Goal: Book appointment/travel/reservation

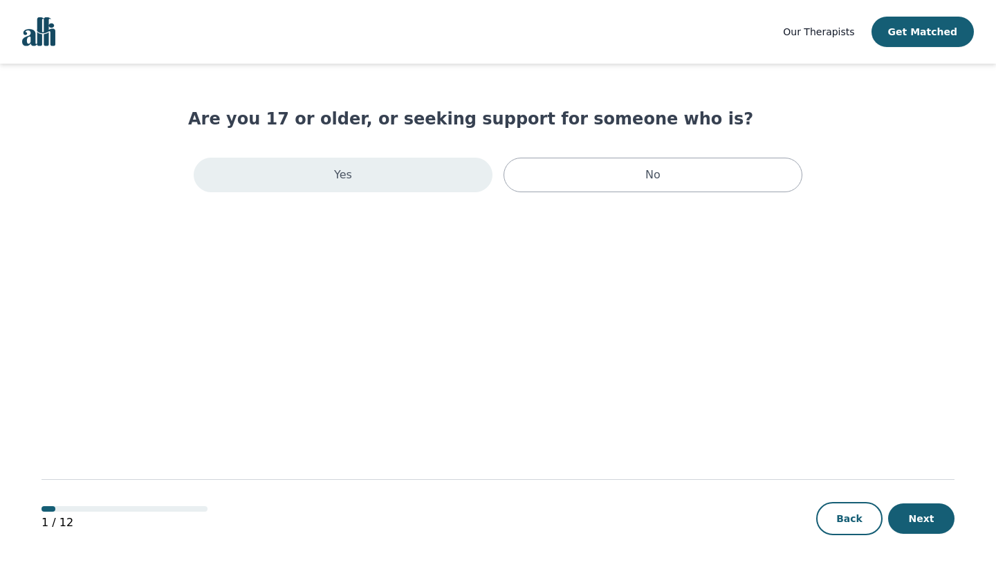
click at [435, 166] on div "Yes" at bounding box center [343, 175] width 299 height 35
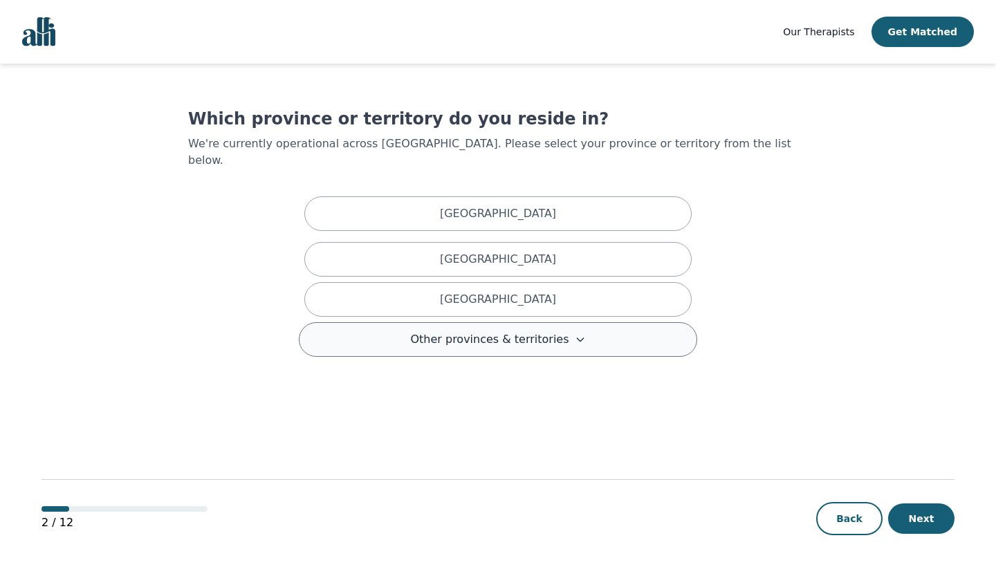
click at [473, 331] on span "Other provinces & territories" at bounding box center [489, 339] width 158 height 17
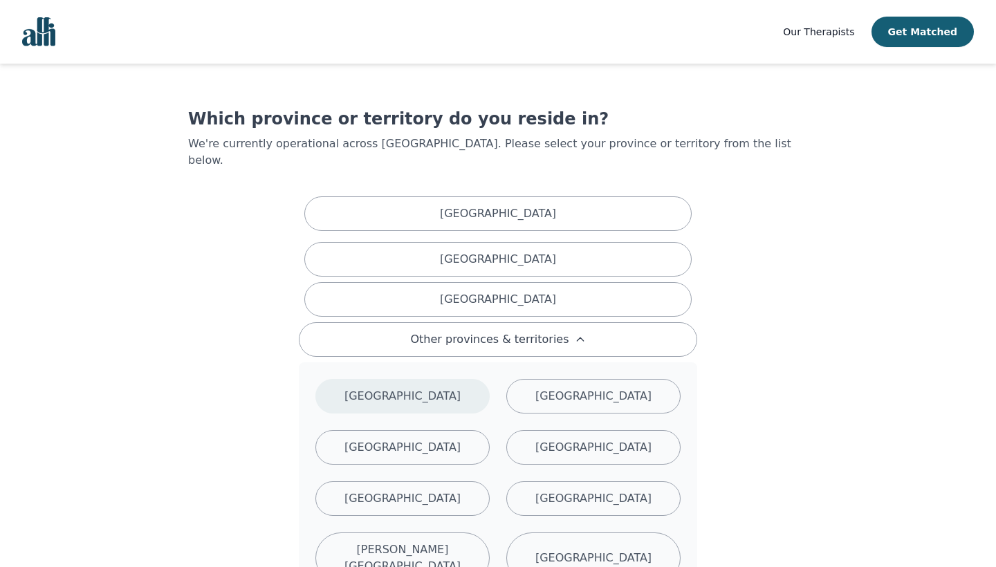
click at [443, 379] on div "Manitoba" at bounding box center [403, 396] width 174 height 35
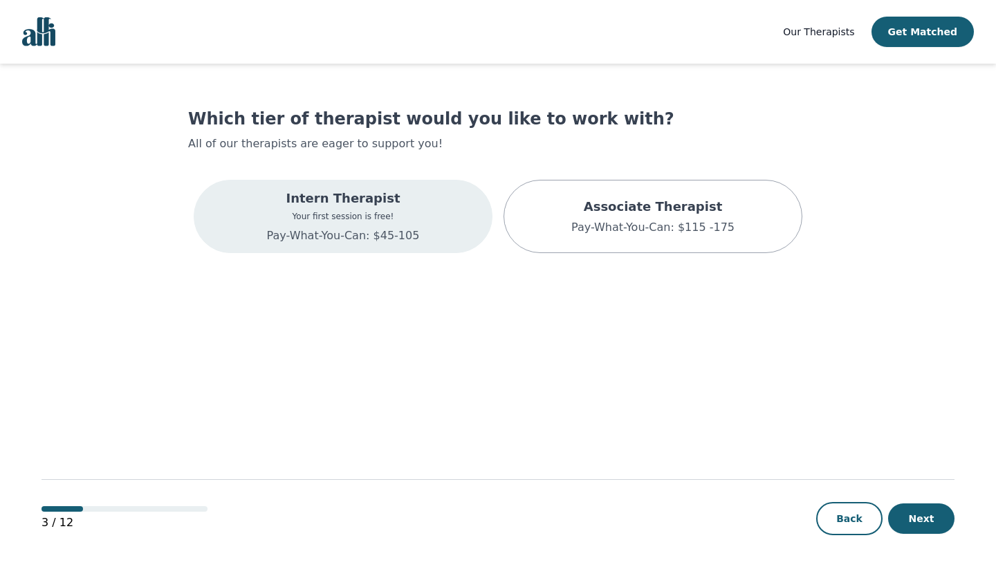
click at [414, 205] on p "Intern Therapist" at bounding box center [343, 198] width 153 height 19
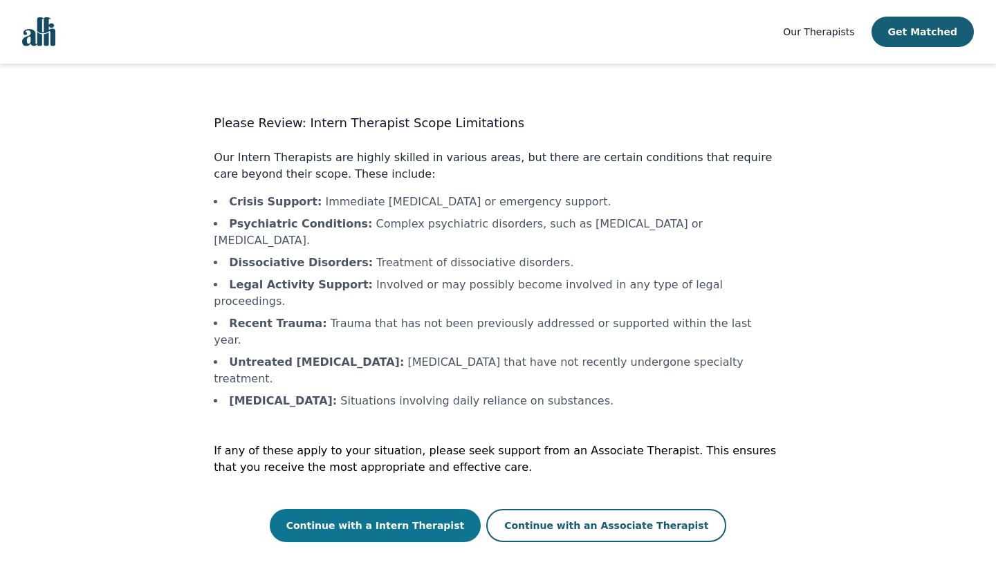
click at [430, 509] on button "Continue with a Intern Therapist" at bounding box center [376, 525] width 212 height 33
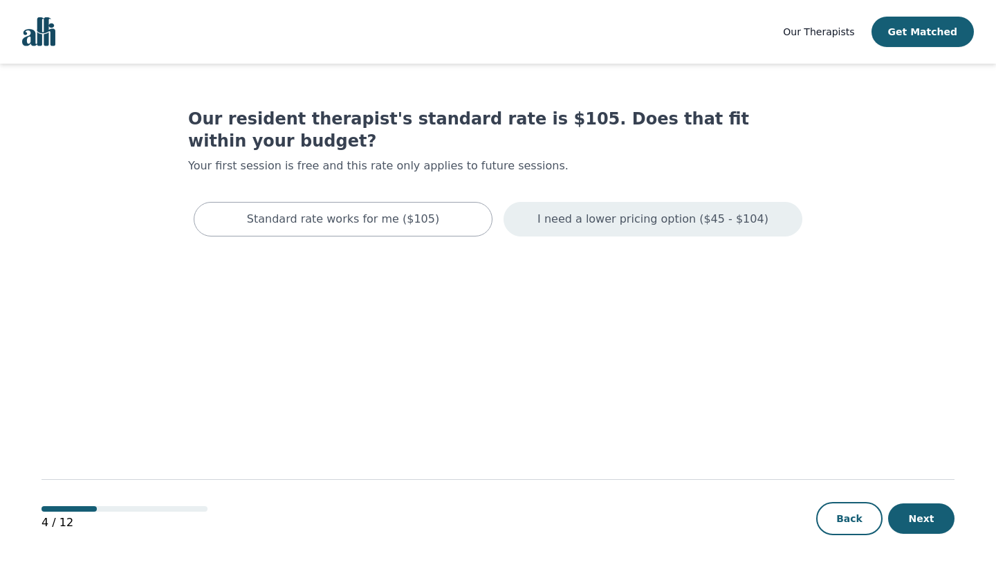
click at [599, 211] on p "I need a lower pricing option ($45 - $104)" at bounding box center [653, 219] width 231 height 17
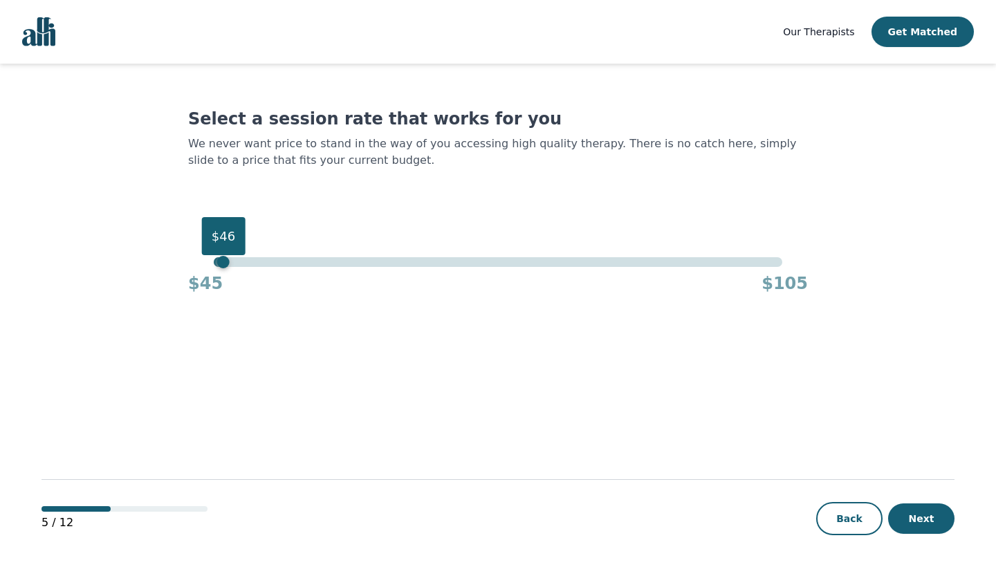
drag, startPoint x: 782, startPoint y: 264, endPoint x: 209, endPoint y: 284, distance: 573.2
click at [209, 284] on div "$46 $45 $105" at bounding box center [498, 275] width 620 height 37
click at [921, 514] on button "Next" at bounding box center [921, 519] width 66 height 30
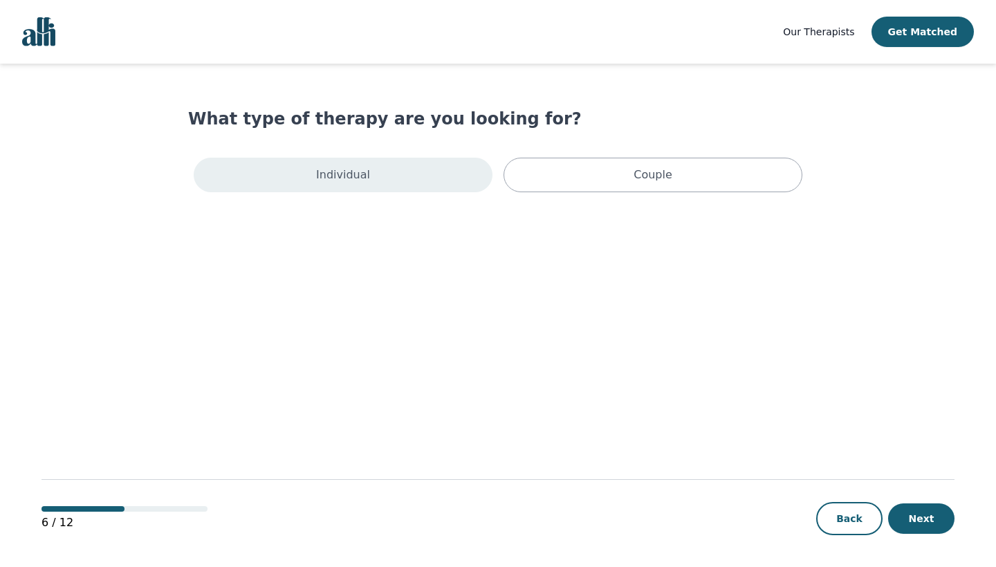
click at [471, 170] on div "Individual" at bounding box center [343, 175] width 299 height 35
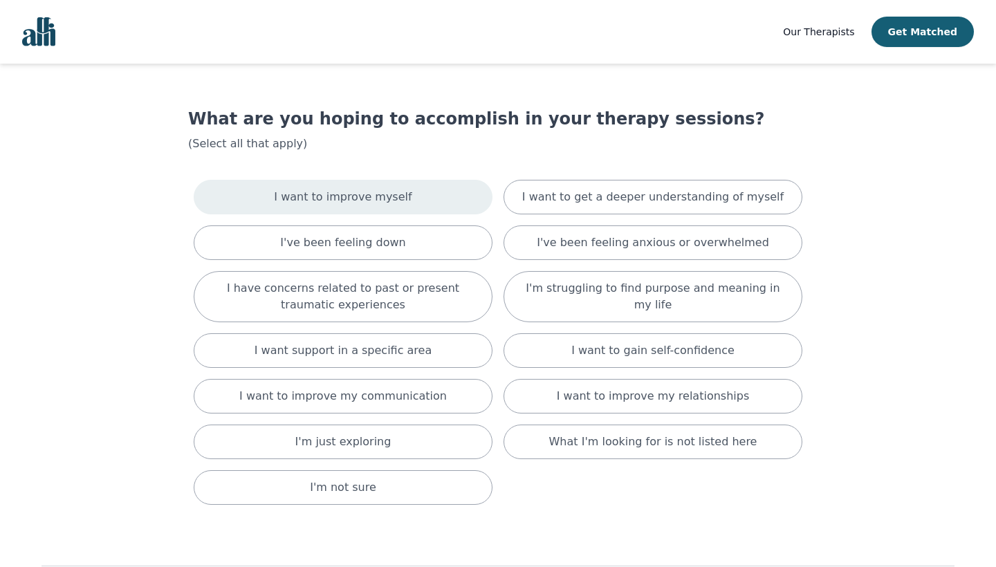
click at [446, 191] on div "I want to improve myself" at bounding box center [343, 197] width 299 height 35
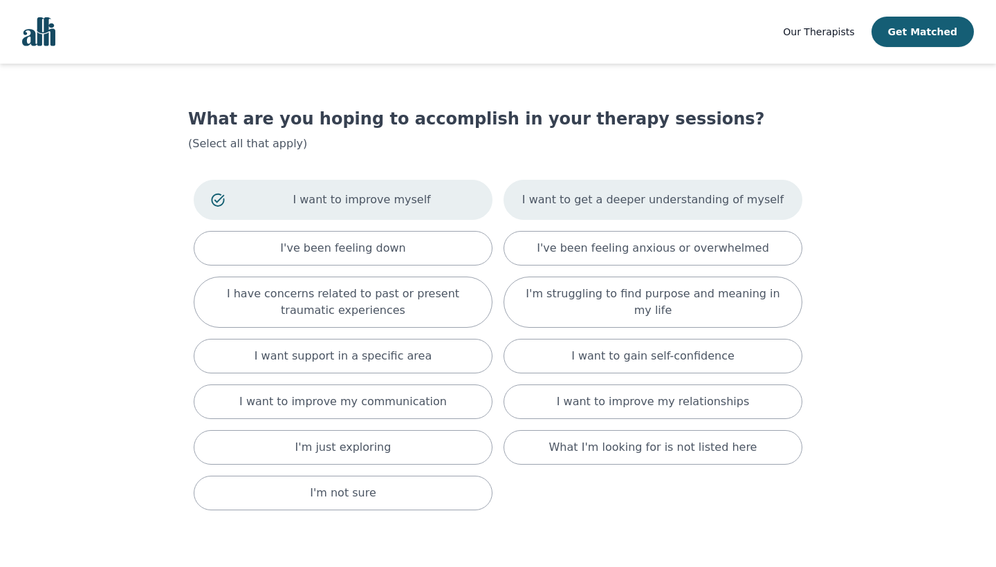
click at [562, 199] on p "I want to get a deeper understanding of myself" at bounding box center [653, 200] width 262 height 17
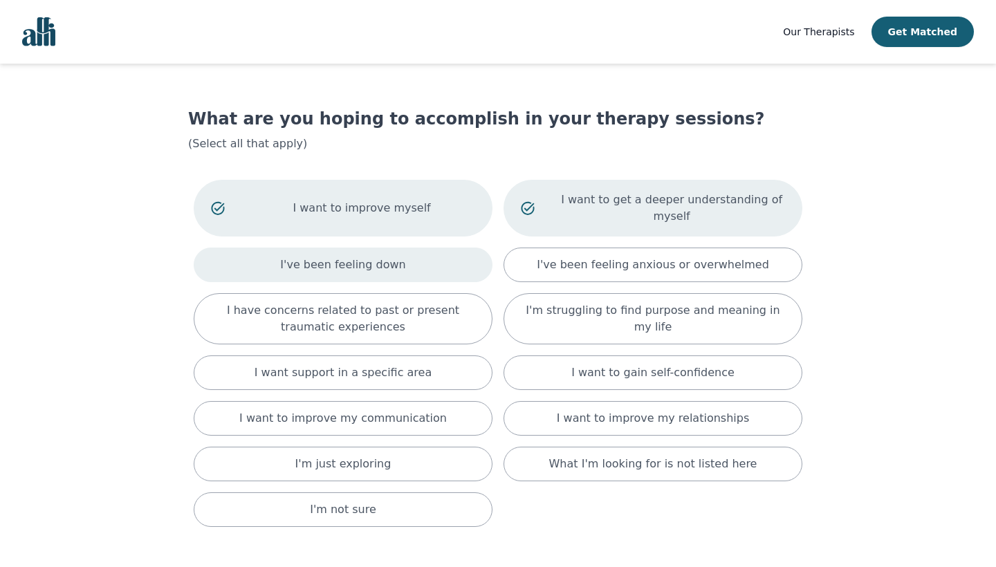
click at [432, 274] on div "I've been feeling down" at bounding box center [343, 265] width 299 height 35
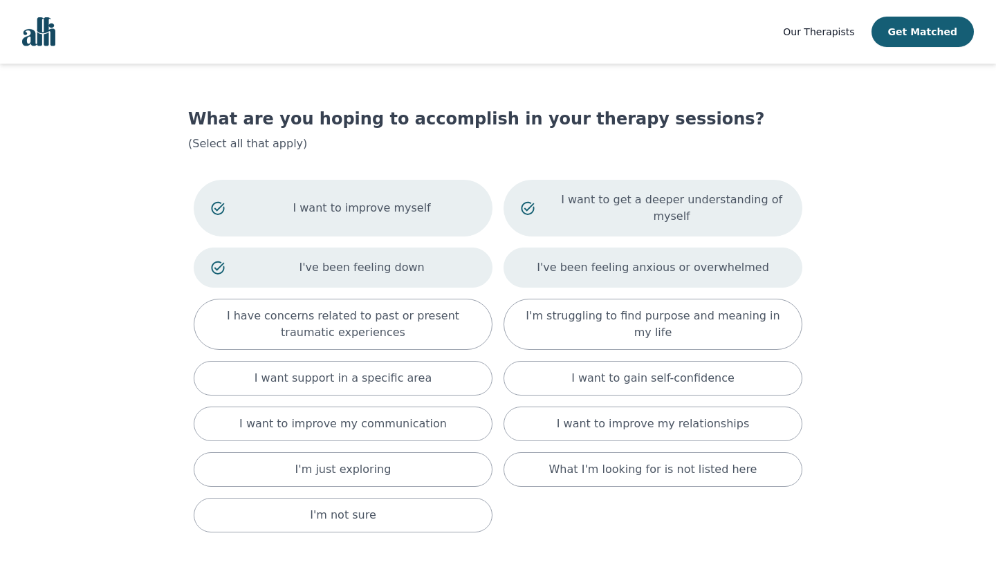
click at [551, 264] on p "I've been feeling anxious or overwhelmed" at bounding box center [653, 267] width 232 height 17
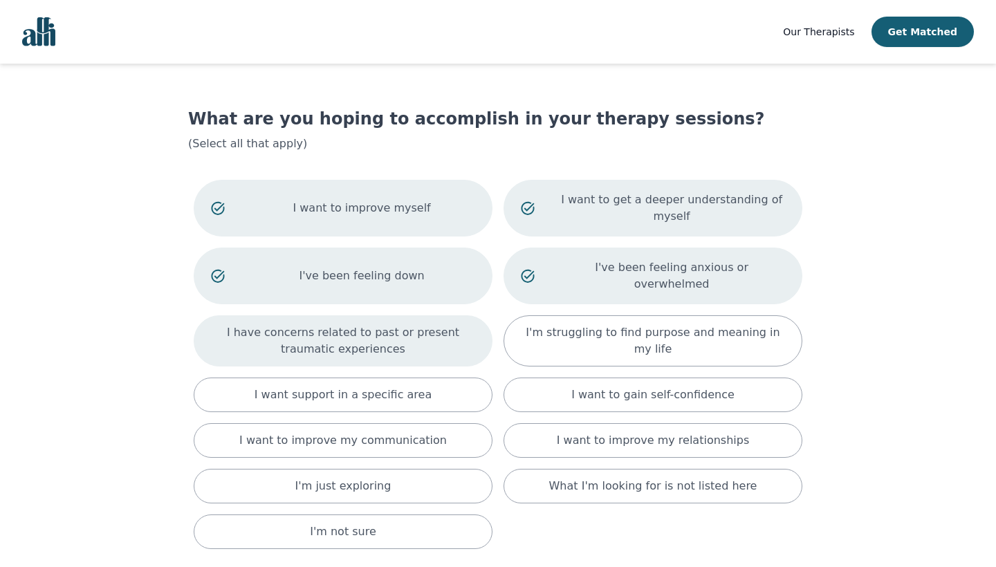
click at [462, 331] on p "I have concerns related to past or present traumatic experiences" at bounding box center [343, 341] width 264 height 33
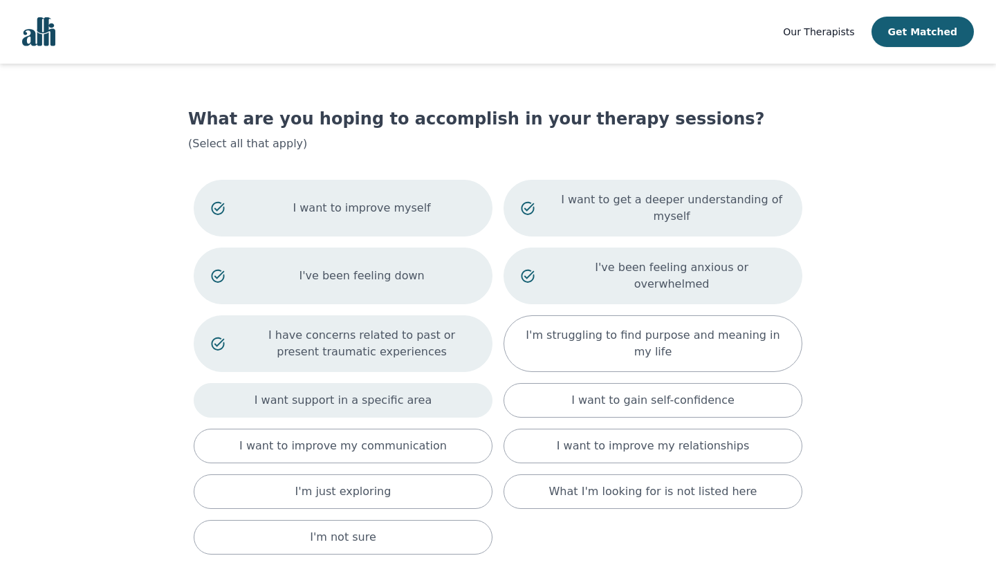
click at [446, 397] on div "I want support in a specific area" at bounding box center [343, 400] width 299 height 35
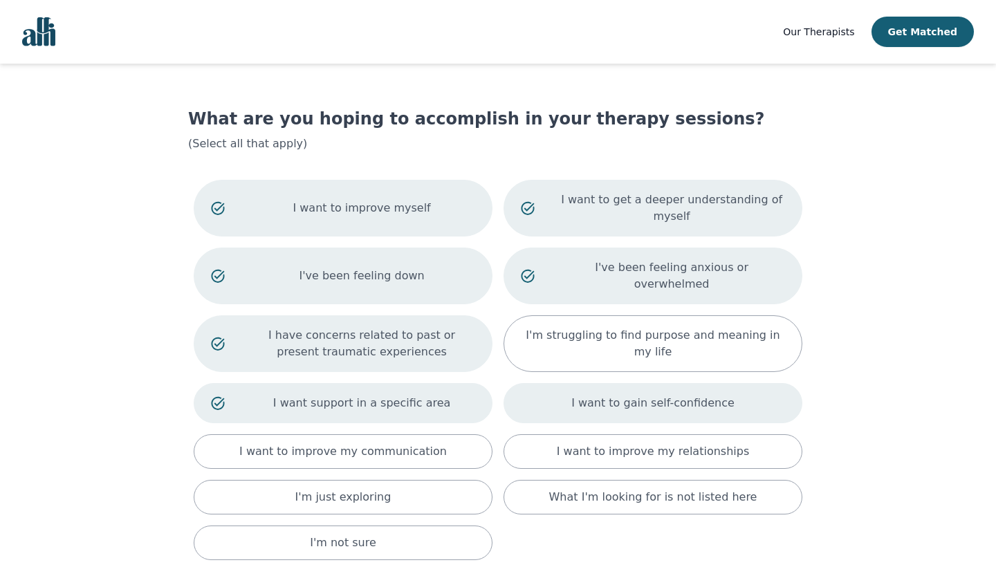
click at [637, 383] on div "I want to gain self-confidence" at bounding box center [653, 403] width 299 height 40
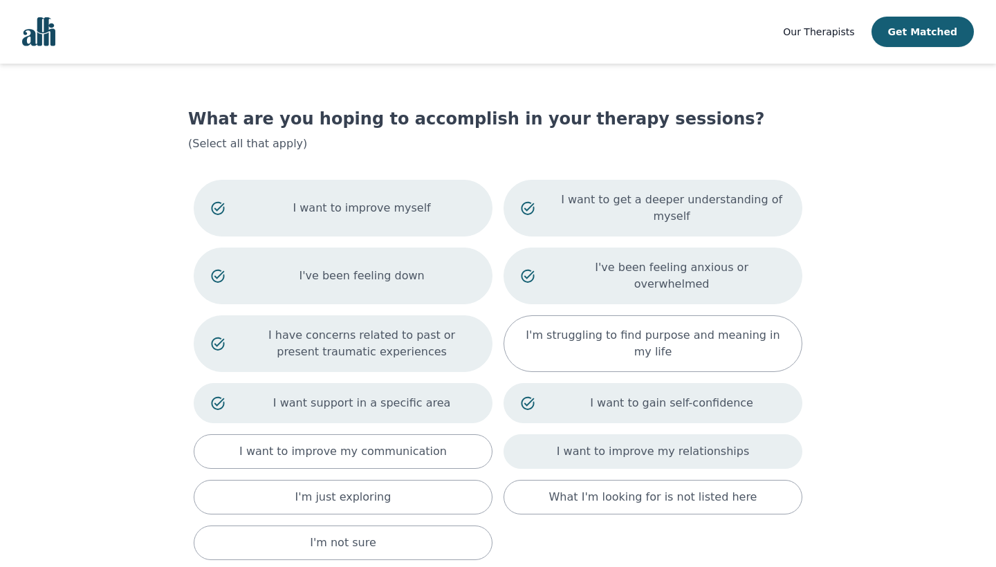
click at [617, 444] on p "I want to improve my relationships" at bounding box center [653, 452] width 192 height 17
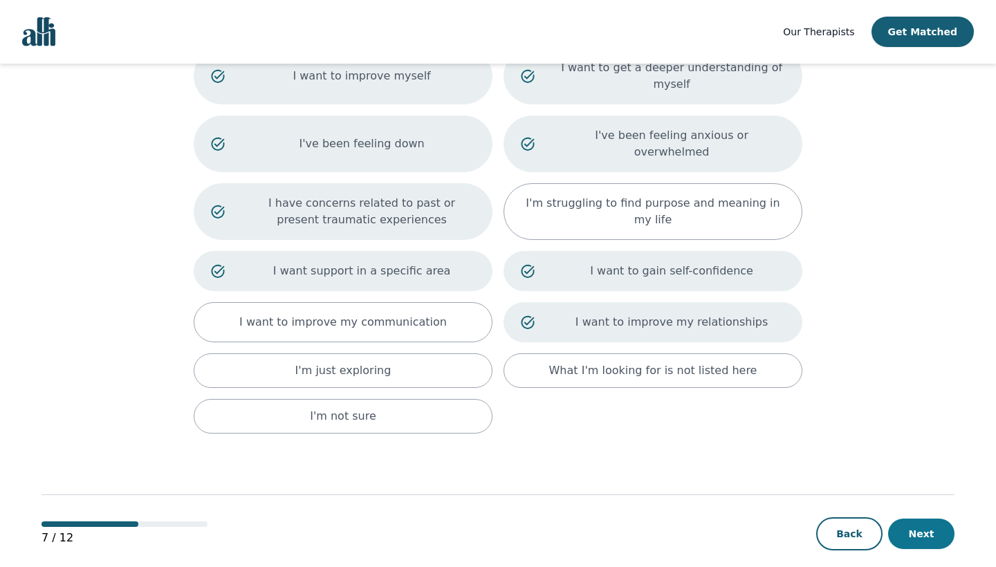
click at [930, 529] on button "Next" at bounding box center [921, 534] width 66 height 30
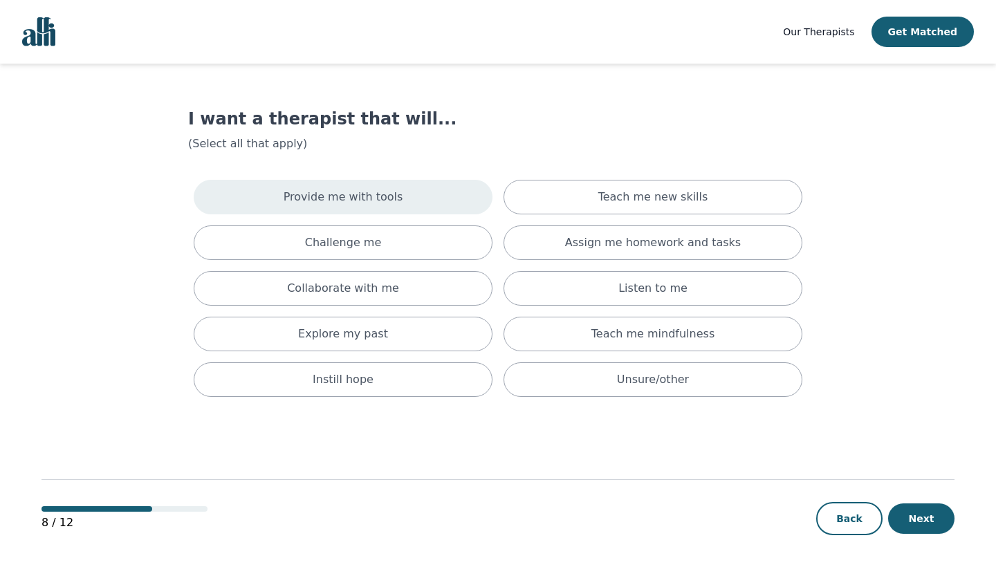
click at [447, 202] on div "Provide me with tools" at bounding box center [343, 197] width 299 height 35
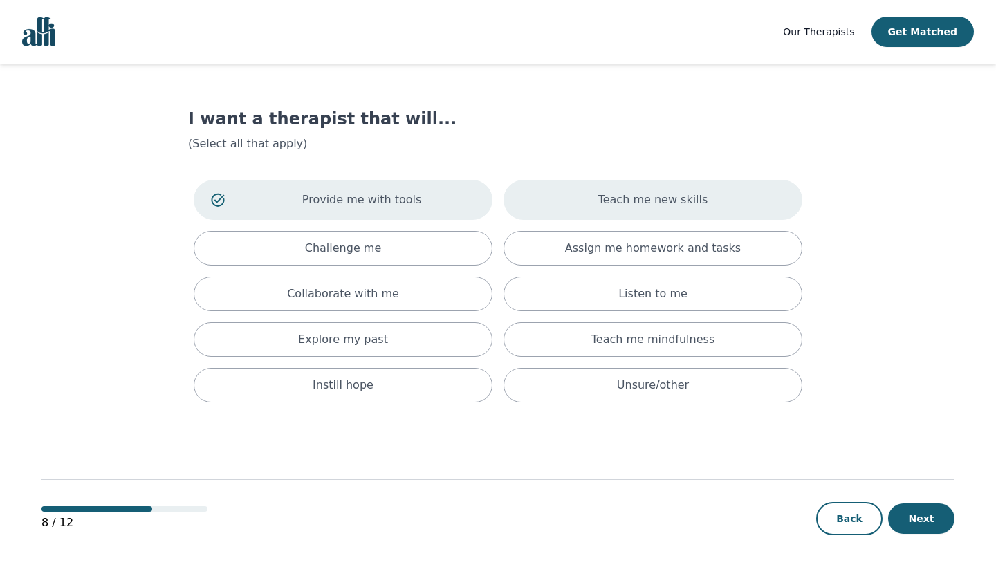
click at [559, 201] on div "Teach me new skills" at bounding box center [653, 200] width 299 height 40
click at [459, 226] on div "Provide me with tools Teach me new skills Challenge me Assign me homework and t…" at bounding box center [498, 291] width 620 height 234
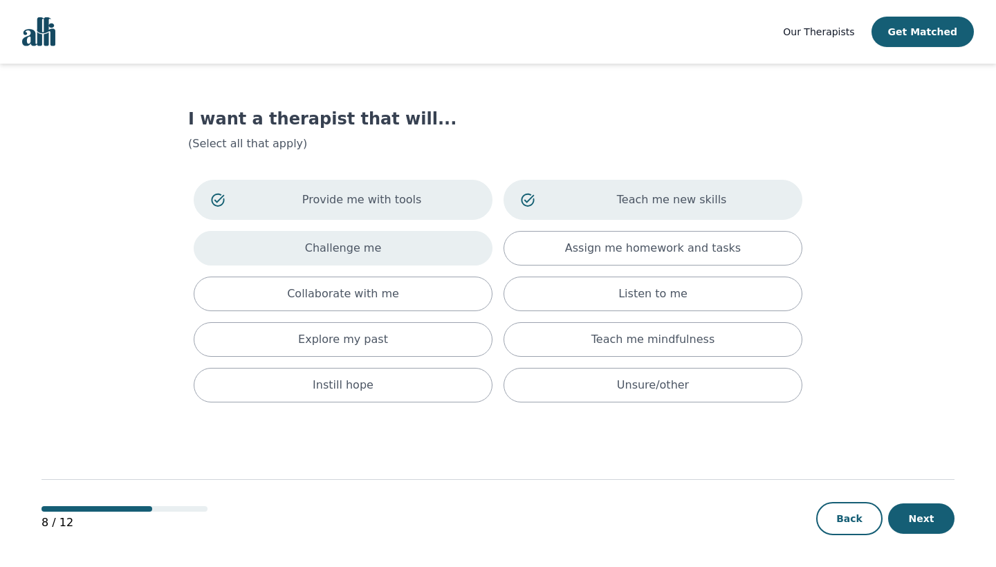
click at [457, 235] on div "Challenge me" at bounding box center [343, 248] width 299 height 35
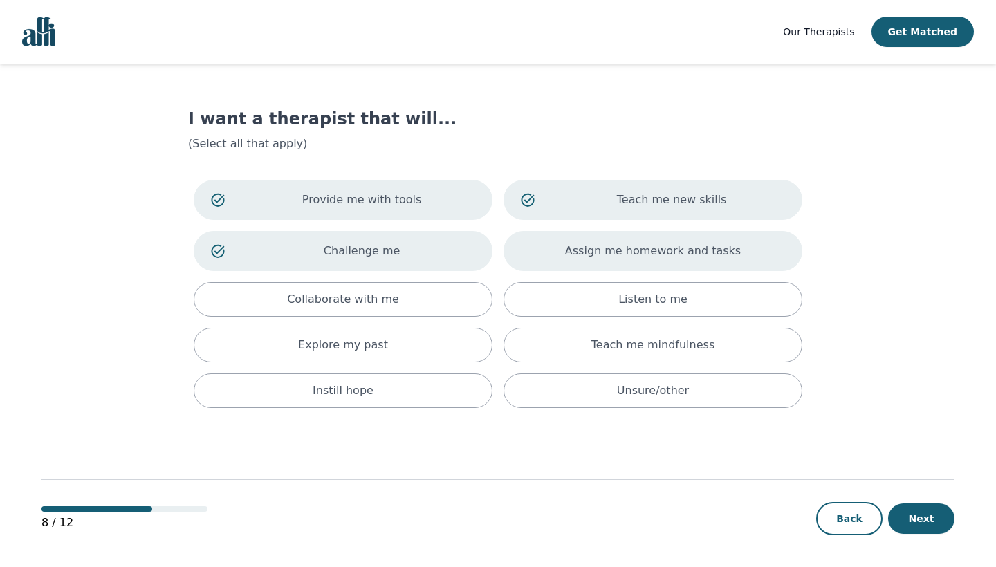
click at [538, 241] on div "Assign me homework and tasks" at bounding box center [653, 251] width 299 height 40
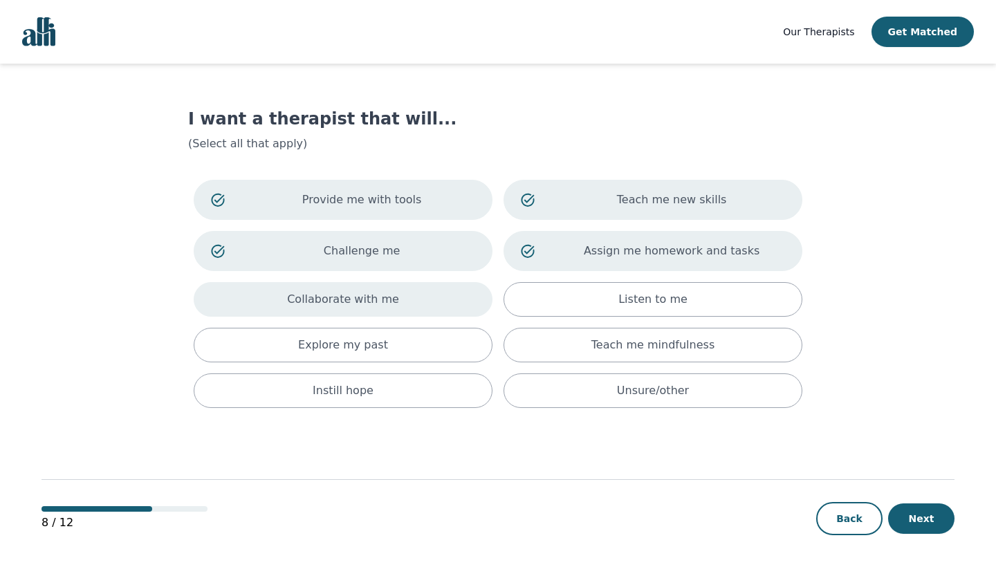
click at [451, 300] on div "Collaborate with me" at bounding box center [343, 299] width 299 height 35
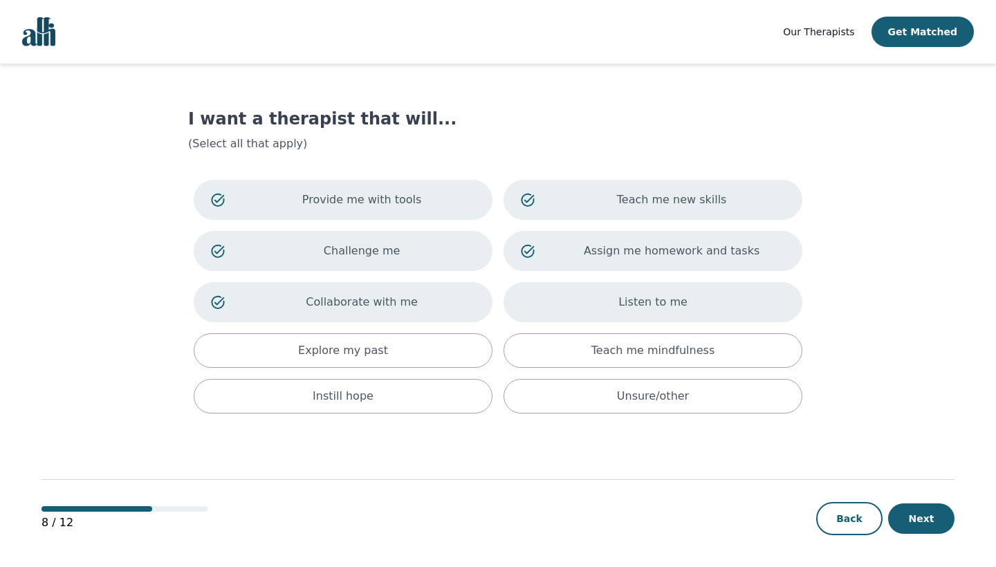
click at [534, 302] on div "Listen to me" at bounding box center [653, 302] width 299 height 40
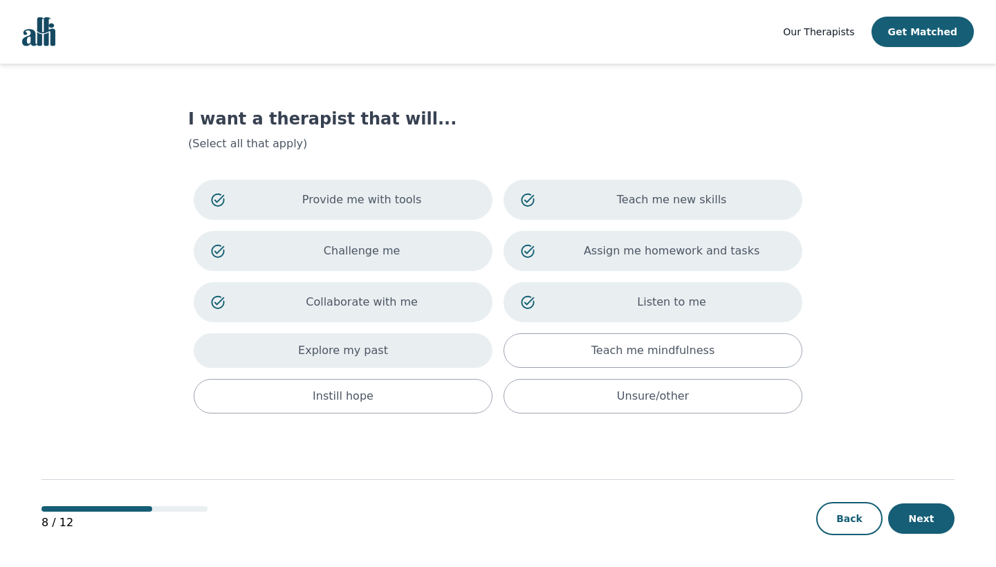
click at [454, 346] on div "Explore my past" at bounding box center [343, 351] width 299 height 35
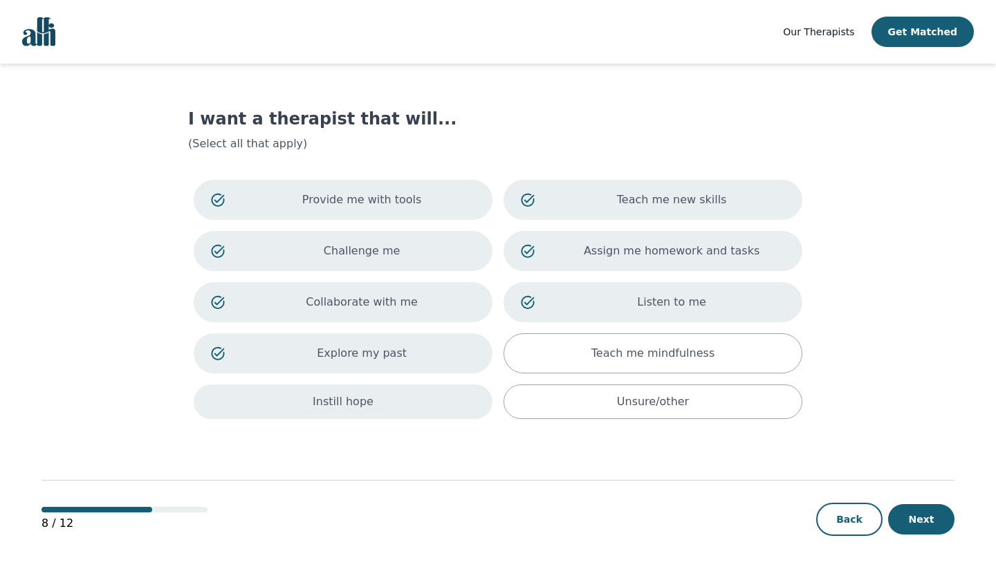
click at [434, 409] on div "Instill hope" at bounding box center [343, 402] width 299 height 35
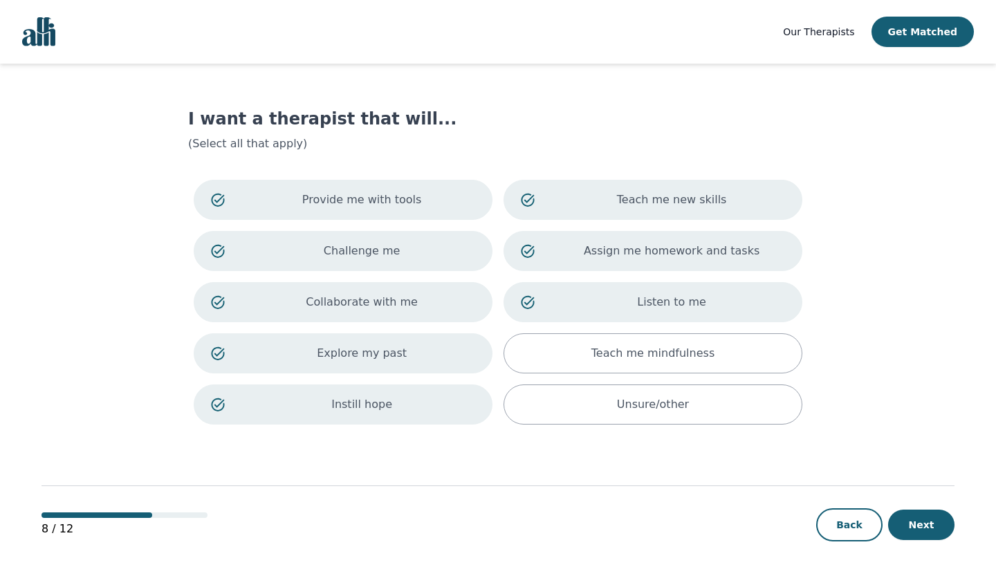
click at [673, 327] on div "Provide me with tools Teach me new skills Challenge me Assign me homework and t…" at bounding box center [498, 302] width 620 height 256
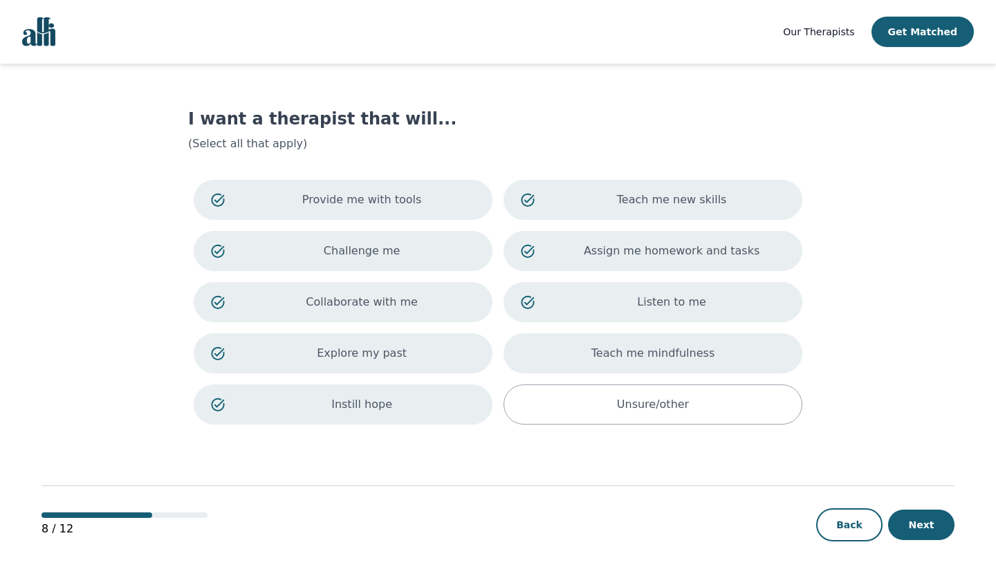
click at [671, 344] on div "Teach me mindfulness" at bounding box center [653, 354] width 299 height 40
click at [911, 516] on button "Next" at bounding box center [921, 525] width 66 height 30
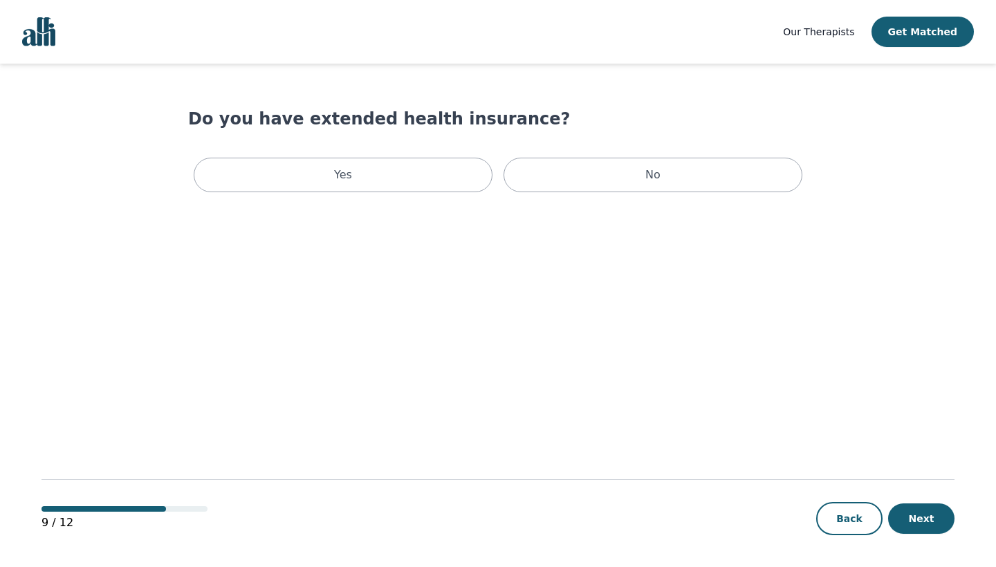
click at [574, 199] on main "Do you have extended health insurance? Yes No 9 / 12 Back Next" at bounding box center [498, 316] width 913 height 505
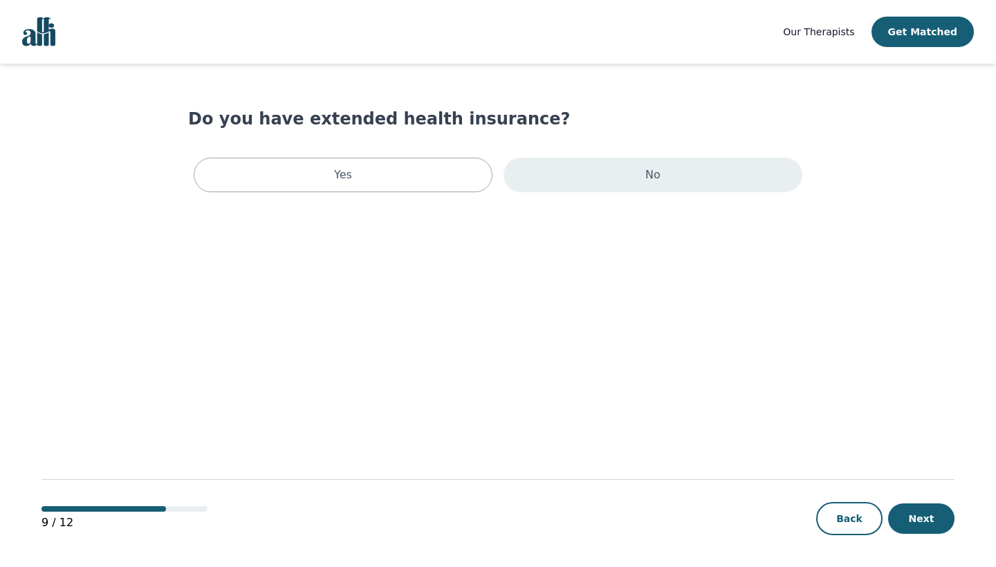
click at [595, 185] on div "No" at bounding box center [653, 175] width 299 height 35
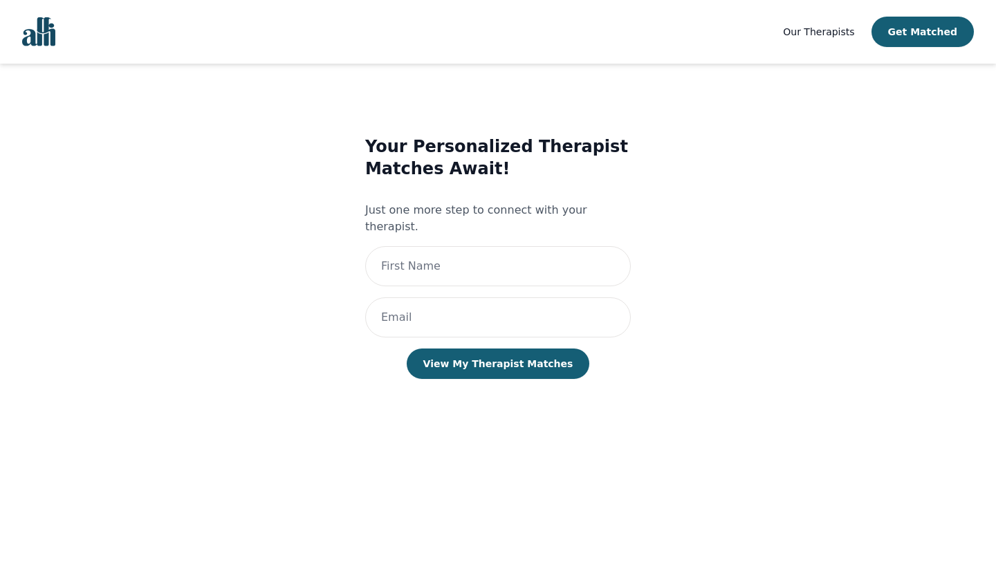
click at [50, 28] on img "Global" at bounding box center [38, 31] width 33 height 29
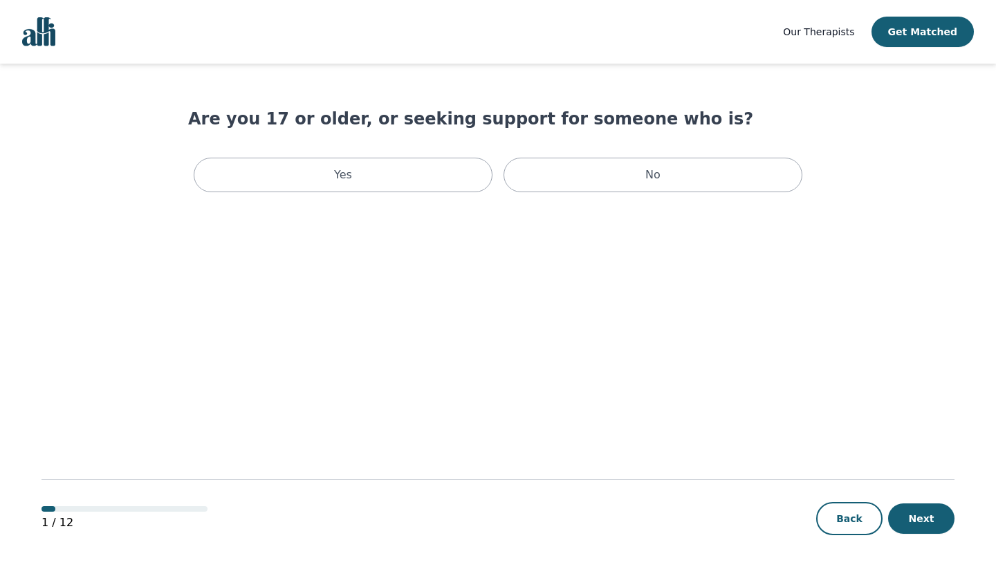
click at [834, 33] on span "Our Therapists" at bounding box center [818, 31] width 71 height 11
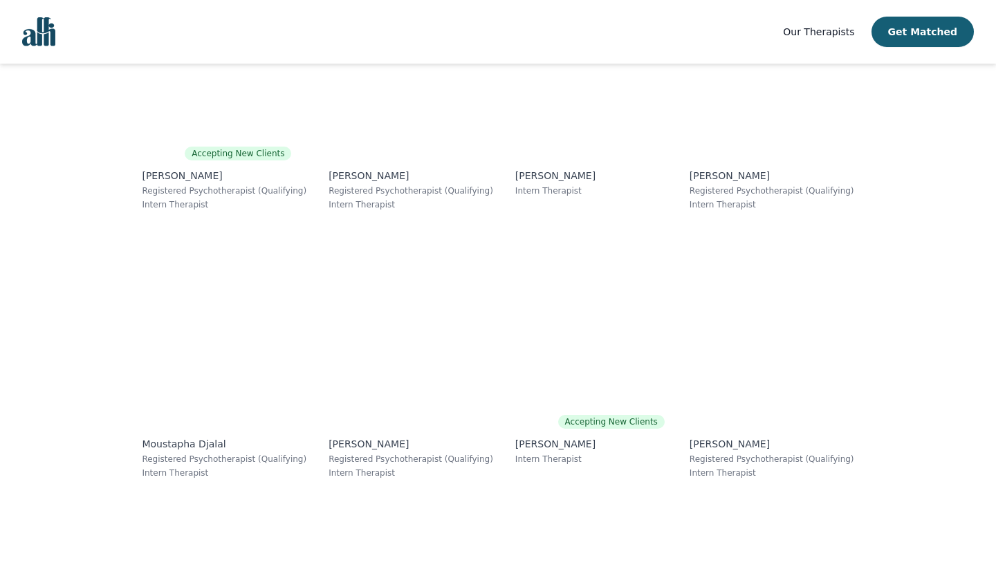
scroll to position [7660, 0]
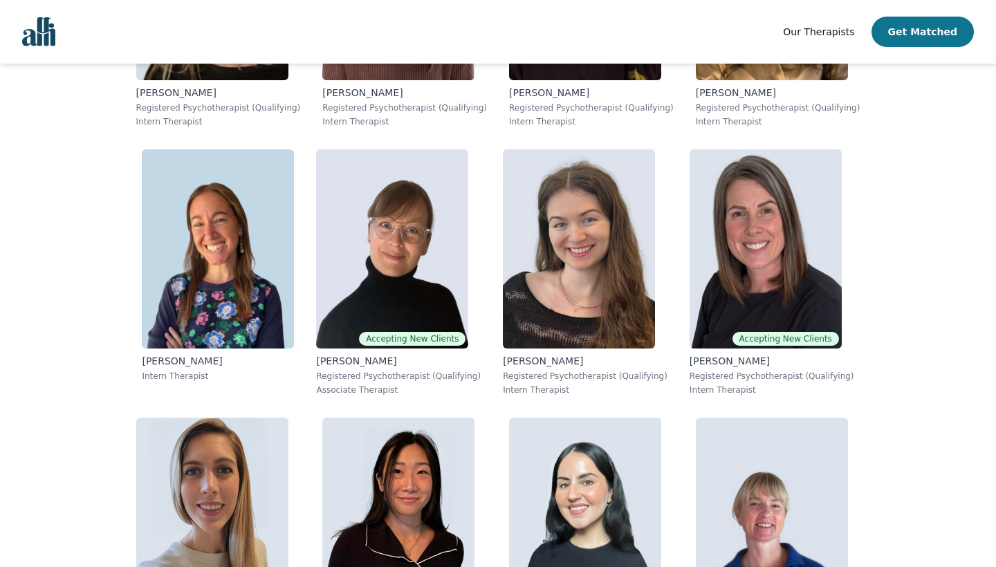
click at [927, 36] on button "Get Matched" at bounding box center [923, 32] width 102 height 30
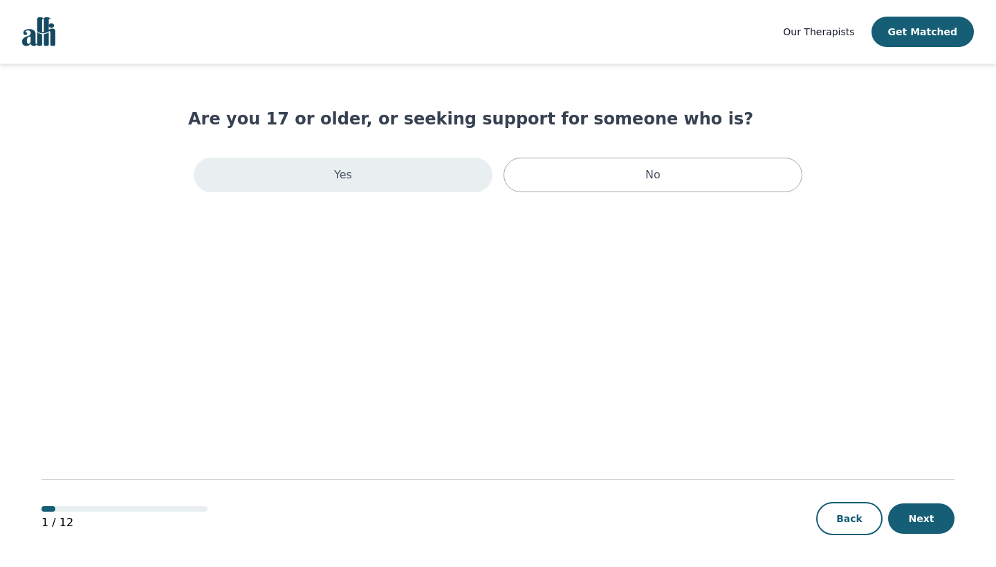
click at [439, 179] on div "Yes" at bounding box center [343, 175] width 299 height 35
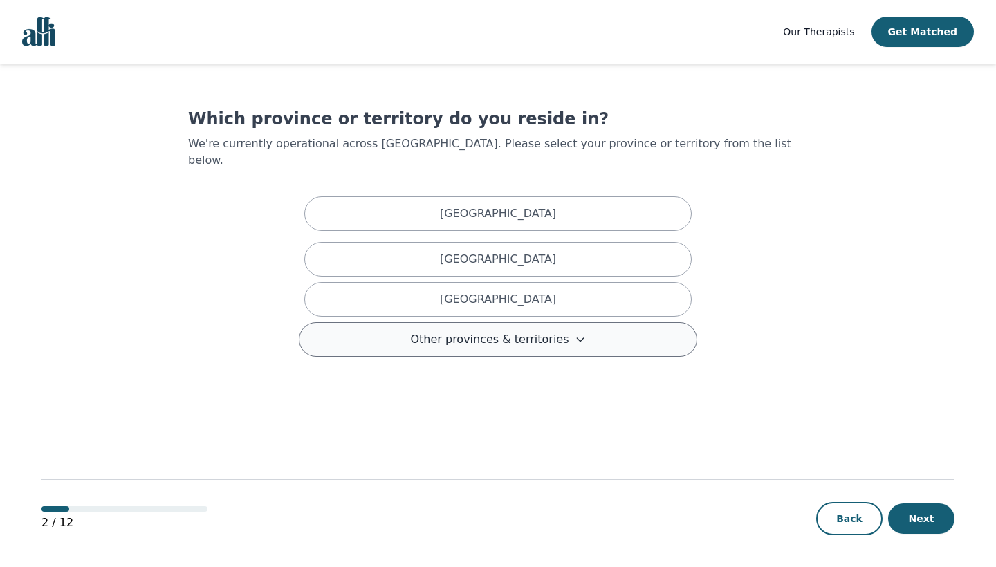
click at [510, 331] on button "Other provinces & territories" at bounding box center [498, 339] width 399 height 35
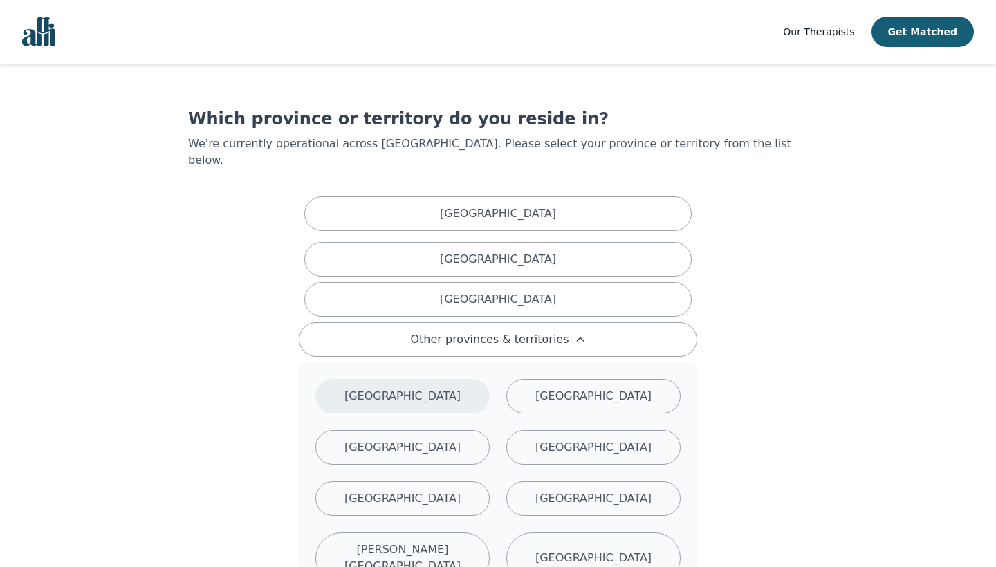
click at [428, 385] on div "Manitoba" at bounding box center [403, 396] width 174 height 35
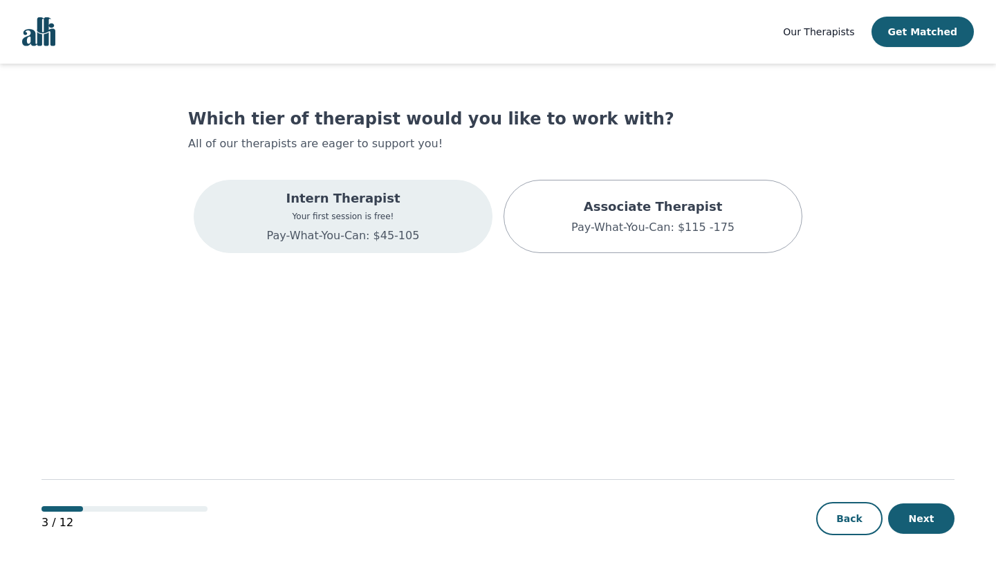
click at [428, 230] on div "Intern Therapist Your first session is free! Pay-What-You-Can: $45-105" at bounding box center [343, 216] width 299 height 73
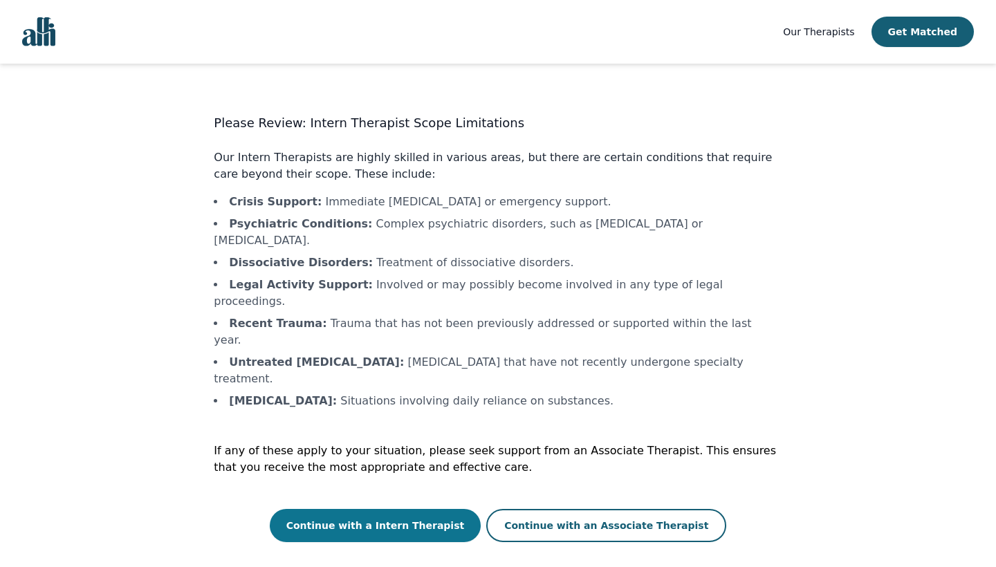
click at [419, 509] on button "Continue with a Intern Therapist" at bounding box center [376, 525] width 212 height 33
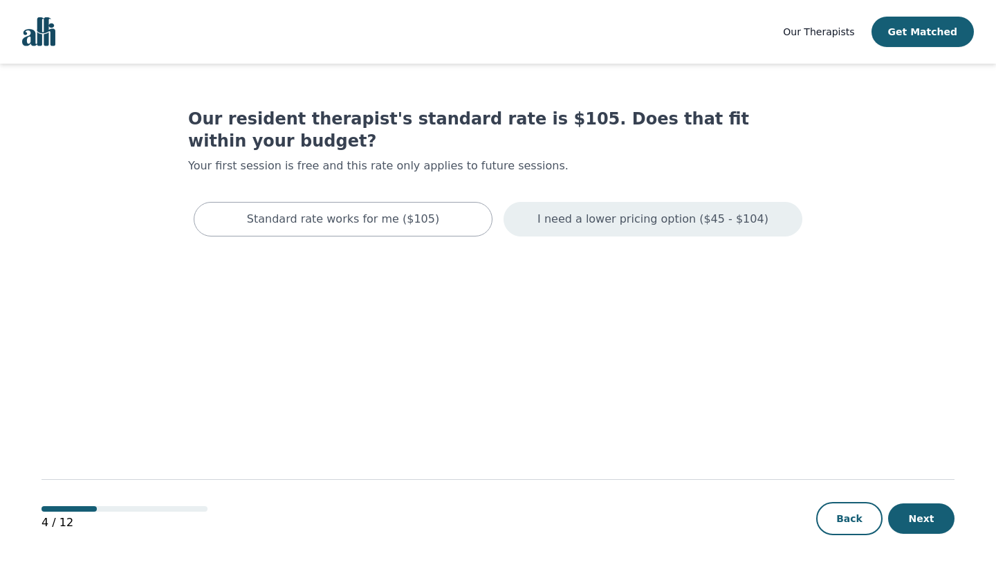
click at [579, 211] on p "I need a lower pricing option ($45 - $104)" at bounding box center [653, 219] width 231 height 17
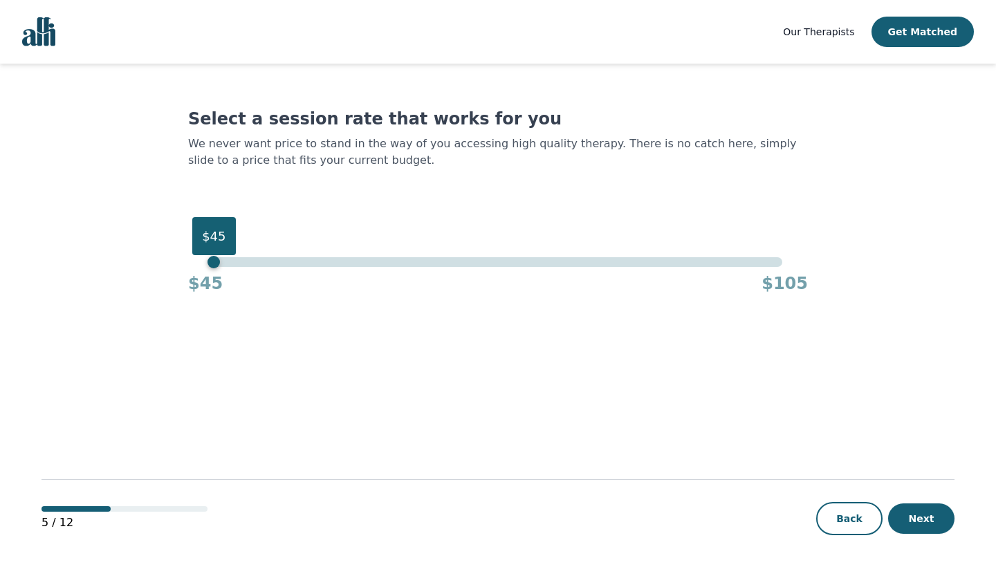
drag, startPoint x: 785, startPoint y: 266, endPoint x: 125, endPoint y: 237, distance: 661.4
click at [125, 237] on main "Select a session rate that works for you We never want price to stand in the wa…" at bounding box center [498, 316] width 913 height 505
click at [920, 522] on button "Next" at bounding box center [921, 519] width 66 height 30
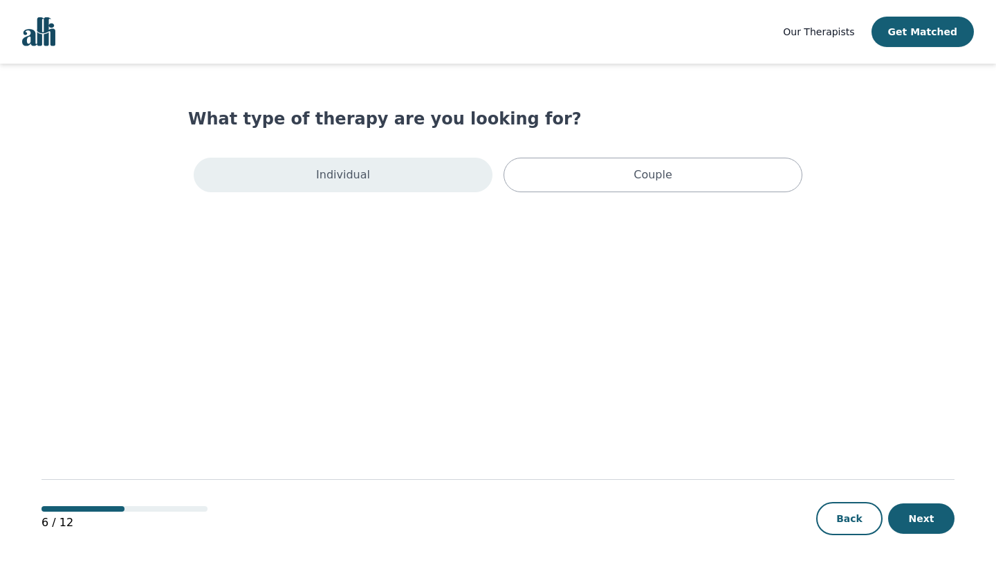
click at [441, 183] on div "Individual" at bounding box center [343, 175] width 299 height 35
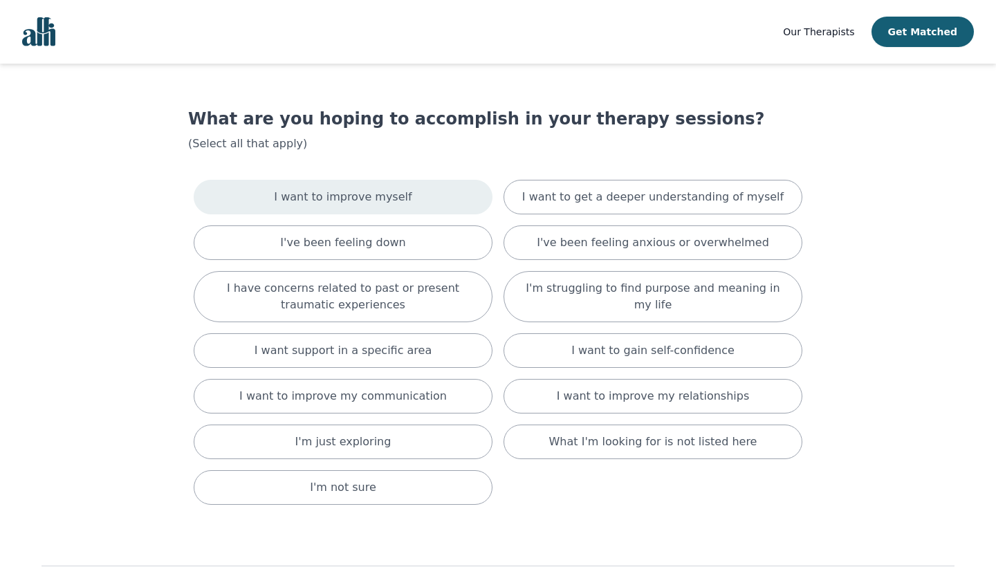
click at [433, 201] on div "I want to improve myself" at bounding box center [343, 197] width 299 height 35
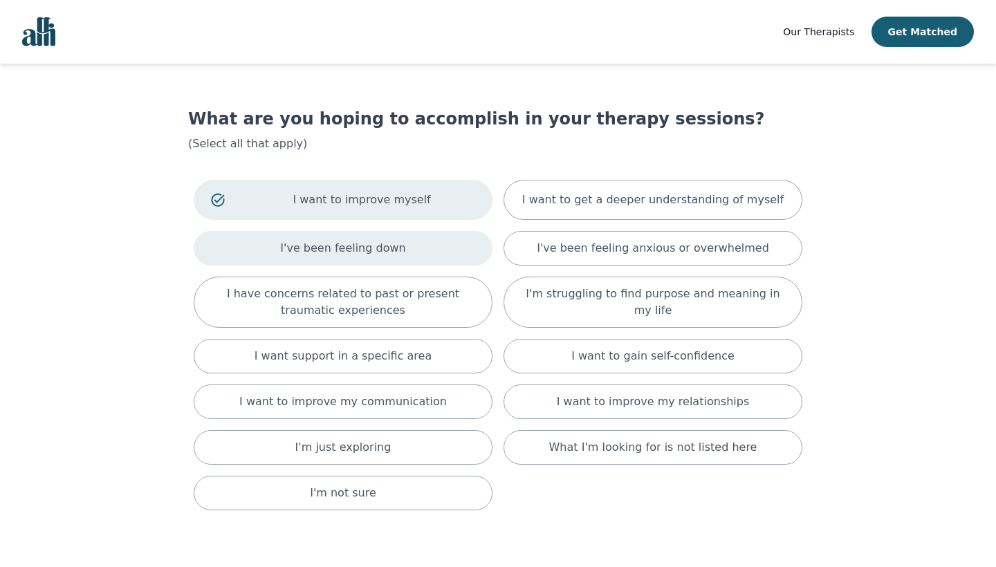
click at [427, 247] on div "I've been feeling down" at bounding box center [343, 248] width 299 height 35
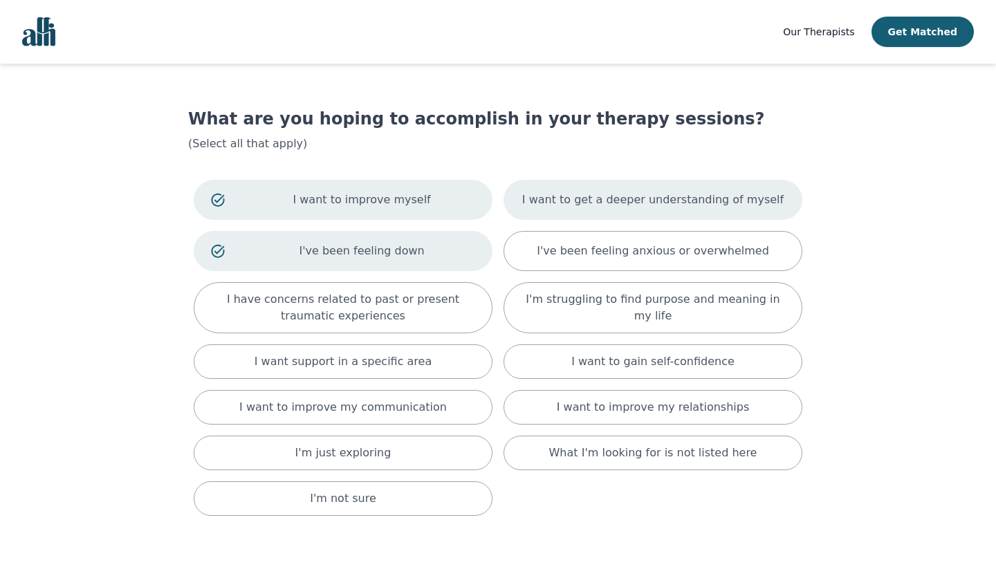
click at [551, 209] on div "I want to get a deeper understanding of myself" at bounding box center [653, 200] width 299 height 40
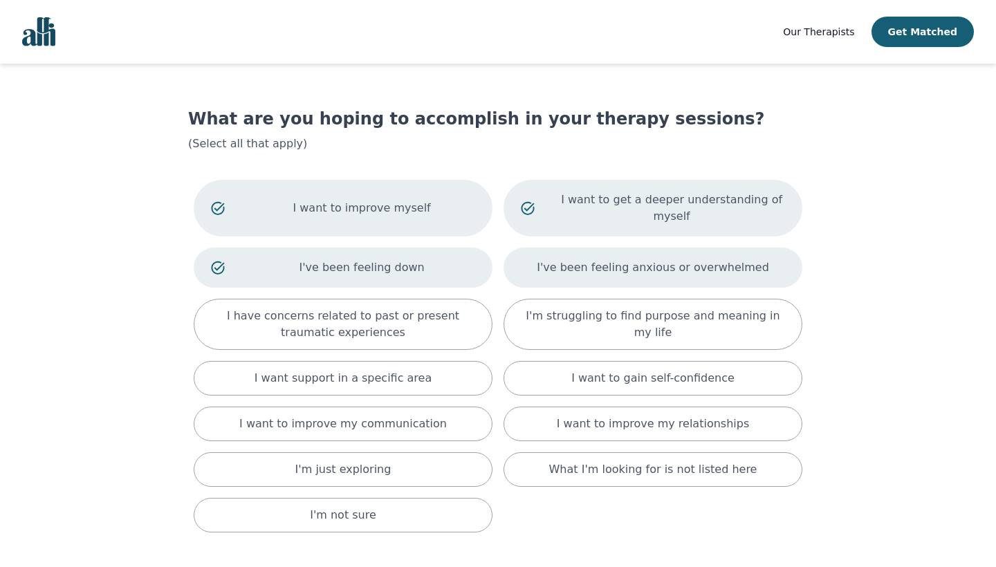
click at [548, 266] on div "I've been feeling anxious or overwhelmed" at bounding box center [653, 268] width 299 height 40
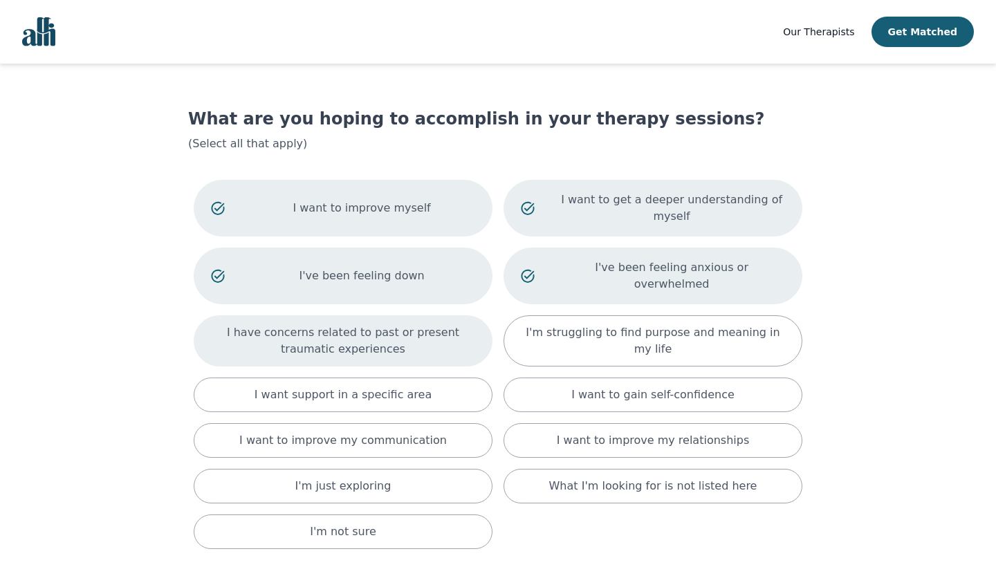
click at [446, 325] on p "I have concerns related to past or present traumatic experiences" at bounding box center [343, 341] width 264 height 33
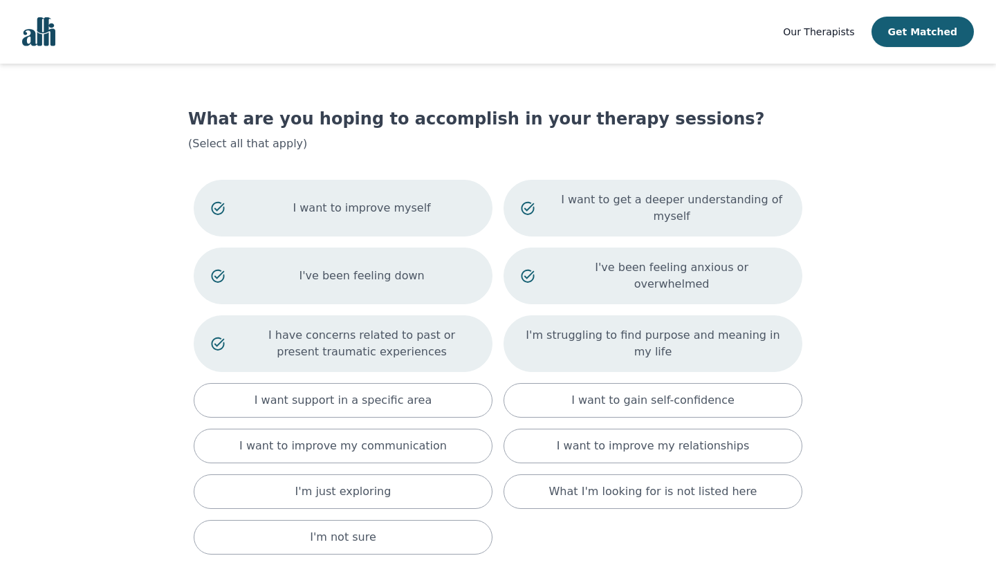
click at [568, 327] on p "I'm struggling to find purpose and meaning in my life" at bounding box center [653, 343] width 264 height 33
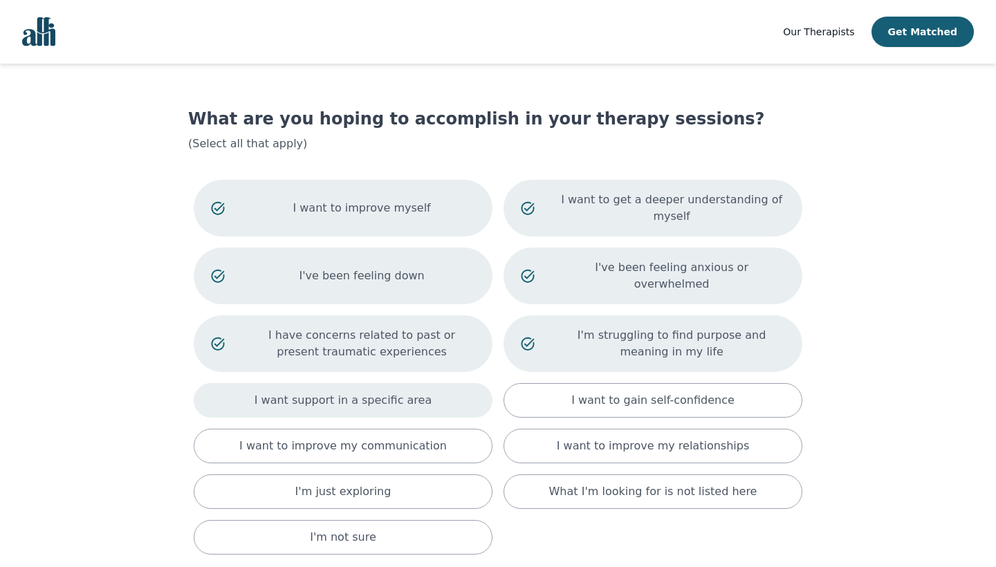
click at [436, 383] on div "I want support in a specific area" at bounding box center [343, 400] width 299 height 35
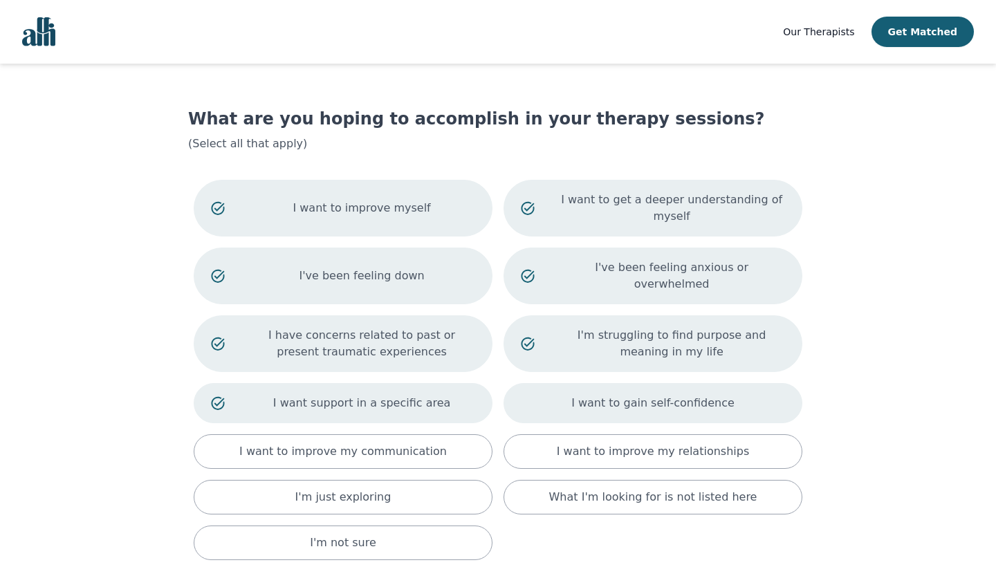
click at [522, 386] on div "I want to gain self-confidence" at bounding box center [653, 403] width 299 height 40
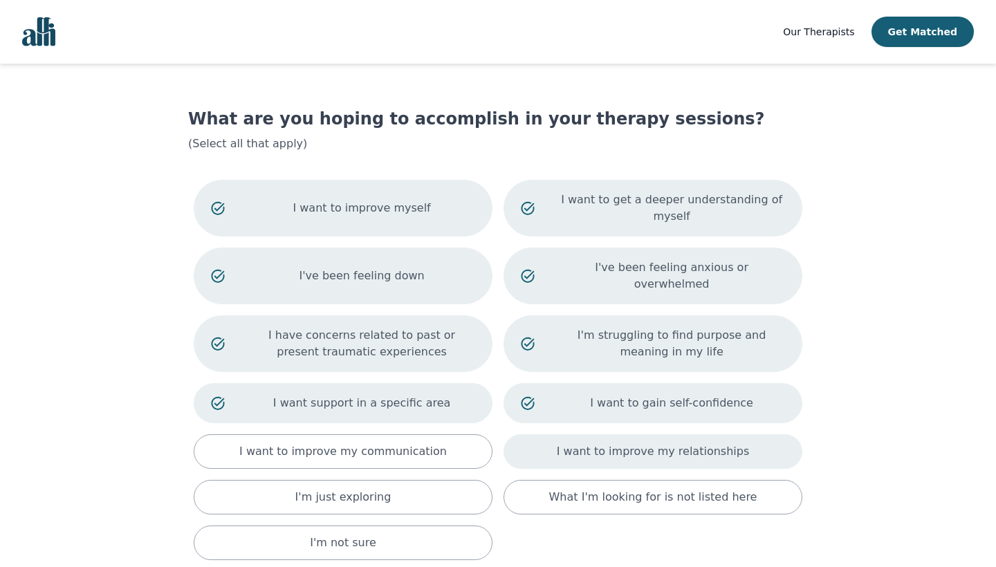
click at [522, 435] on div "I want to improve my relationships" at bounding box center [653, 452] width 299 height 35
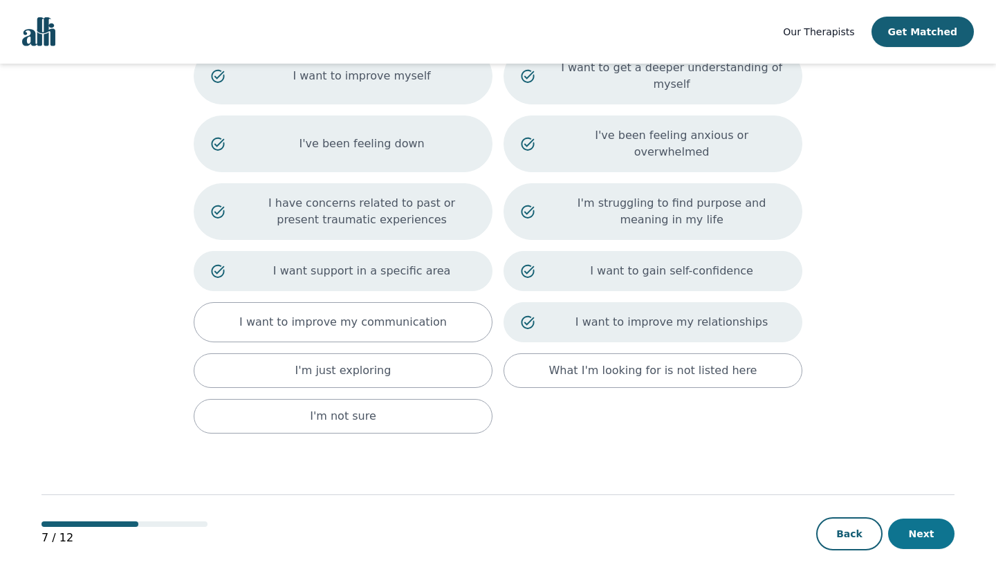
click at [915, 529] on button "Next" at bounding box center [921, 534] width 66 height 30
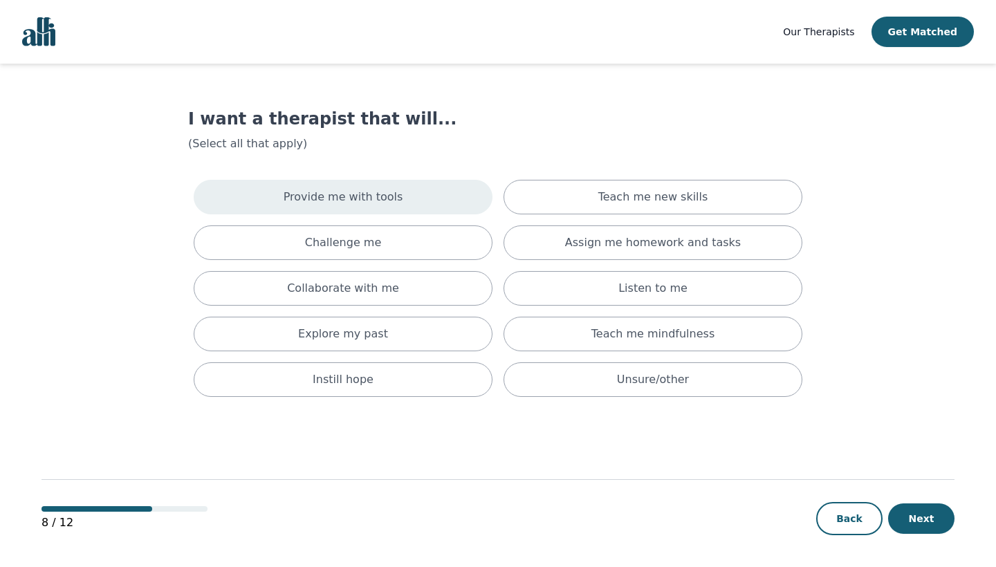
click at [393, 193] on p "Provide me with tools" at bounding box center [344, 197] width 120 height 17
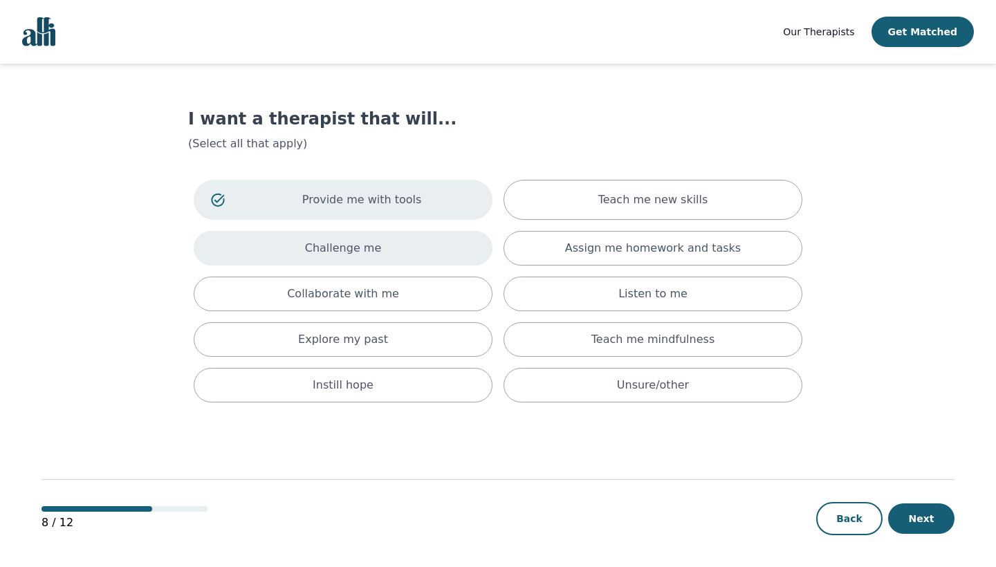
click at [393, 248] on div "Challenge me" at bounding box center [343, 248] width 299 height 35
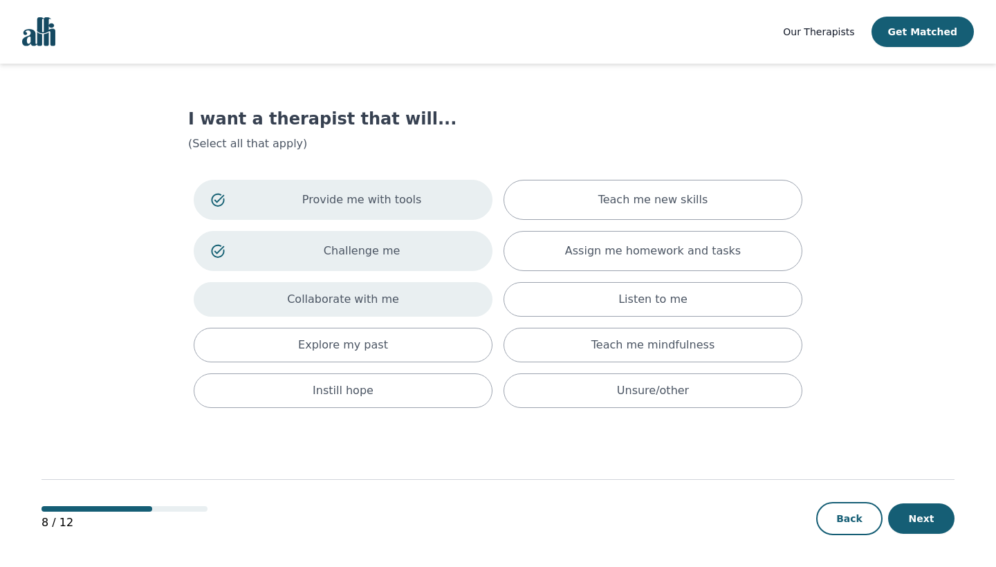
click at [365, 311] on div "Collaborate with me" at bounding box center [343, 299] width 299 height 35
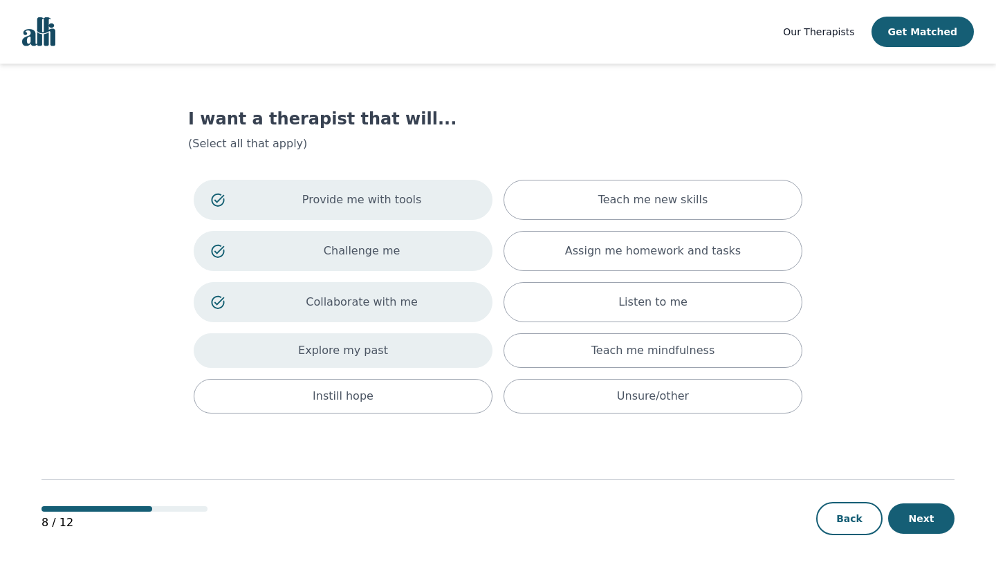
click at [383, 356] on p "Explore my past" at bounding box center [343, 351] width 90 height 17
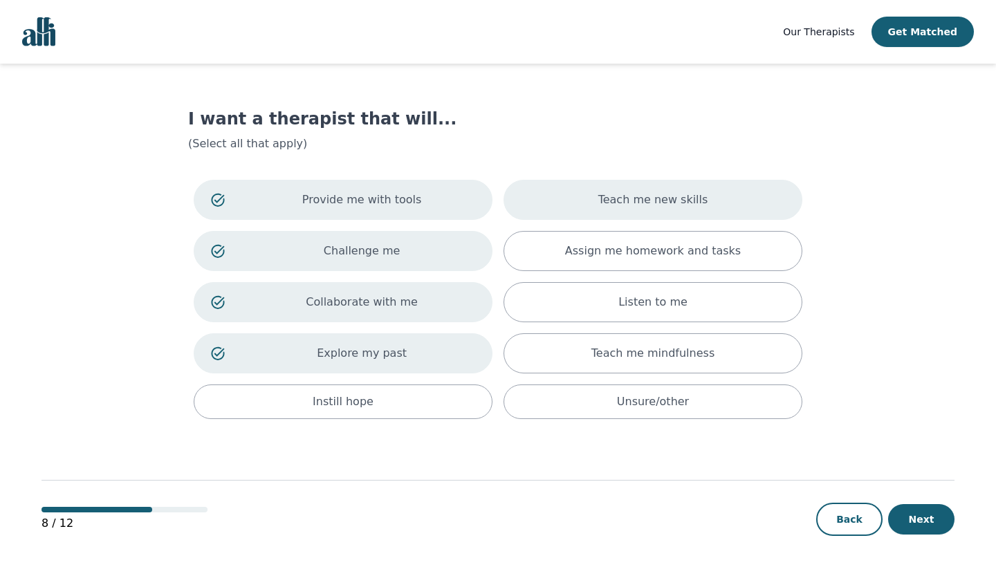
click at [570, 209] on div "Teach me new skills" at bounding box center [653, 200] width 299 height 40
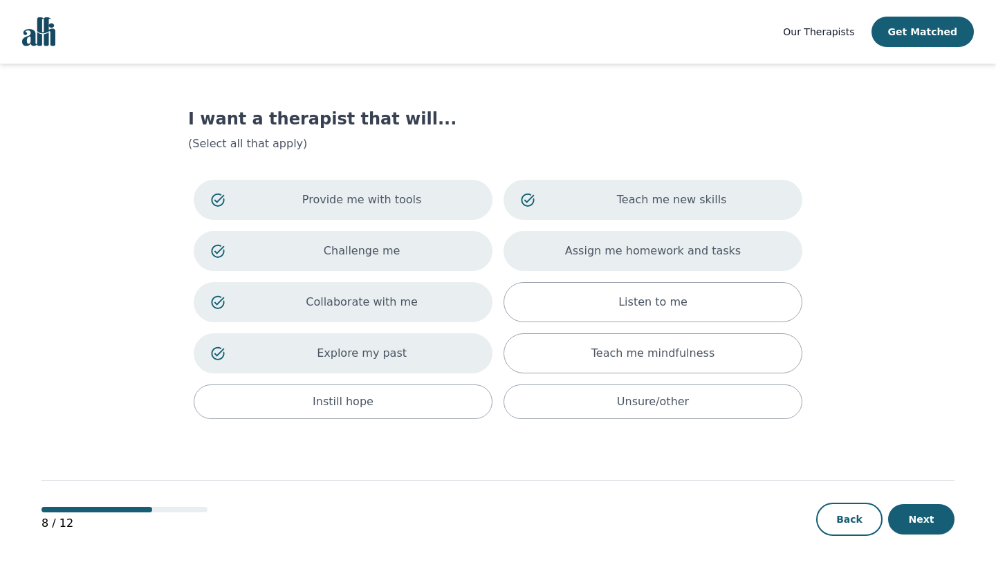
click at [565, 245] on div "Assign me homework and tasks" at bounding box center [653, 251] width 299 height 40
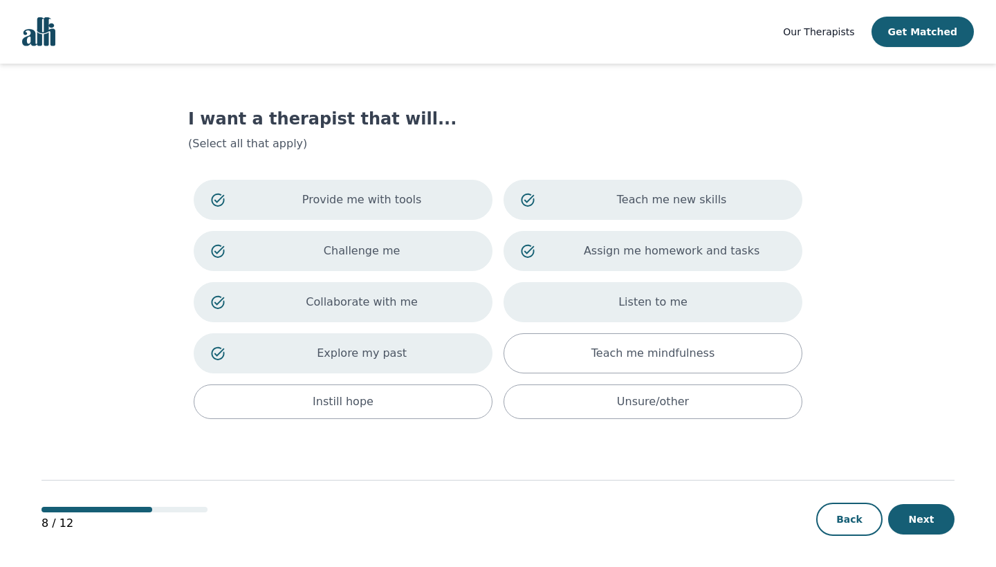
click at [555, 300] on div "Listen to me" at bounding box center [653, 302] width 299 height 40
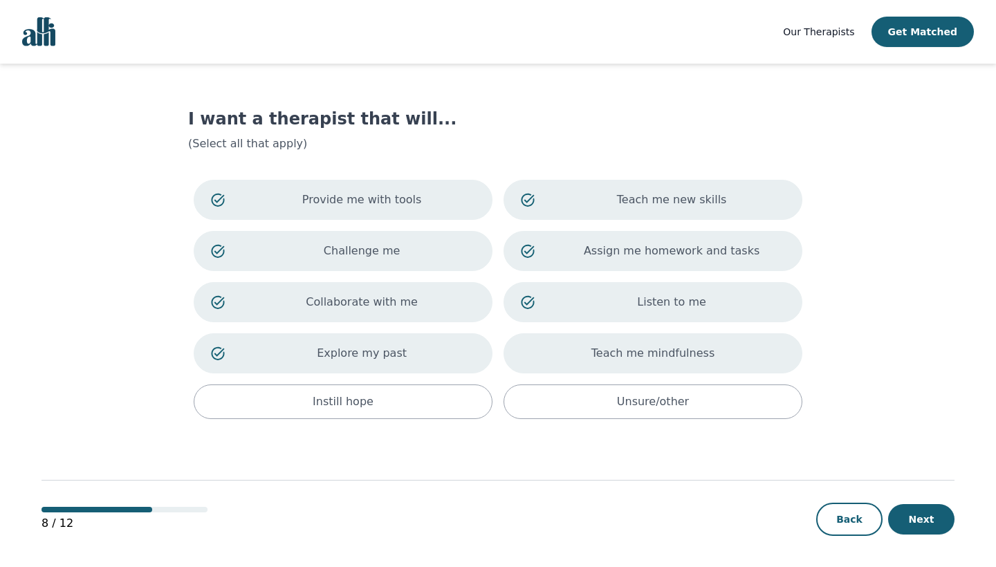
click at [545, 365] on div "Teach me mindfulness" at bounding box center [653, 354] width 299 height 40
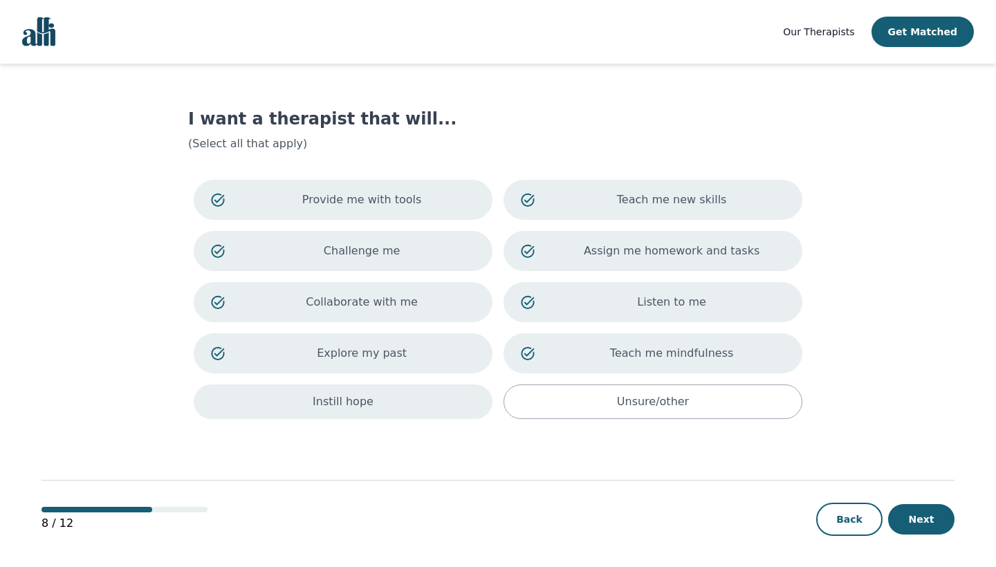
click at [320, 403] on p "Instill hope" at bounding box center [343, 402] width 61 height 17
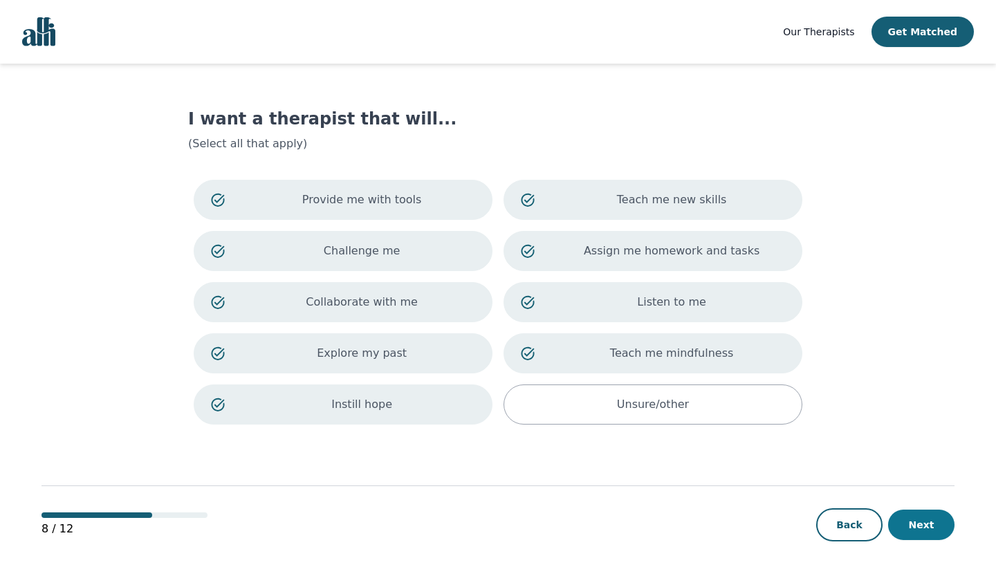
click at [911, 524] on button "Next" at bounding box center [921, 525] width 66 height 30
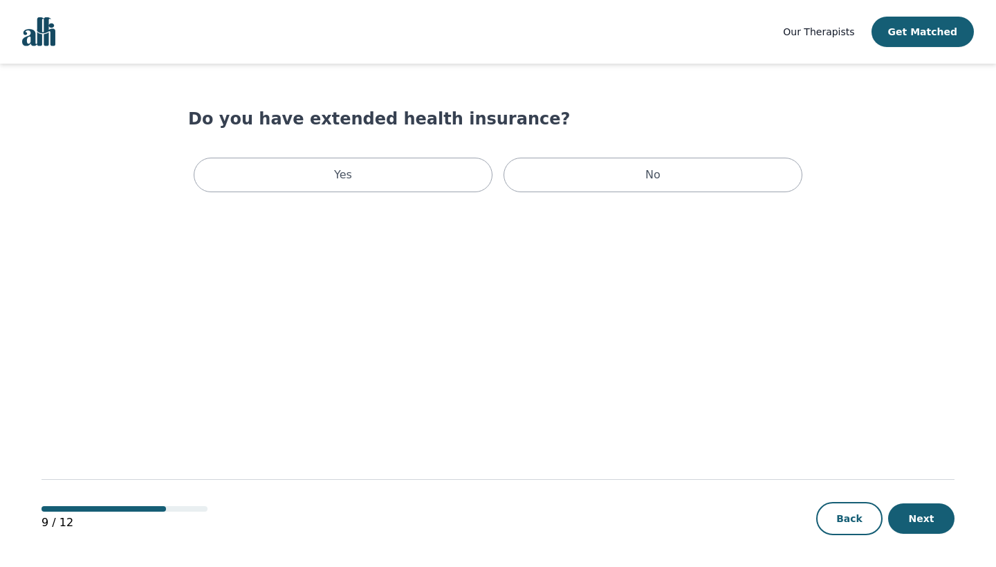
click at [576, 154] on div "Yes No" at bounding box center [498, 175] width 620 height 46
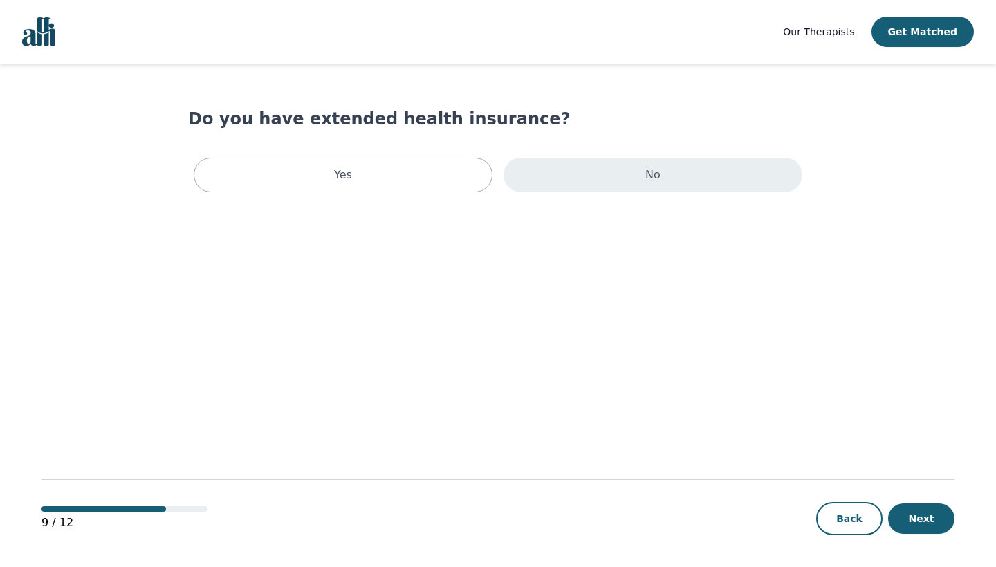
click at [576, 172] on div "No" at bounding box center [653, 175] width 299 height 35
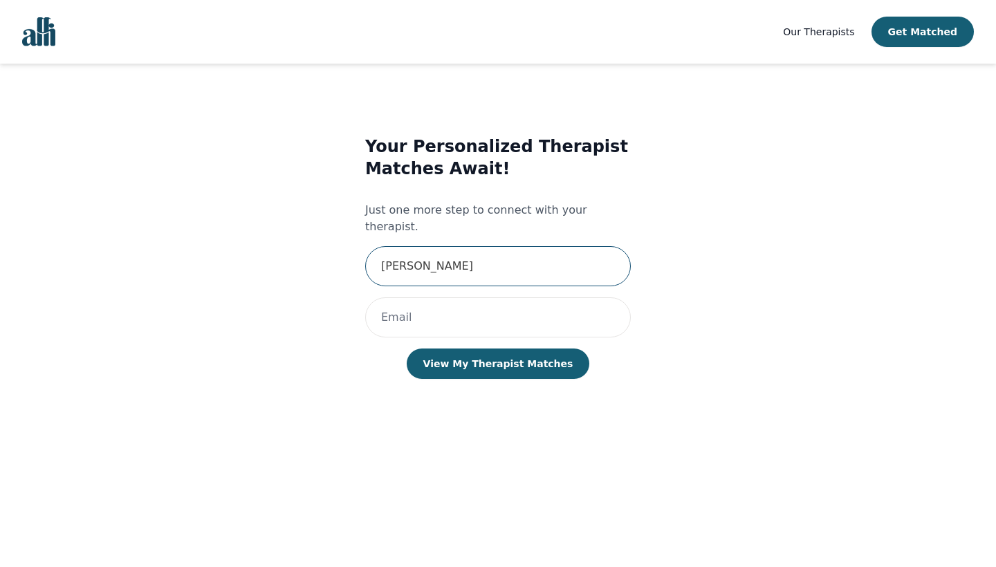
type input "[PERSON_NAME]"
type input "E"
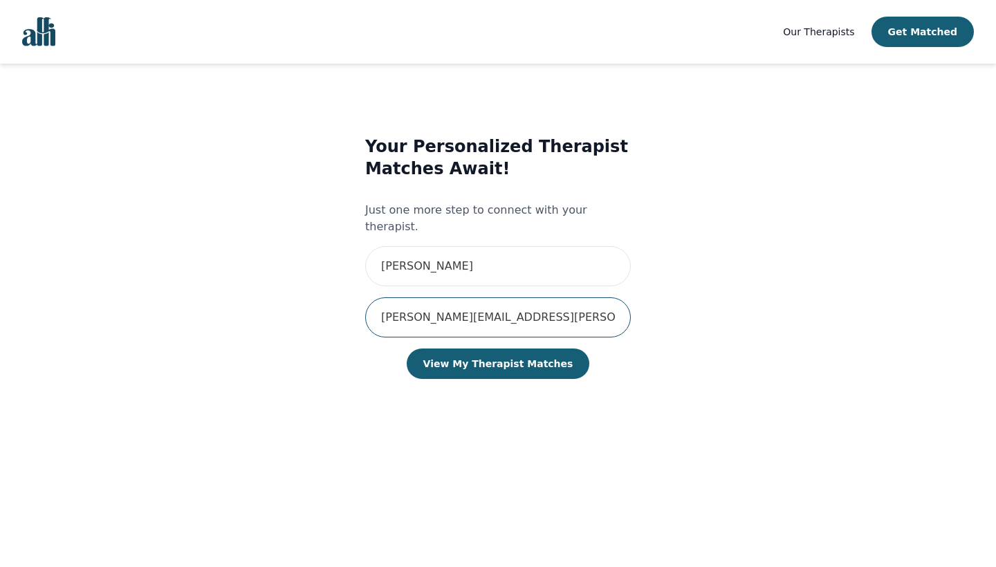
type input "[PERSON_NAME][EMAIL_ADDRESS][PERSON_NAME][DOMAIN_NAME]"
click at [498, 349] on button "View My Therapist Matches" at bounding box center [498, 364] width 183 height 30
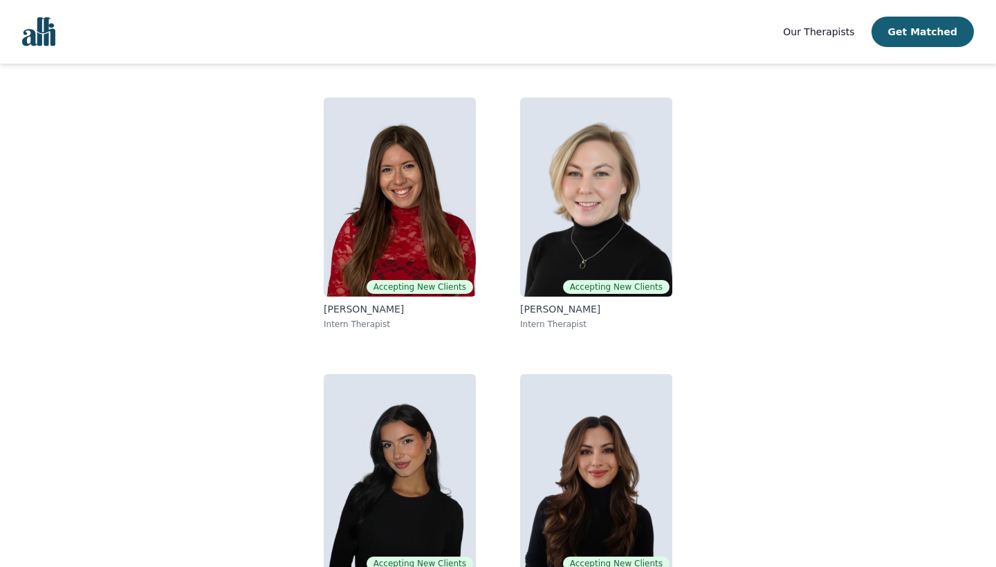
scroll to position [90, 0]
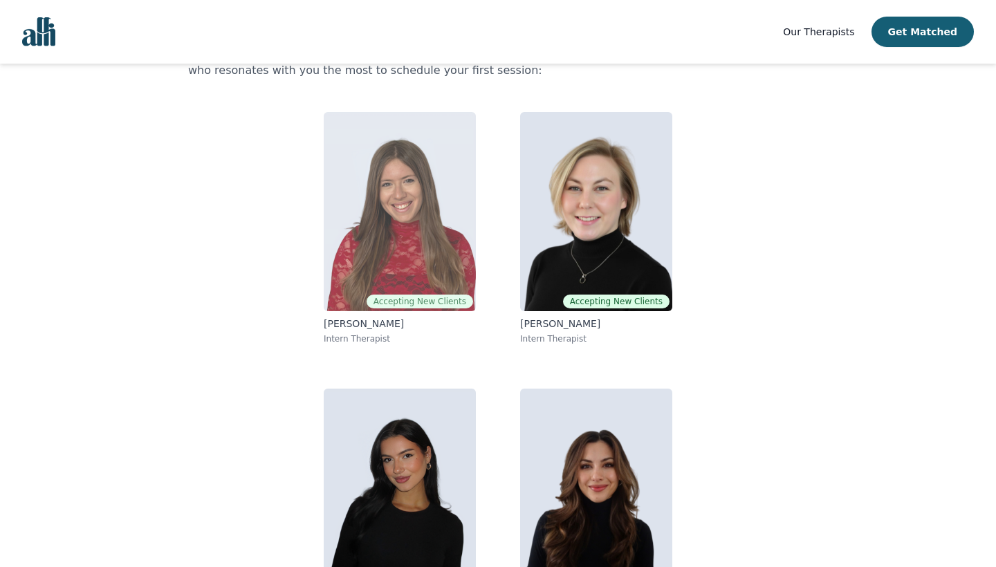
click at [423, 236] on img at bounding box center [400, 211] width 152 height 199
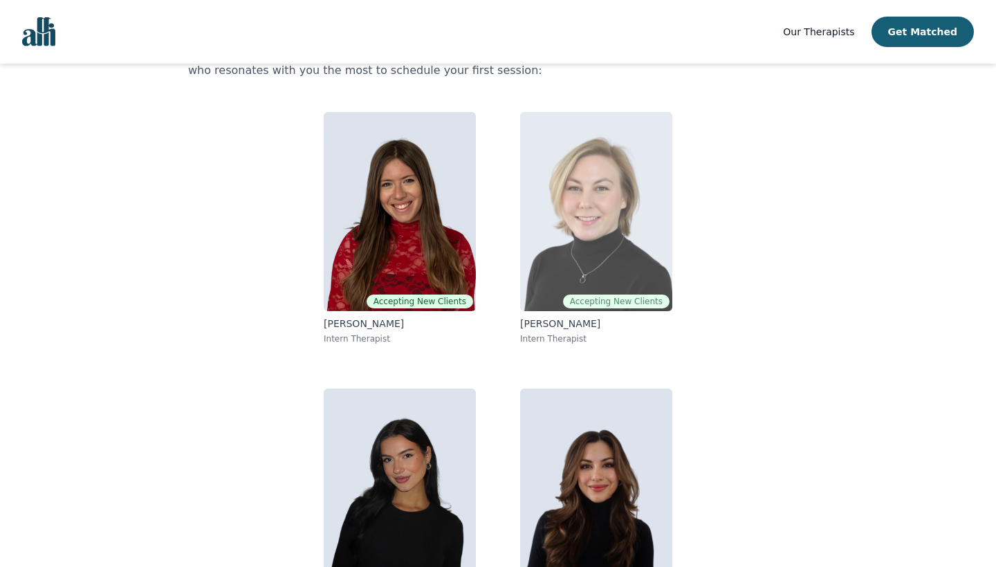
click at [583, 243] on img at bounding box center [596, 211] width 152 height 199
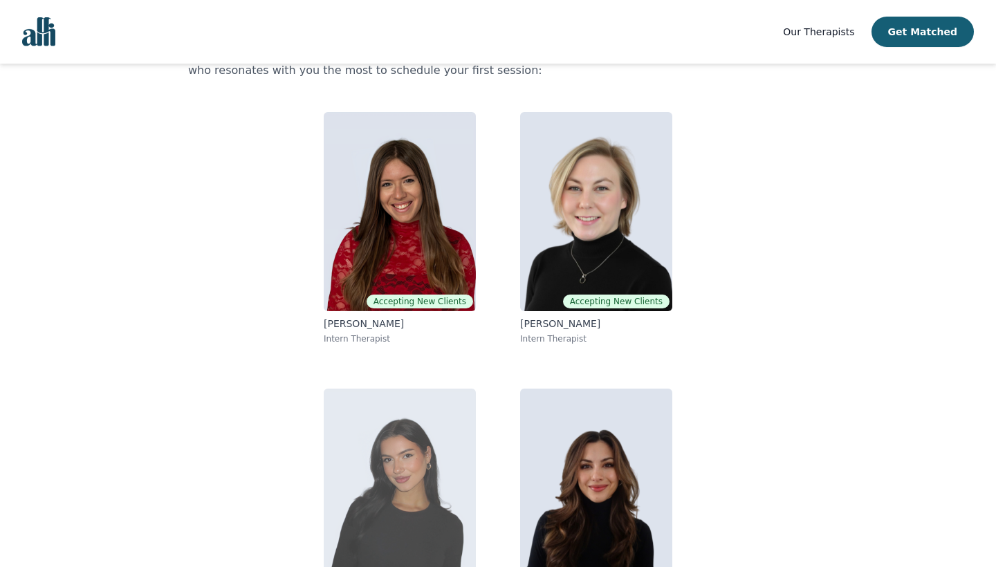
click at [423, 453] on img at bounding box center [400, 488] width 152 height 199
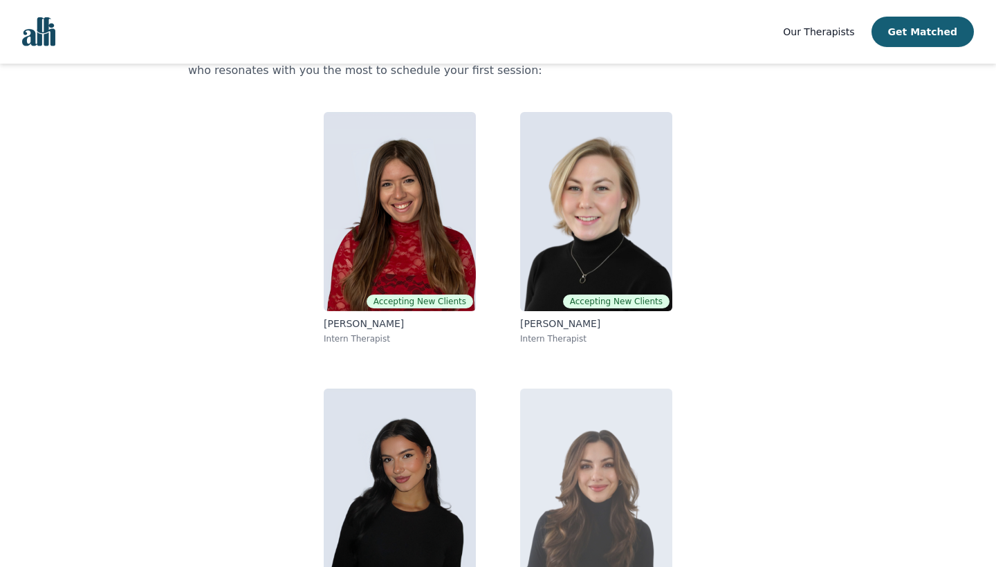
click at [637, 441] on img at bounding box center [596, 488] width 152 height 199
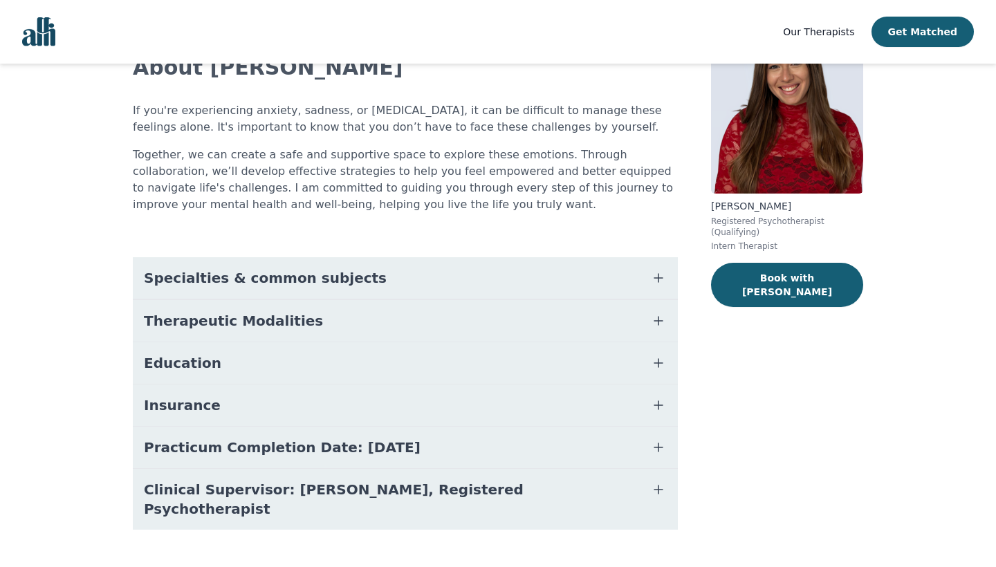
scroll to position [103, 0]
click at [547, 278] on button "Specialties & common subjects" at bounding box center [405, 278] width 545 height 42
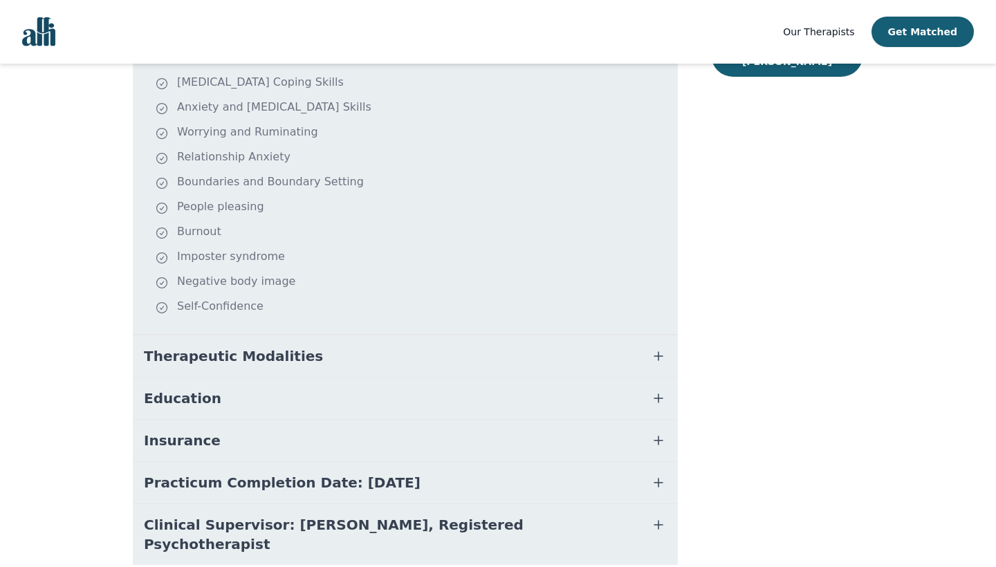
scroll to position [349, 0]
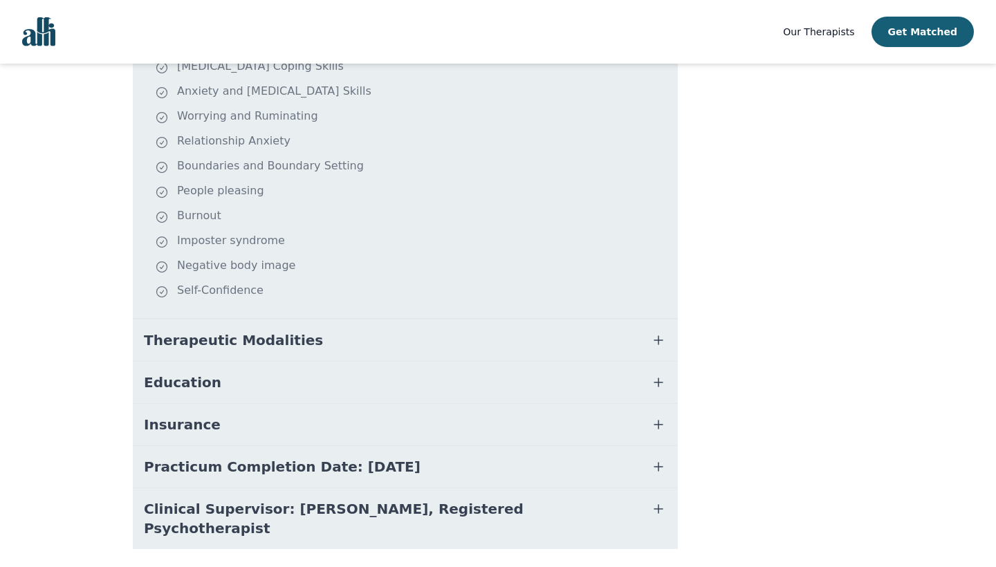
click at [493, 352] on button "Therapeutic Modalities" at bounding box center [405, 341] width 545 height 42
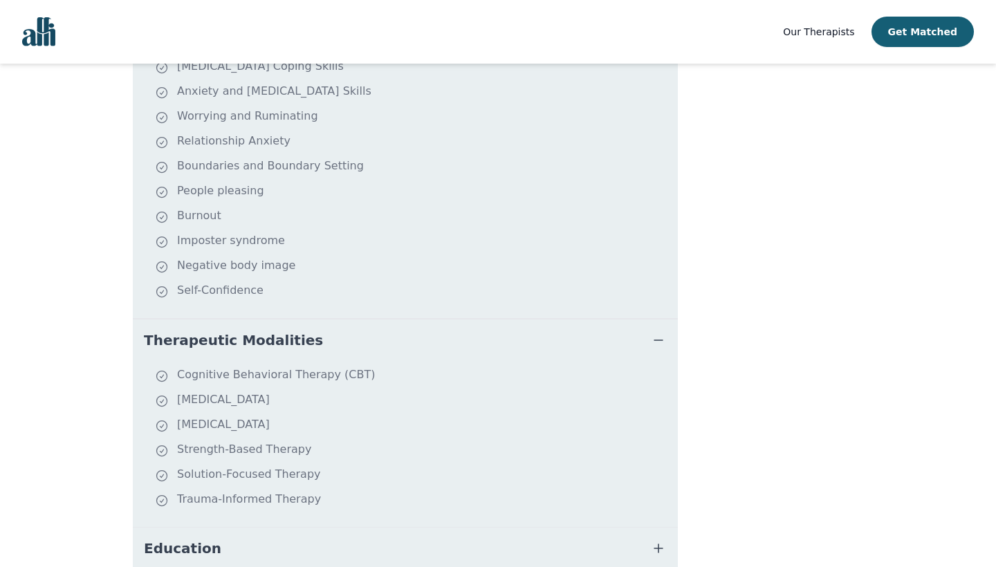
click at [498, 345] on button "Therapeutic Modalities" at bounding box center [405, 341] width 545 height 42
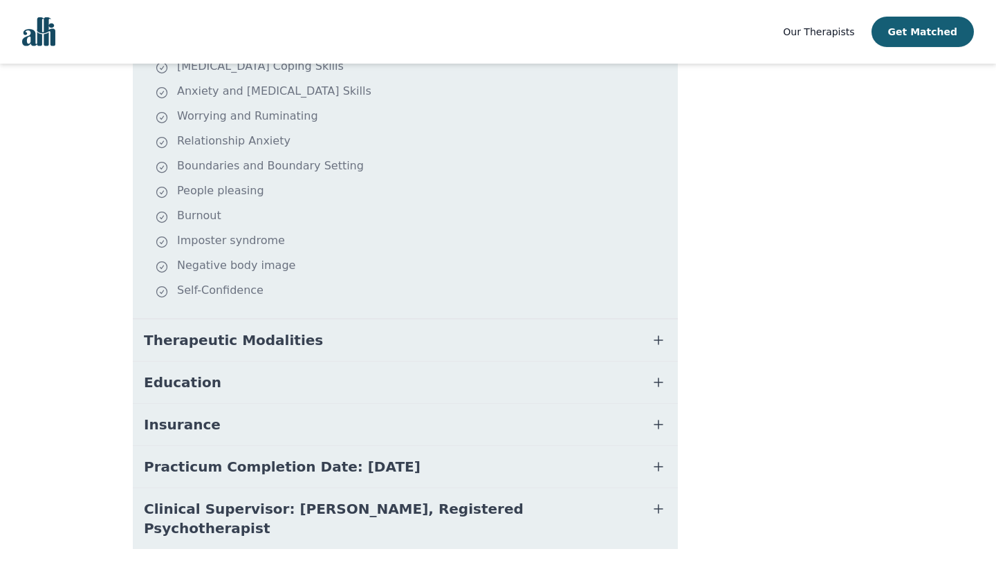
click at [457, 400] on button "Education" at bounding box center [405, 383] width 545 height 42
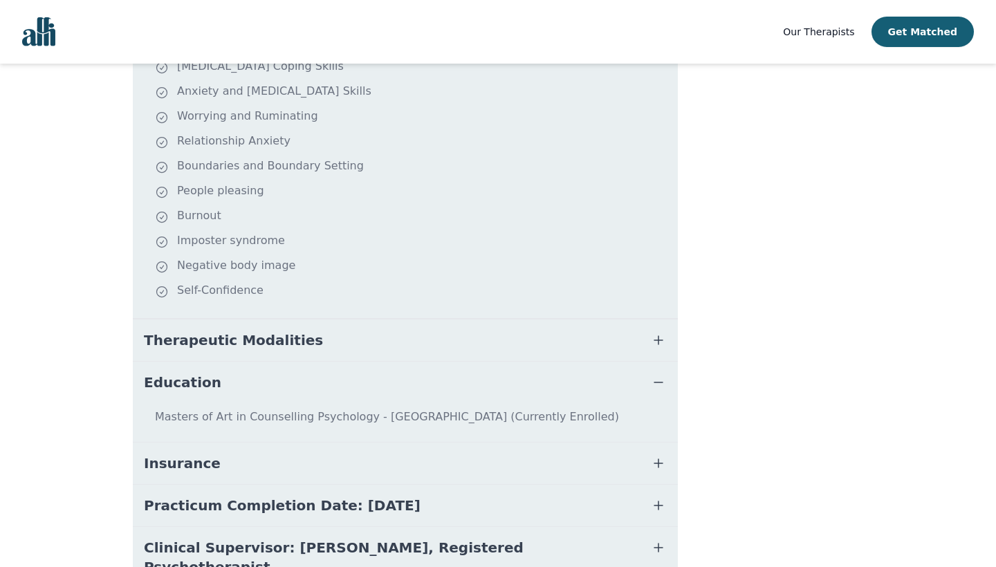
click at [464, 394] on button "Education" at bounding box center [405, 383] width 545 height 42
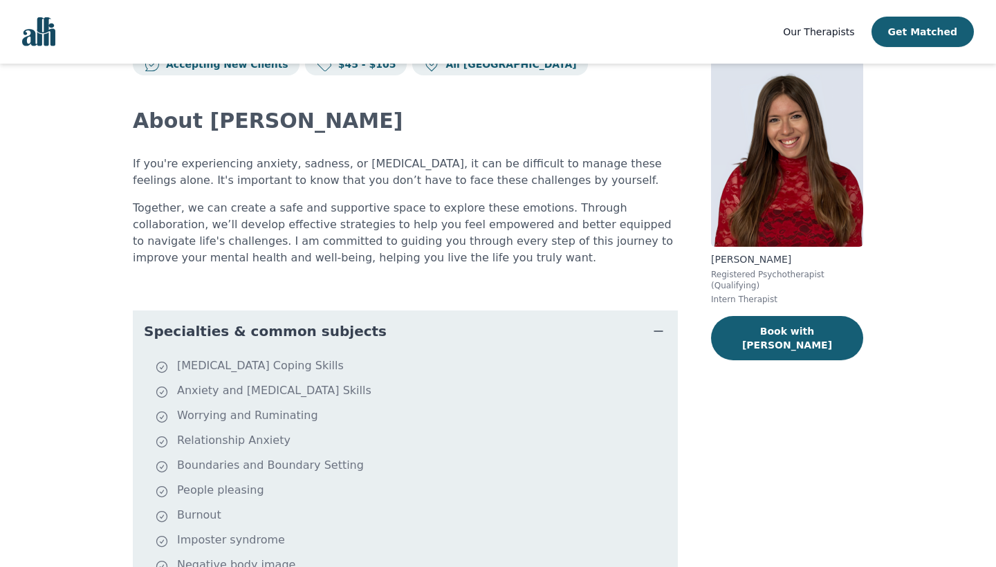
scroll to position [46, 0]
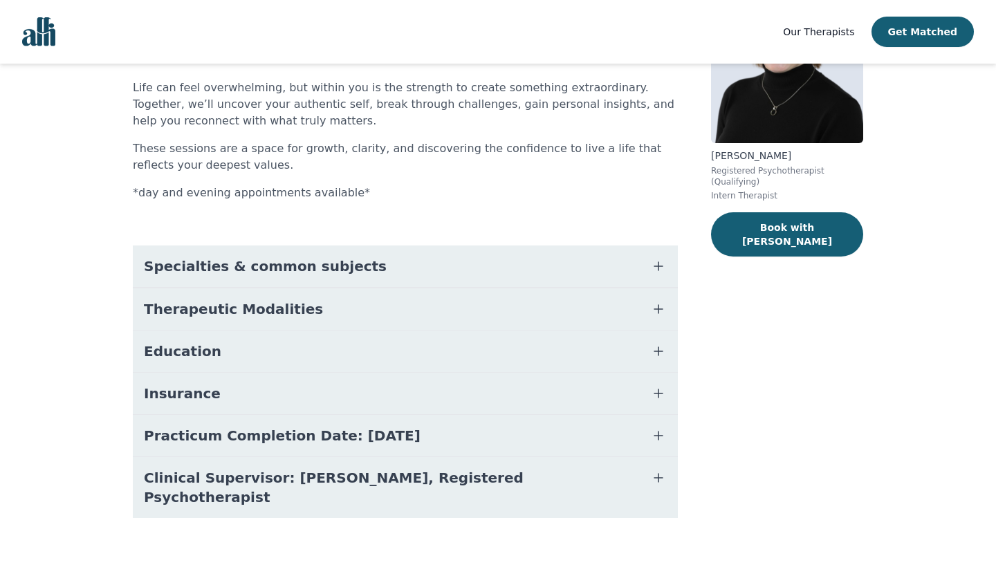
scroll to position [151, 0]
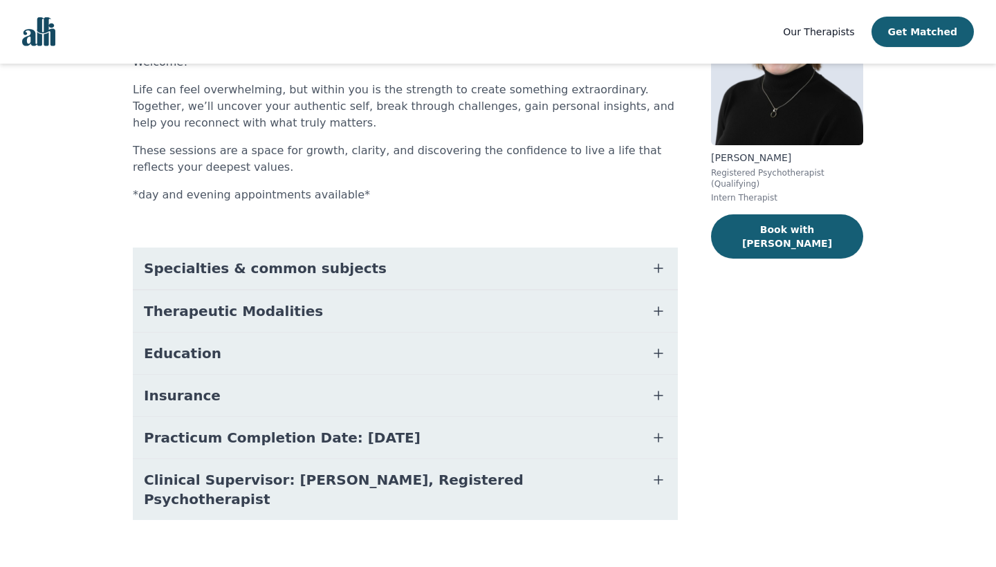
click at [475, 268] on button "Specialties & common subjects" at bounding box center [405, 269] width 545 height 42
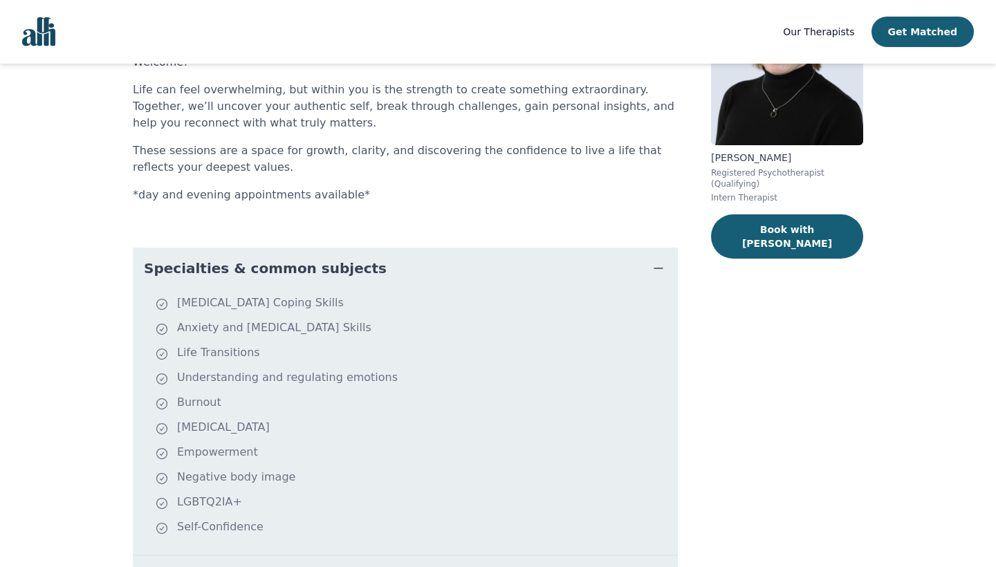
click at [475, 268] on button "Specialties & common subjects" at bounding box center [405, 269] width 545 height 42
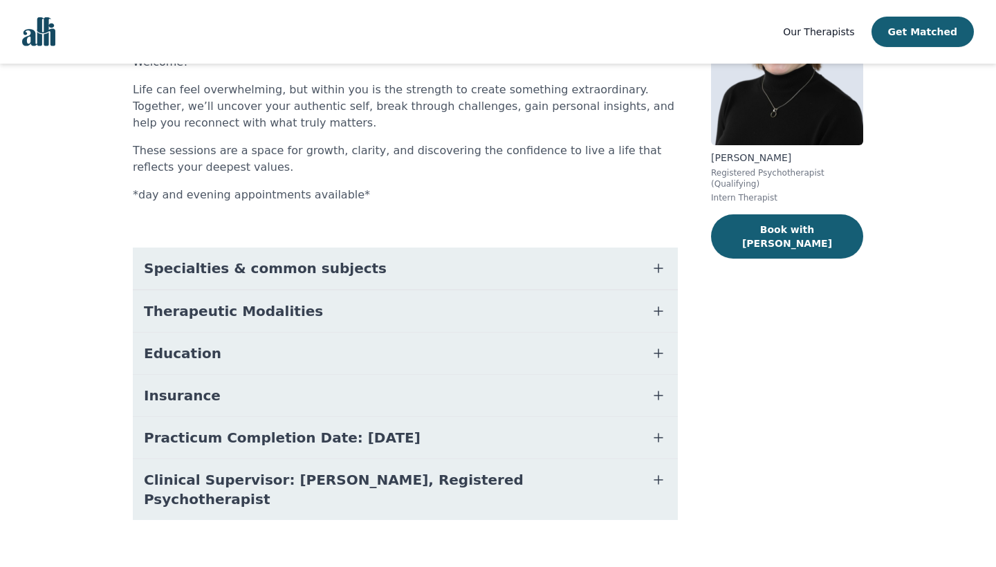
click at [457, 302] on button "Therapeutic Modalities" at bounding box center [405, 312] width 545 height 42
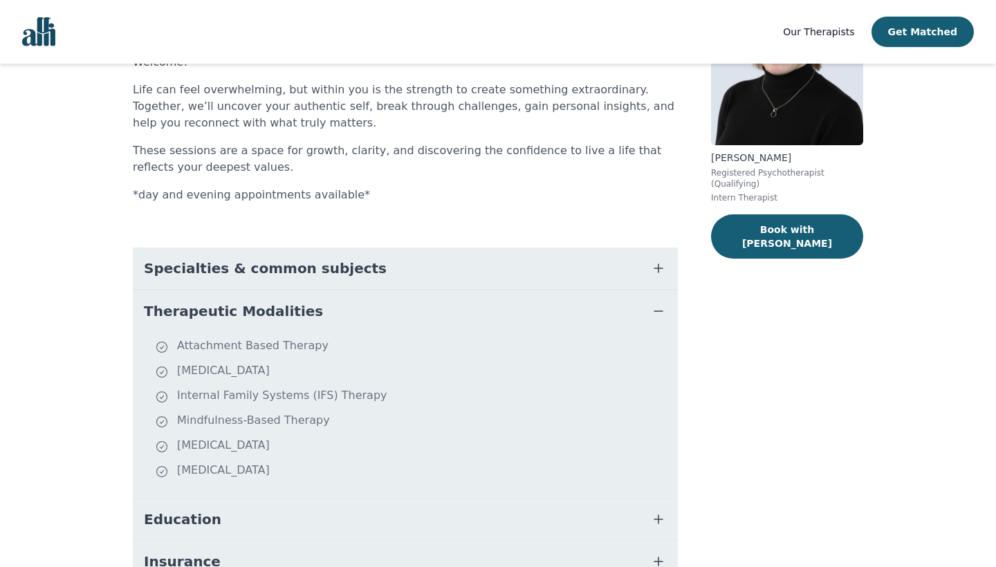
click at [457, 302] on button "Therapeutic Modalities" at bounding box center [405, 312] width 545 height 42
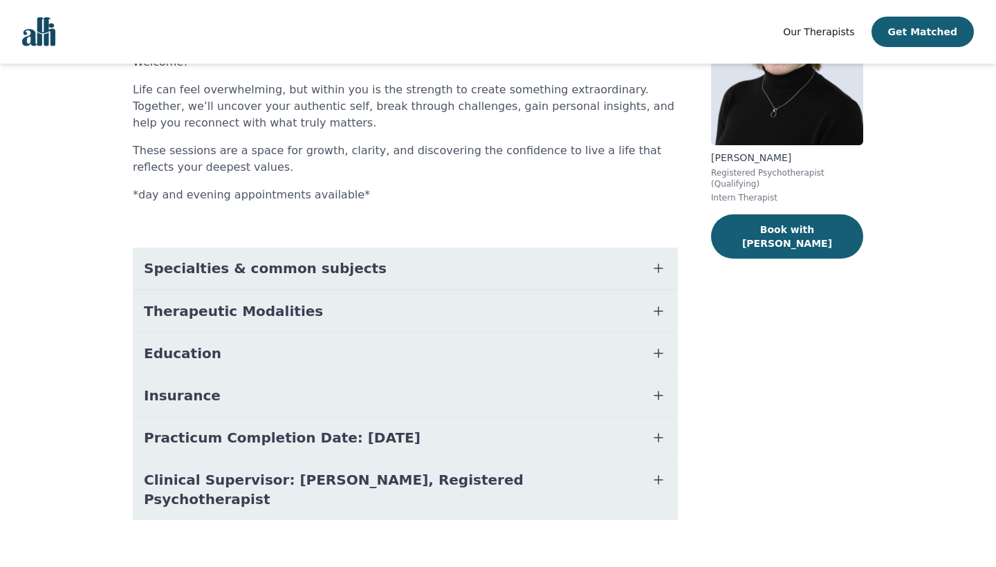
click at [475, 358] on button "Education" at bounding box center [405, 354] width 545 height 42
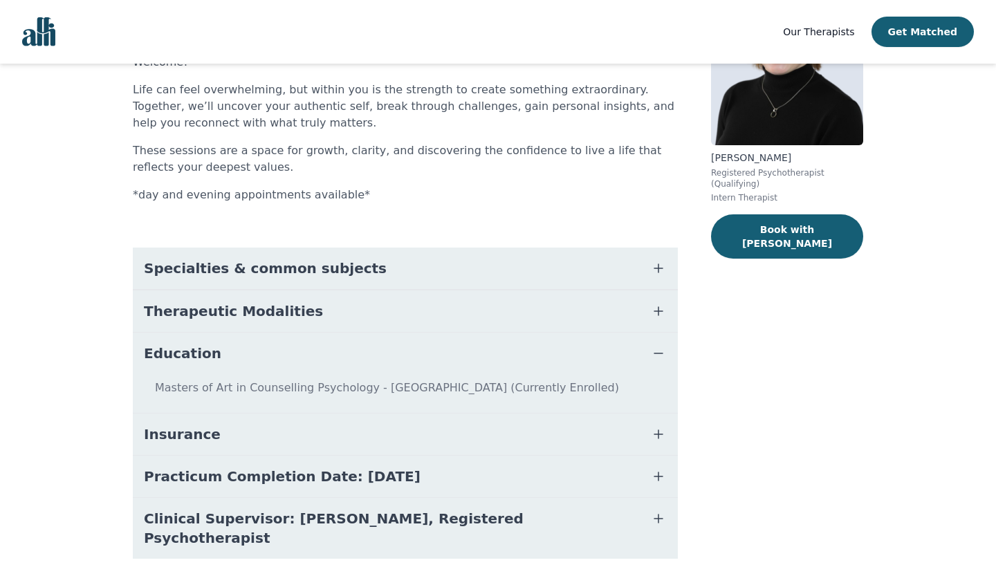
click at [475, 358] on button "Education" at bounding box center [405, 354] width 545 height 42
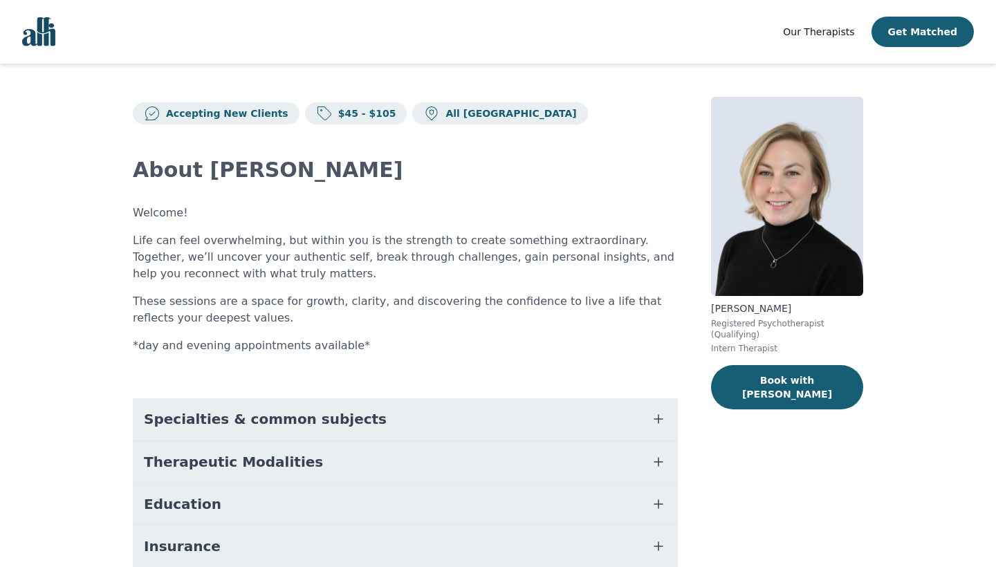
scroll to position [0, 0]
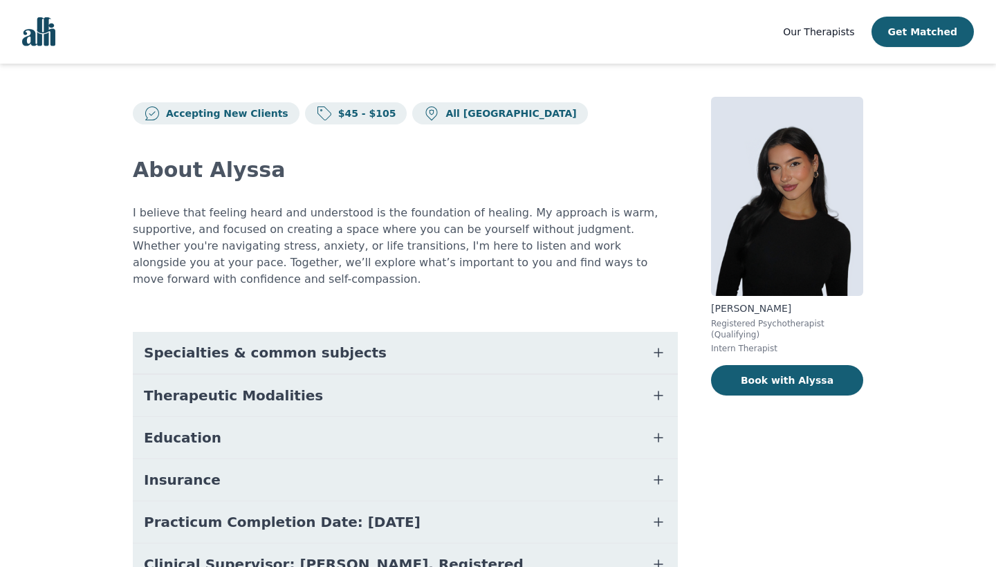
click at [518, 332] on button "Specialties & common subjects" at bounding box center [405, 353] width 545 height 42
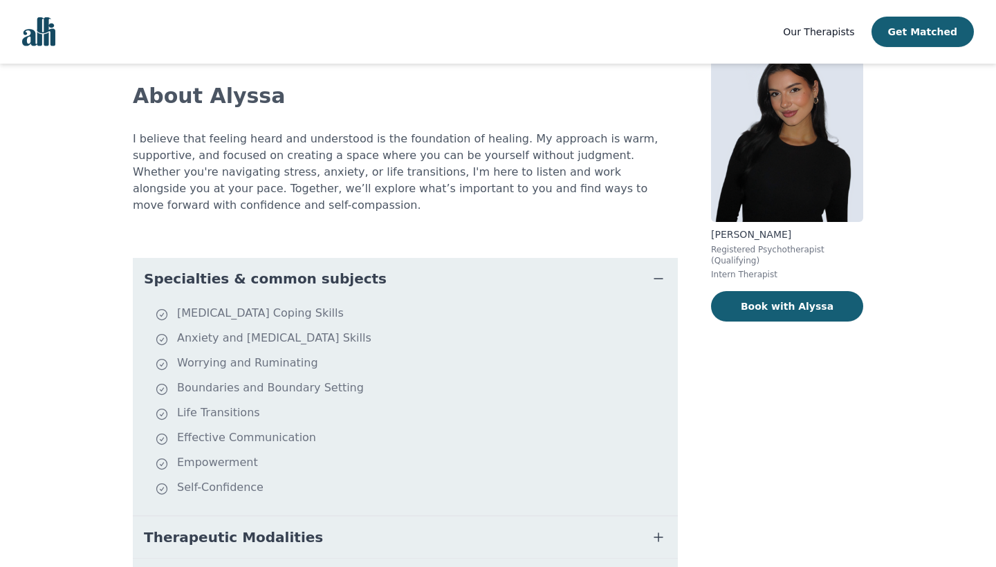
scroll to position [76, 0]
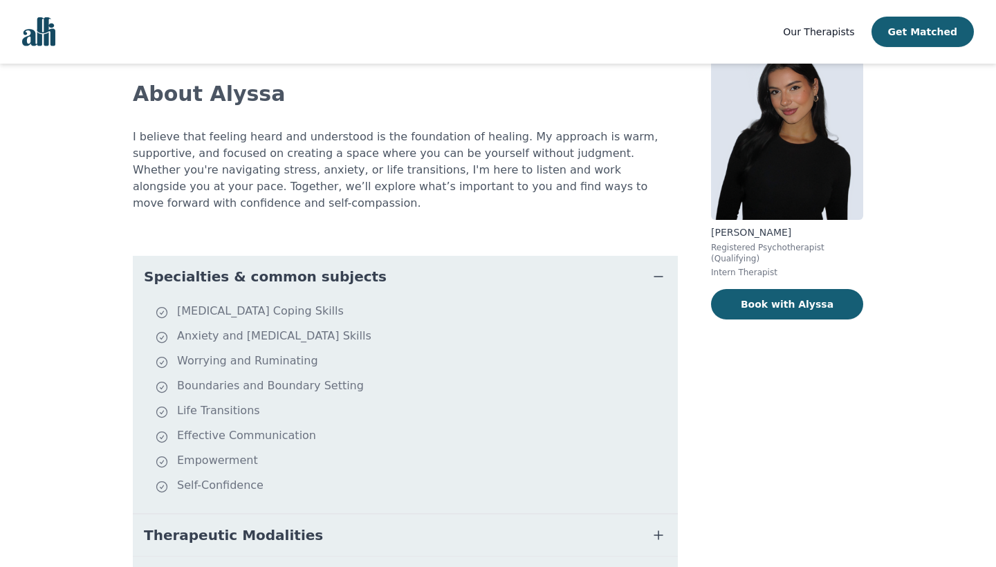
click at [456, 260] on button "Specialties & common subjects" at bounding box center [405, 277] width 545 height 42
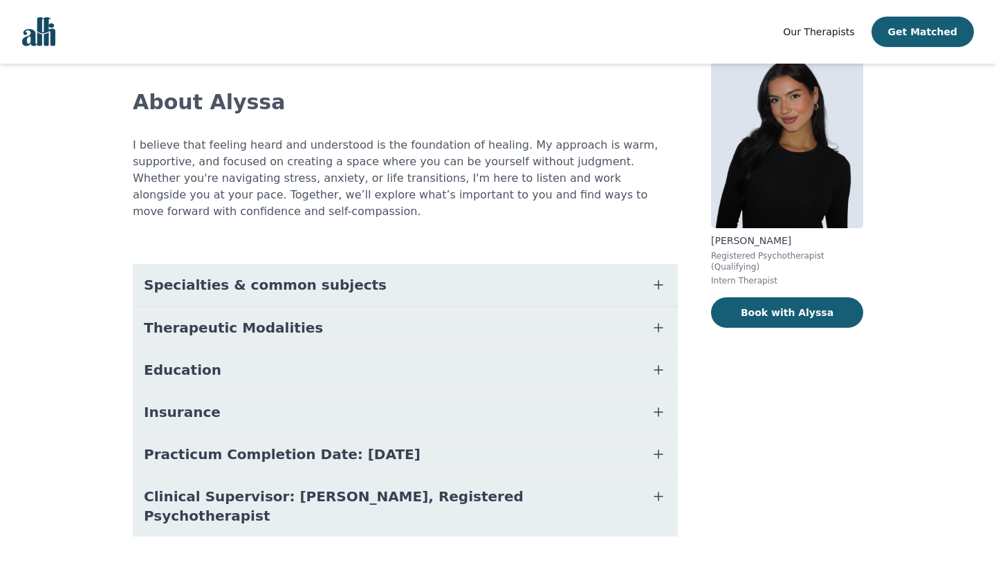
click at [435, 321] on button "Therapeutic Modalities" at bounding box center [405, 328] width 545 height 42
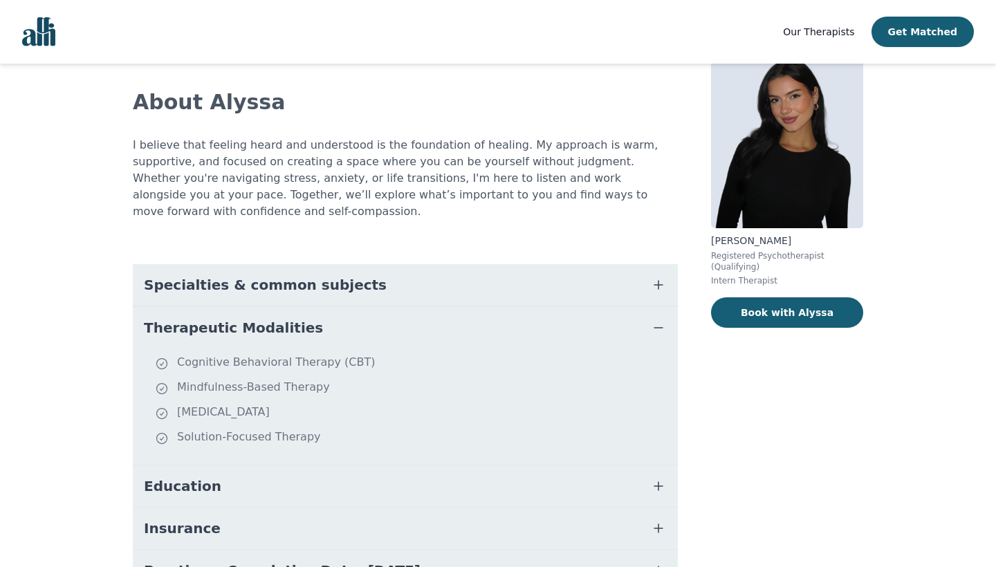
click at [431, 311] on button "Therapeutic Modalities" at bounding box center [405, 328] width 545 height 42
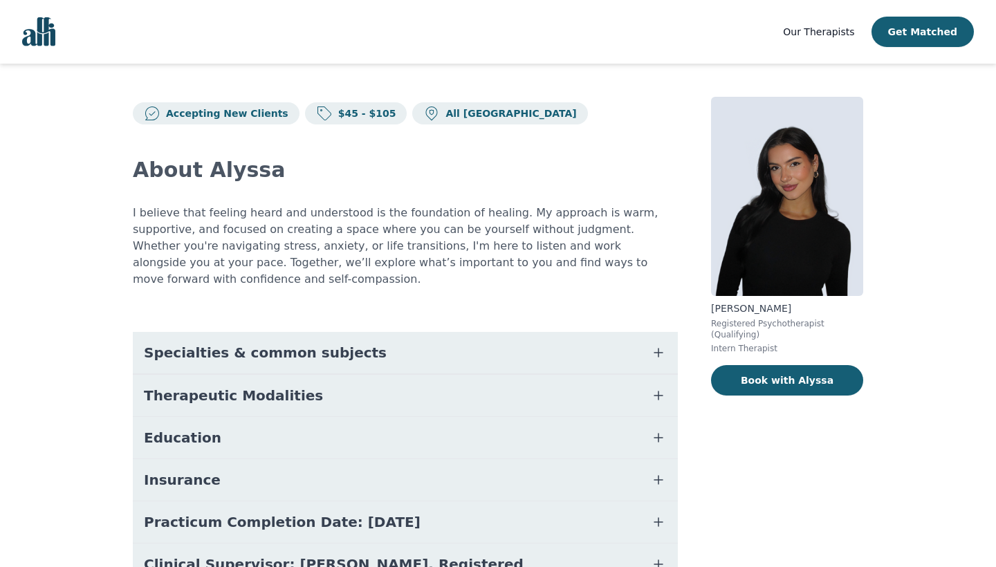
scroll to position [0, 0]
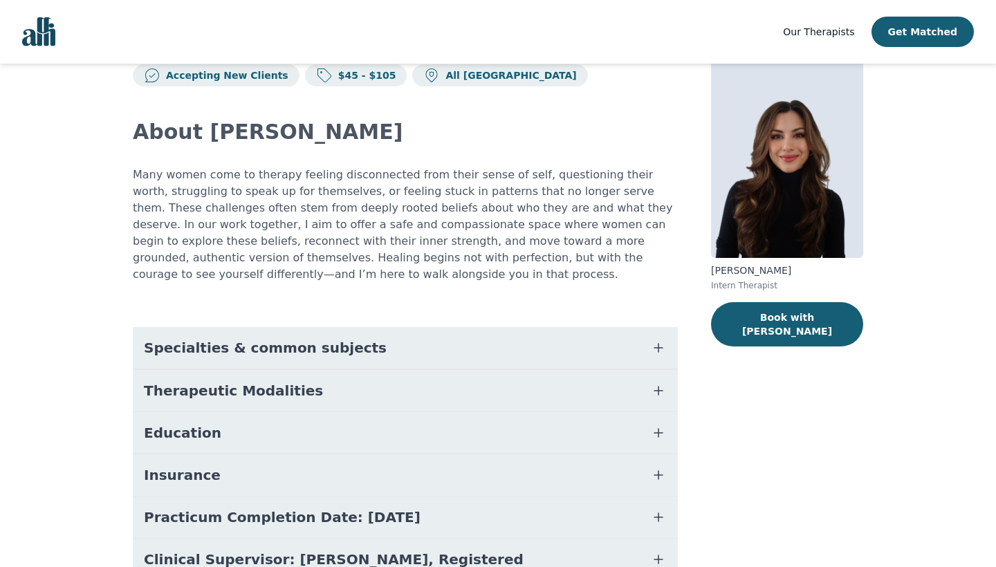
scroll to position [47, 0]
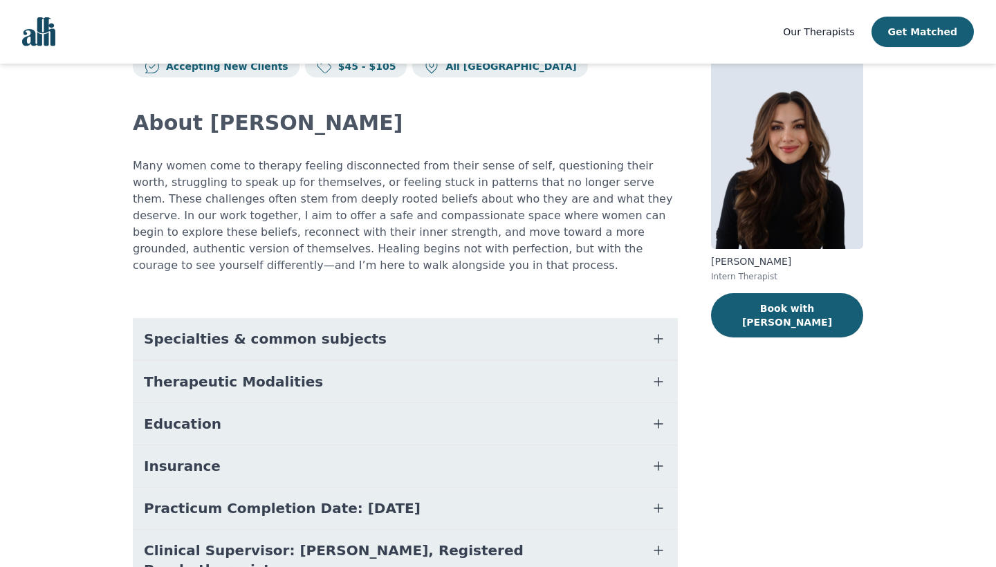
click at [465, 336] on button "Specialties & common subjects" at bounding box center [405, 339] width 545 height 42
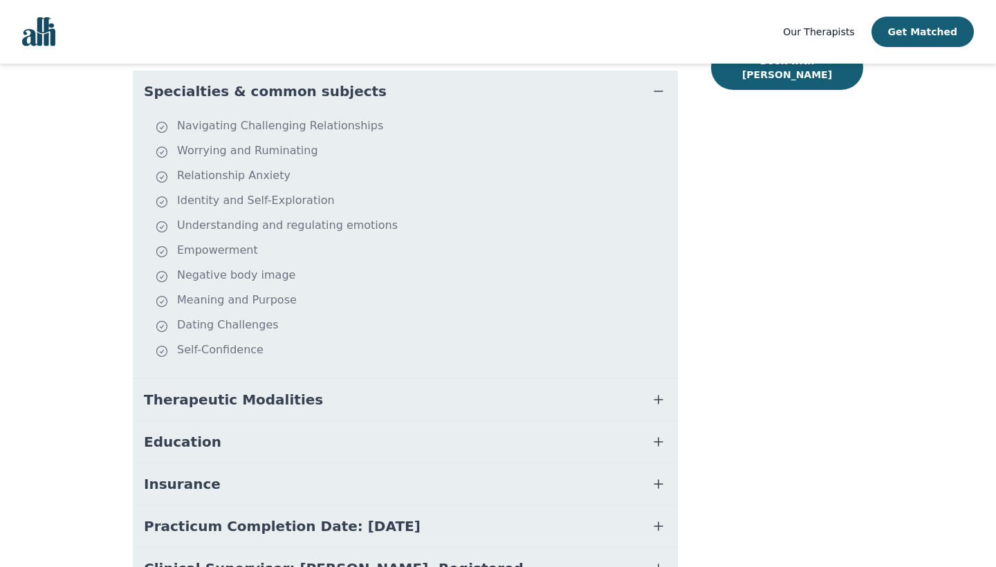
scroll to position [315, 0]
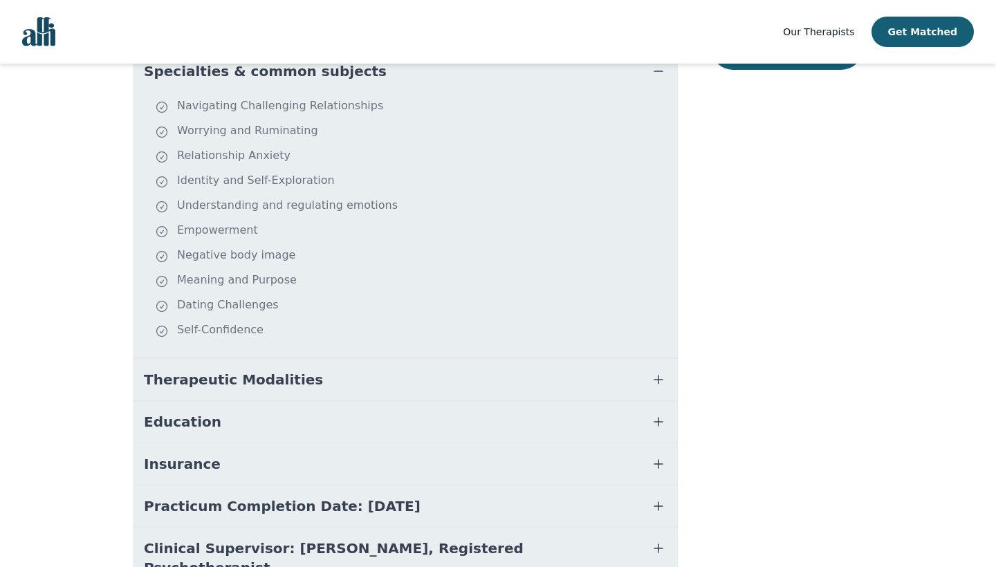
click at [444, 375] on button "Therapeutic Modalities" at bounding box center [405, 380] width 545 height 42
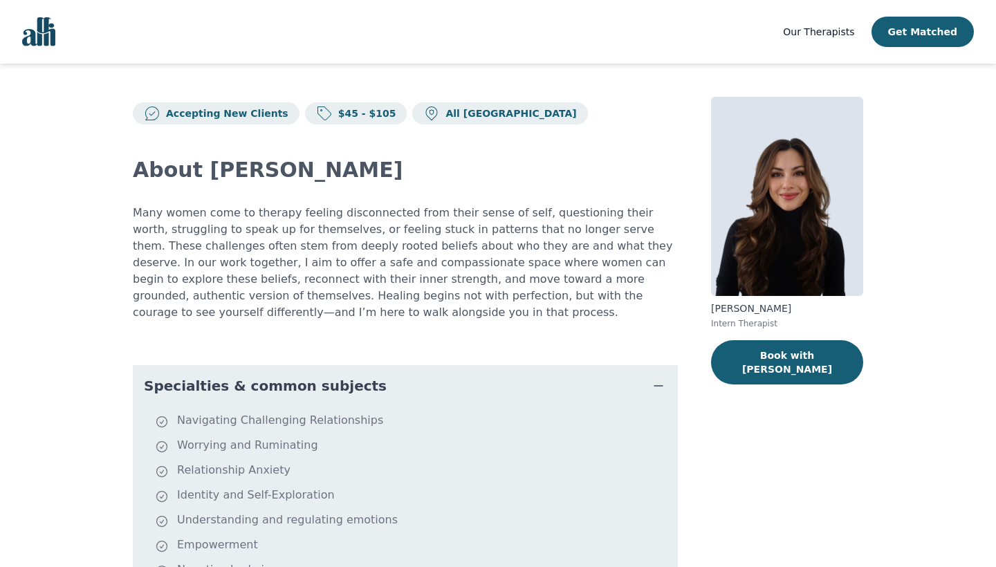
scroll to position [0, 0]
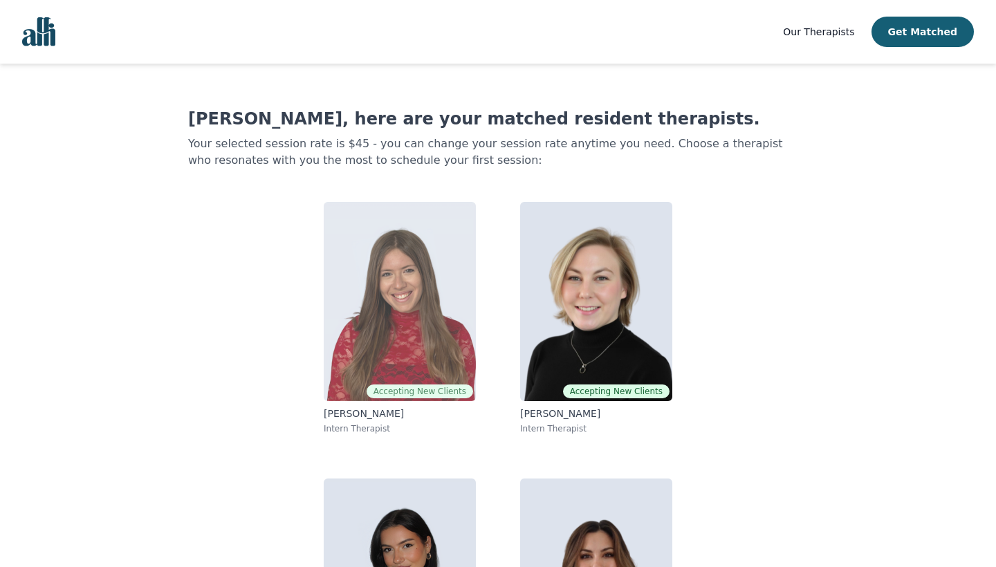
click at [460, 293] on img at bounding box center [400, 301] width 152 height 199
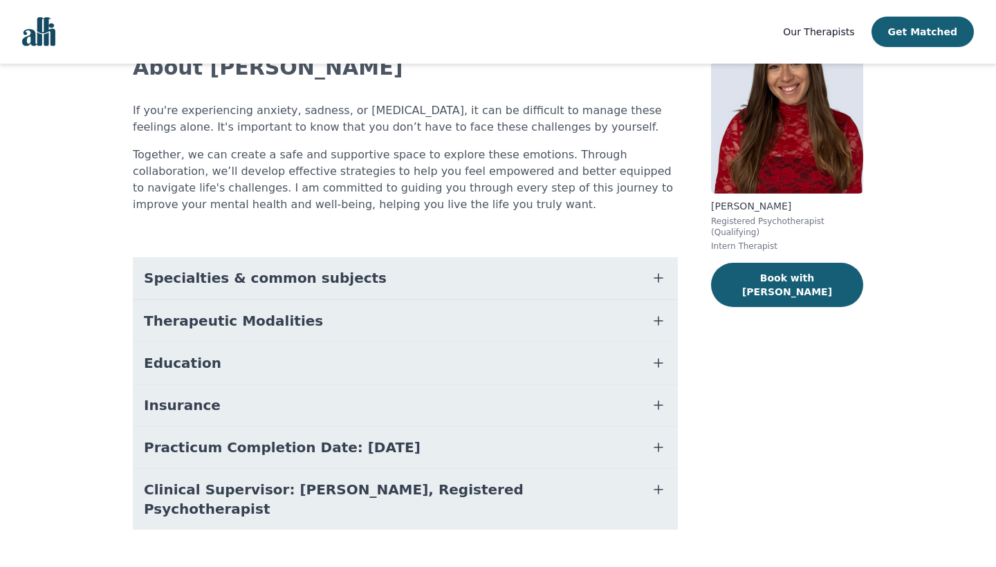
scroll to position [110, 0]
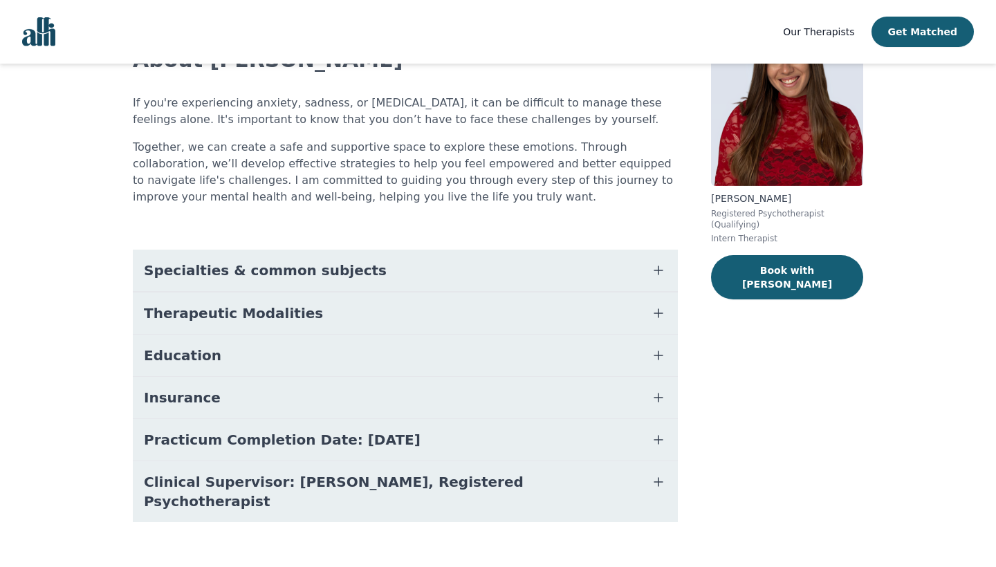
click at [450, 248] on div "About [PERSON_NAME] If you're experiencing anxiety, sadness, or [MEDICAL_DATA],…" at bounding box center [405, 285] width 545 height 541
click at [448, 268] on button "Specialties & common subjects" at bounding box center [405, 271] width 545 height 42
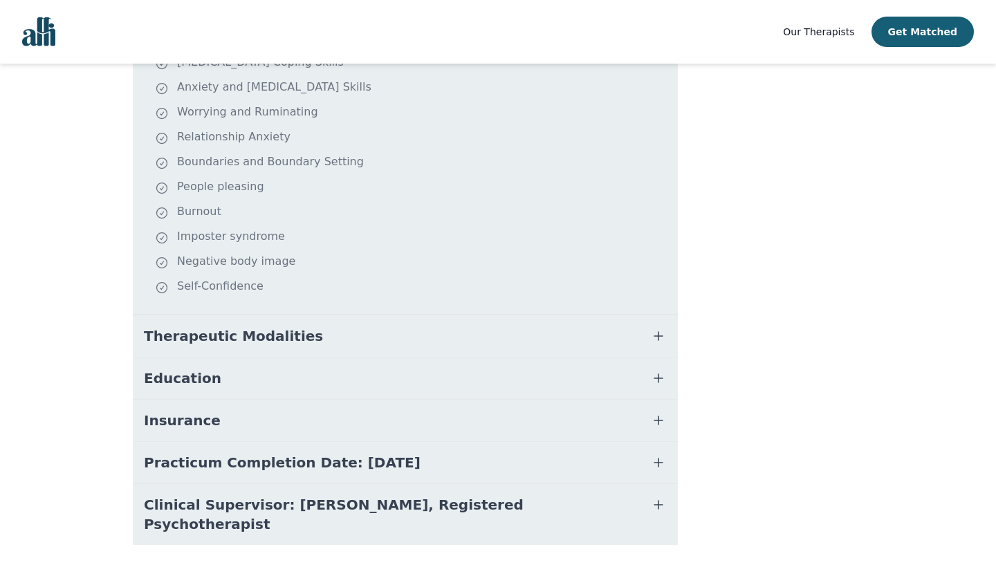
scroll to position [365, 0]
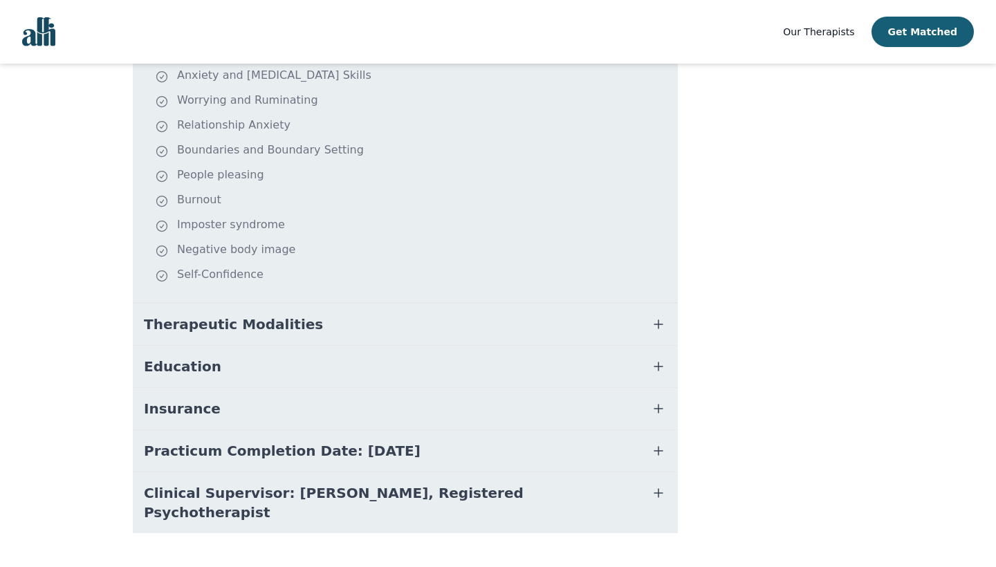
click at [421, 324] on button "Therapeutic Modalities" at bounding box center [405, 325] width 545 height 42
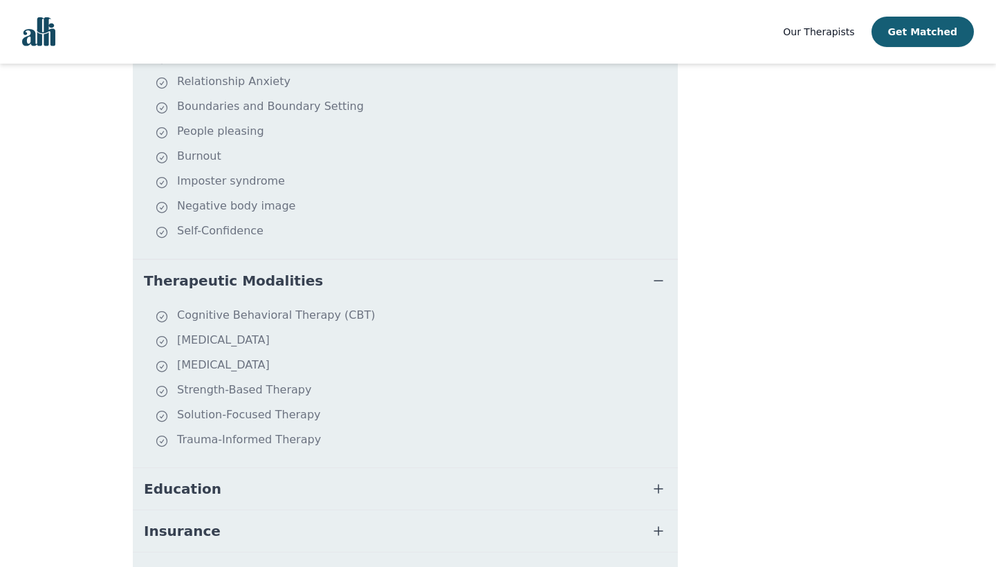
scroll to position [412, 0]
click at [450, 280] on button "Therapeutic Modalities" at bounding box center [405, 280] width 545 height 42
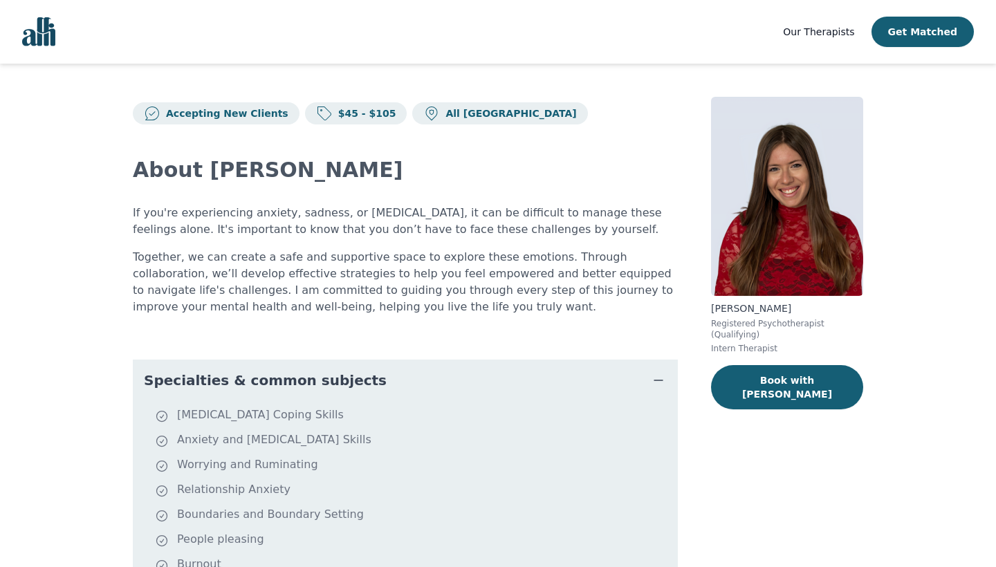
scroll to position [0, 0]
click at [799, 378] on button "Book with [PERSON_NAME]" at bounding box center [787, 387] width 152 height 44
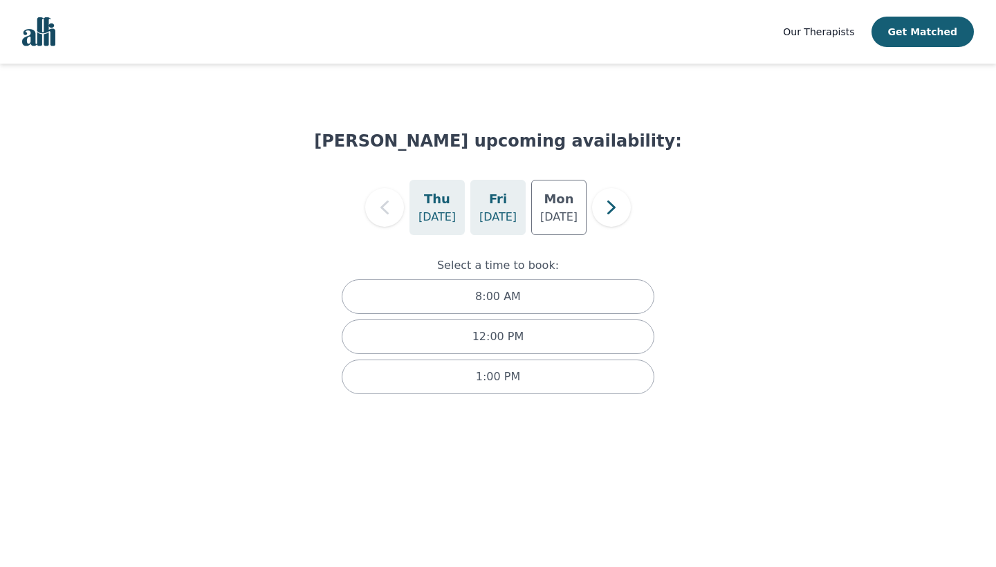
click at [498, 214] on p "[DATE]" at bounding box center [498, 217] width 37 height 17
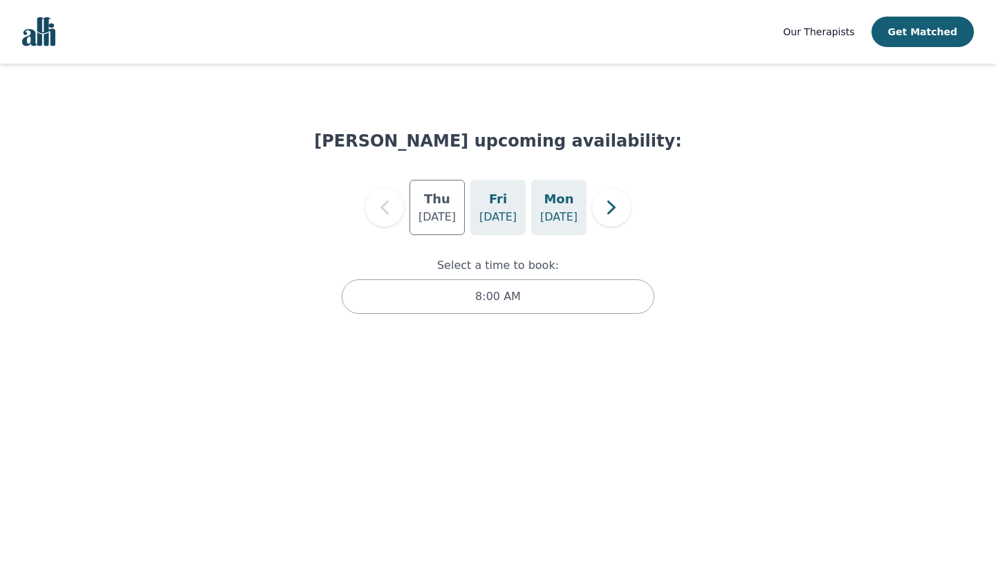
click at [574, 213] on div "[DATE]" at bounding box center [558, 207] width 55 height 55
click at [457, 224] on div "[DATE]" at bounding box center [437, 207] width 55 height 55
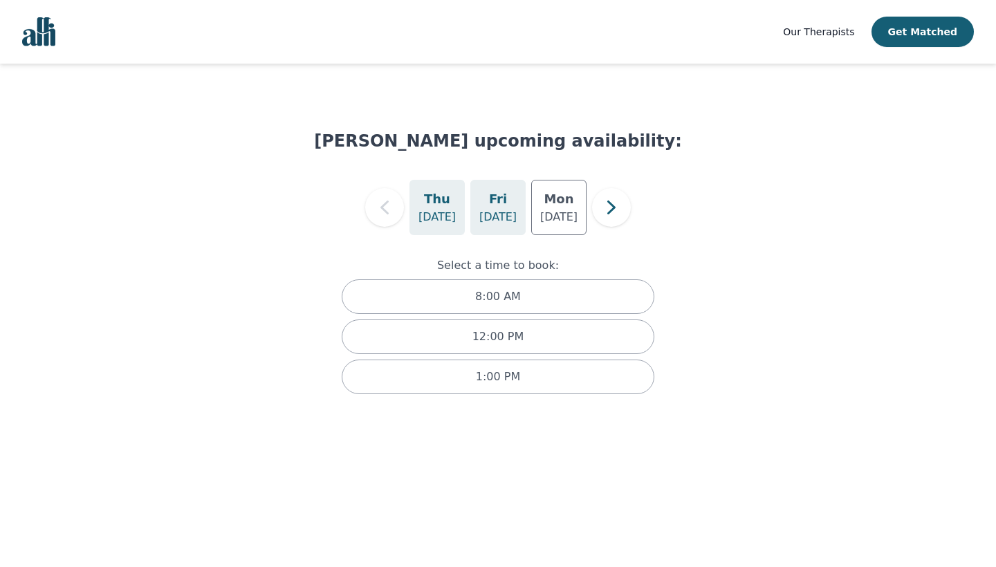
click at [513, 220] on p "[DATE]" at bounding box center [498, 217] width 37 height 17
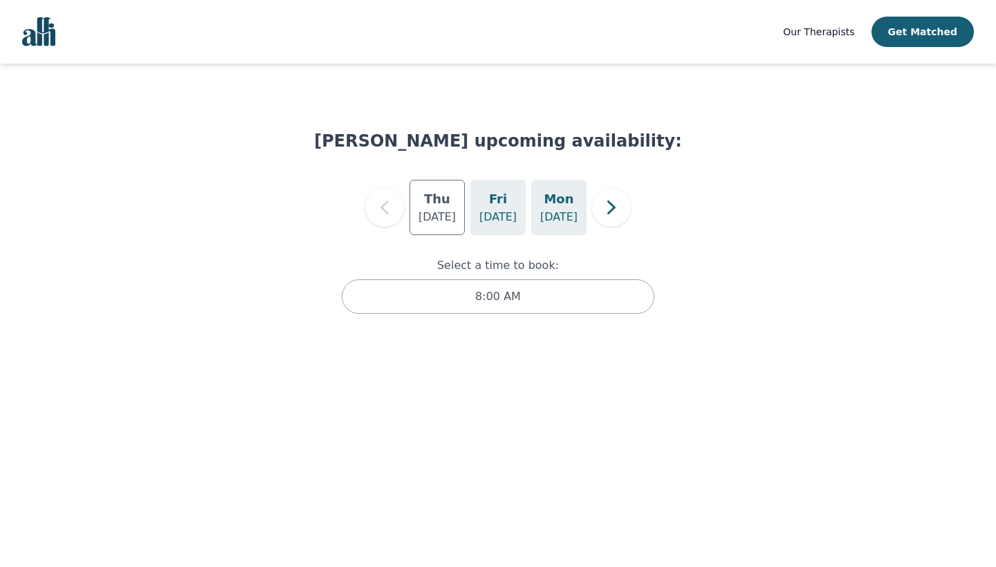
click at [576, 201] on div "[DATE]" at bounding box center [558, 207] width 55 height 55
click at [488, 230] on div "[DATE]" at bounding box center [498, 207] width 55 height 55
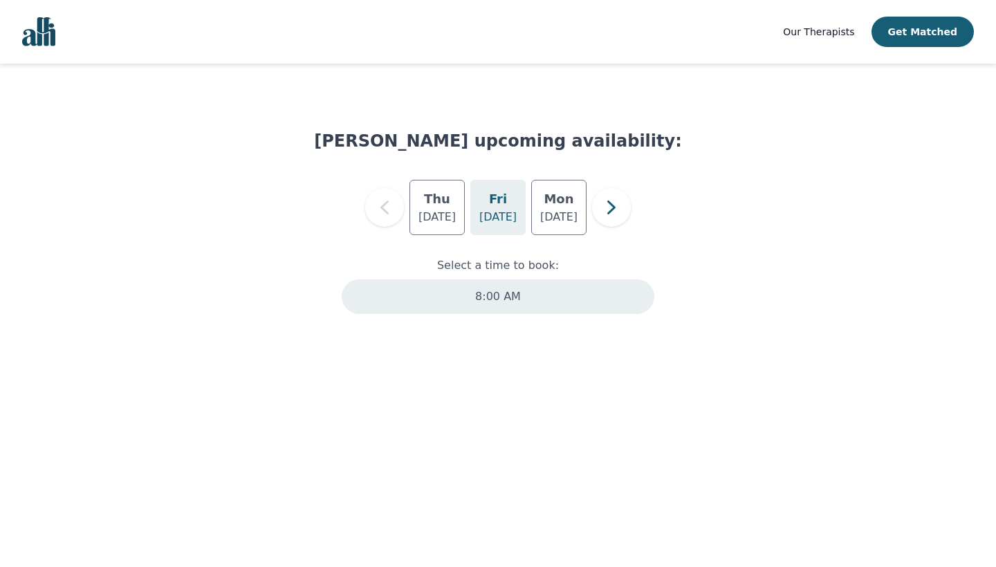
click at [490, 298] on p "8:00 AM" at bounding box center [498, 297] width 46 height 17
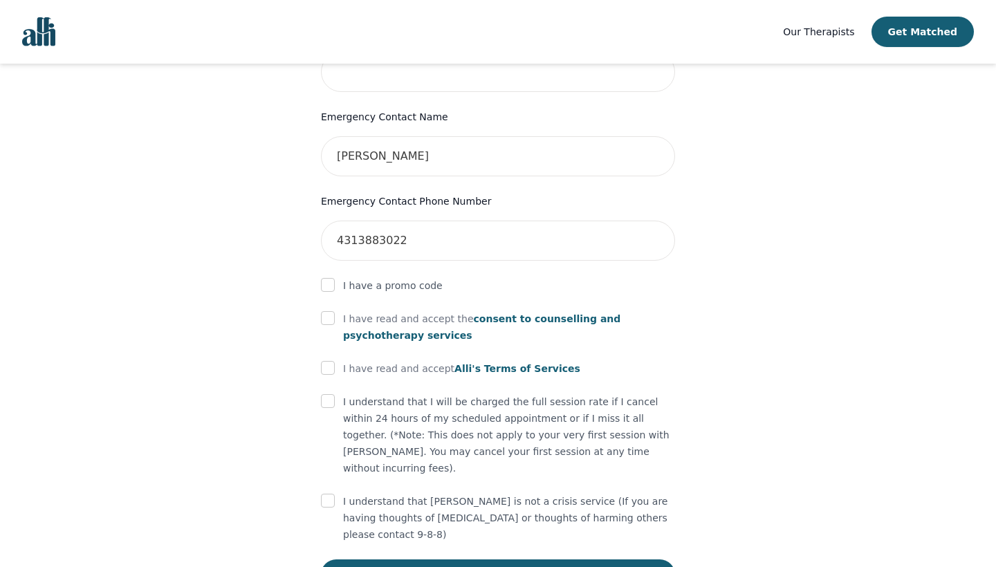
scroll to position [671, 0]
click at [335, 310] on div "I have read and accept the consent to counselling and [MEDICAL_DATA] services" at bounding box center [498, 326] width 354 height 33
click at [324, 311] on input "checkbox" at bounding box center [328, 318] width 14 height 14
checkbox input "true"
click at [332, 360] on input "checkbox" at bounding box center [328, 367] width 14 height 14
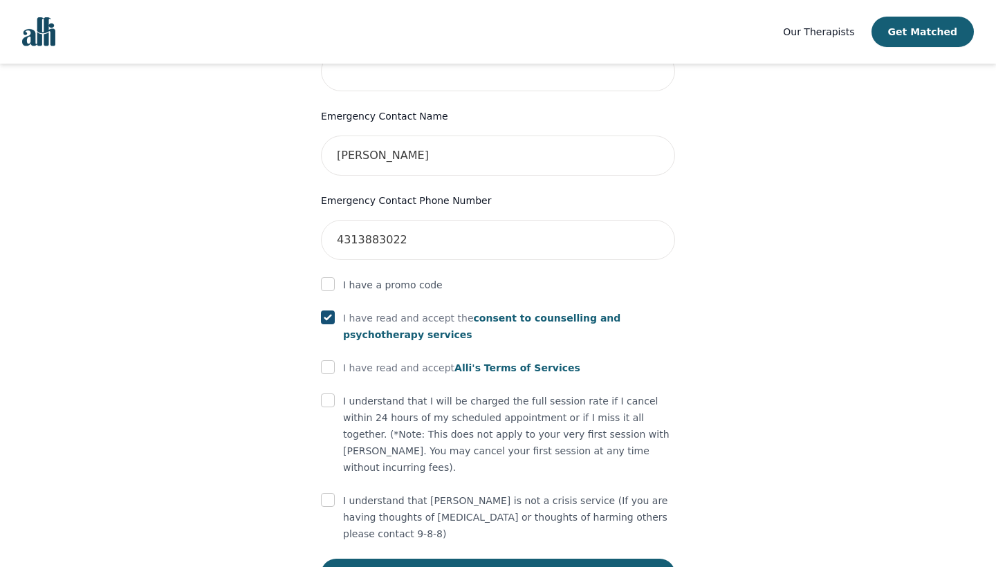
checkbox input "true"
click at [328, 394] on input "checkbox" at bounding box center [328, 401] width 14 height 14
checkbox input "true"
click at [328, 493] on input "checkbox" at bounding box center [328, 500] width 14 height 14
checkbox input "true"
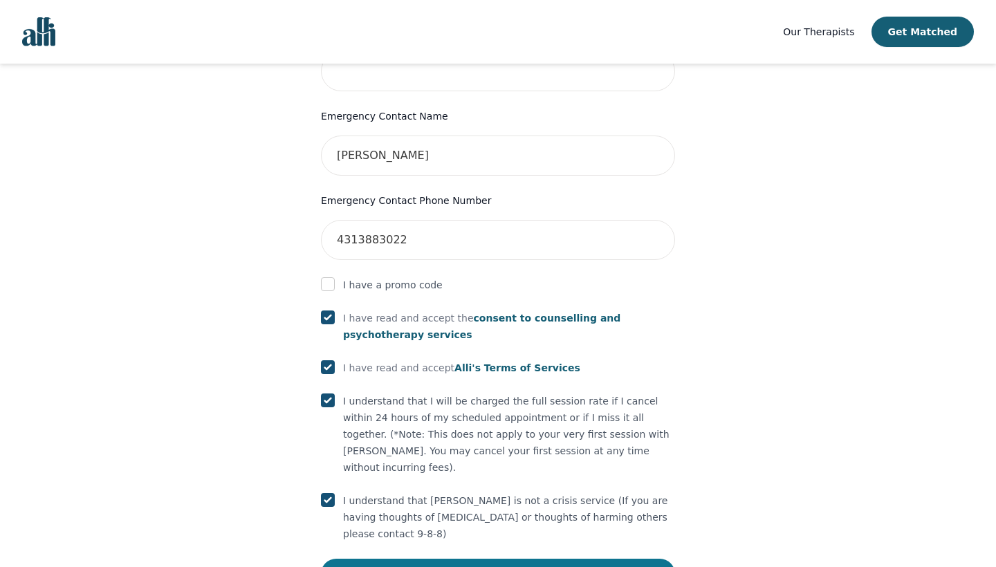
click at [386, 559] on button "Submit" at bounding box center [498, 574] width 354 height 30
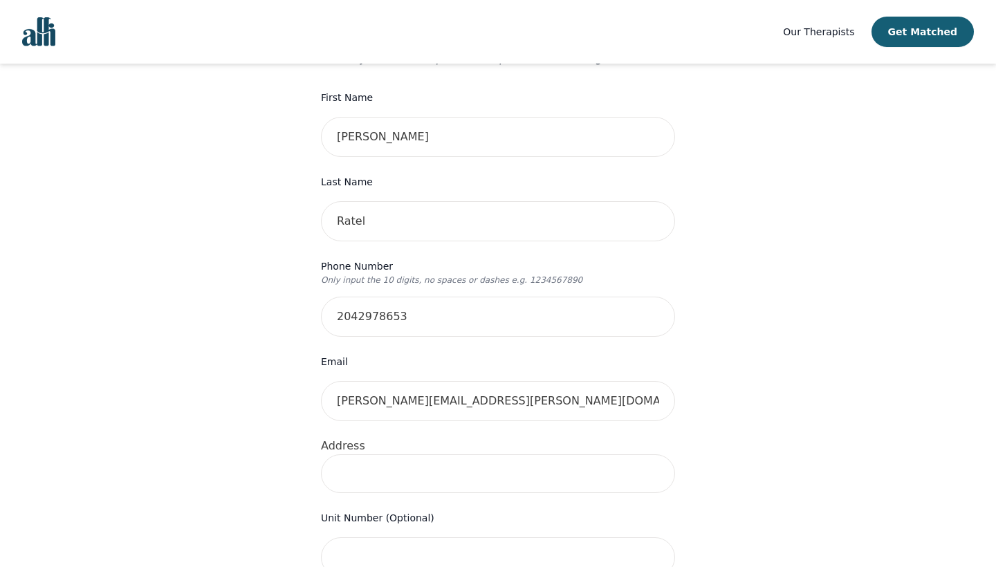
scroll to position [188, 0]
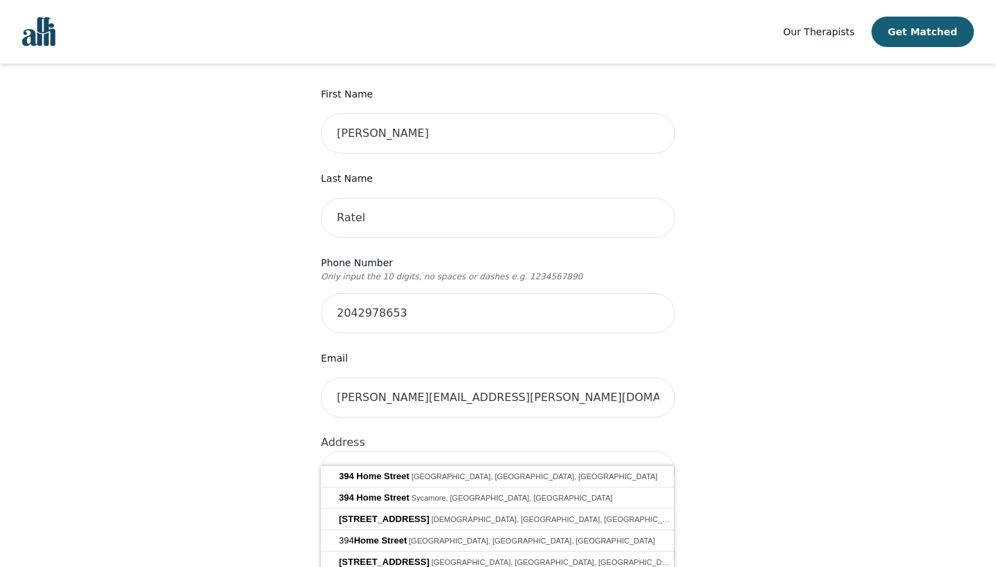
type input "[STREET_ADDRESS]"
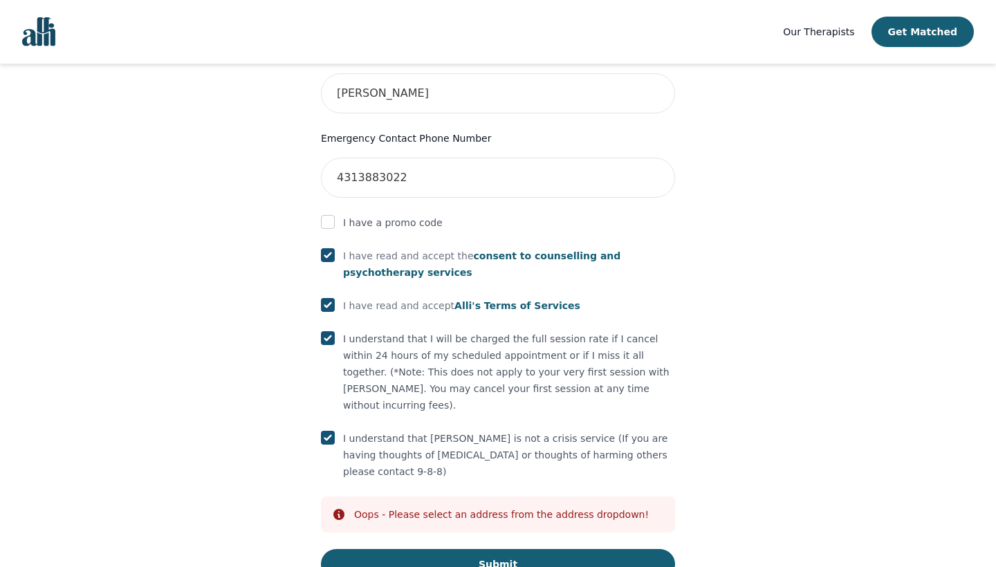
scroll to position [732, 0]
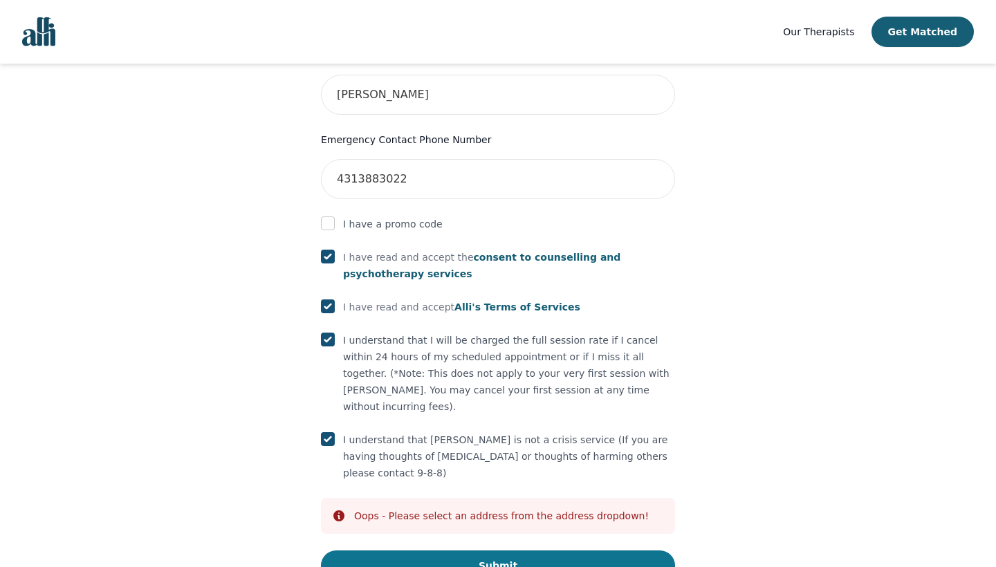
click at [446, 551] on button "Submit" at bounding box center [498, 566] width 354 height 30
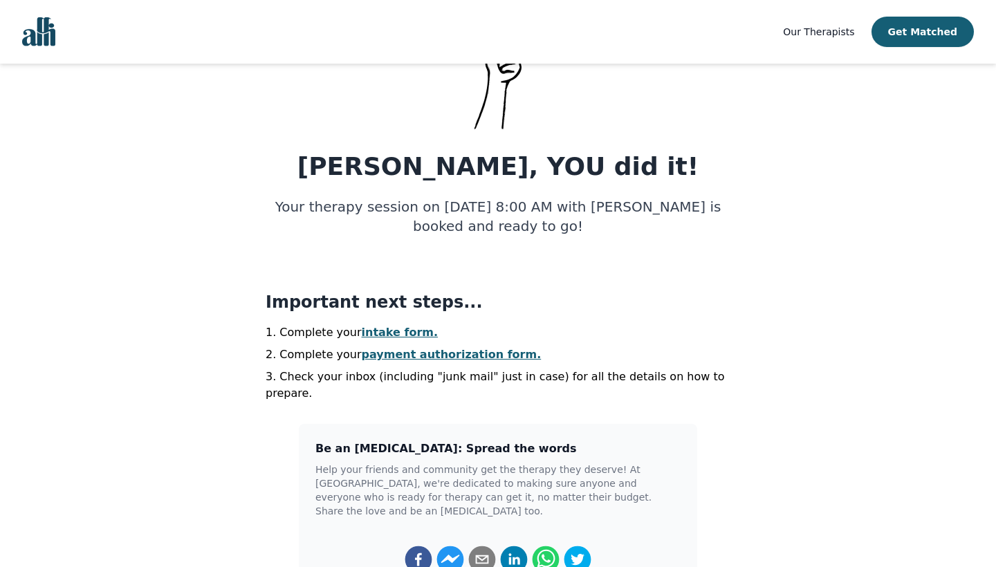
scroll to position [114, 0]
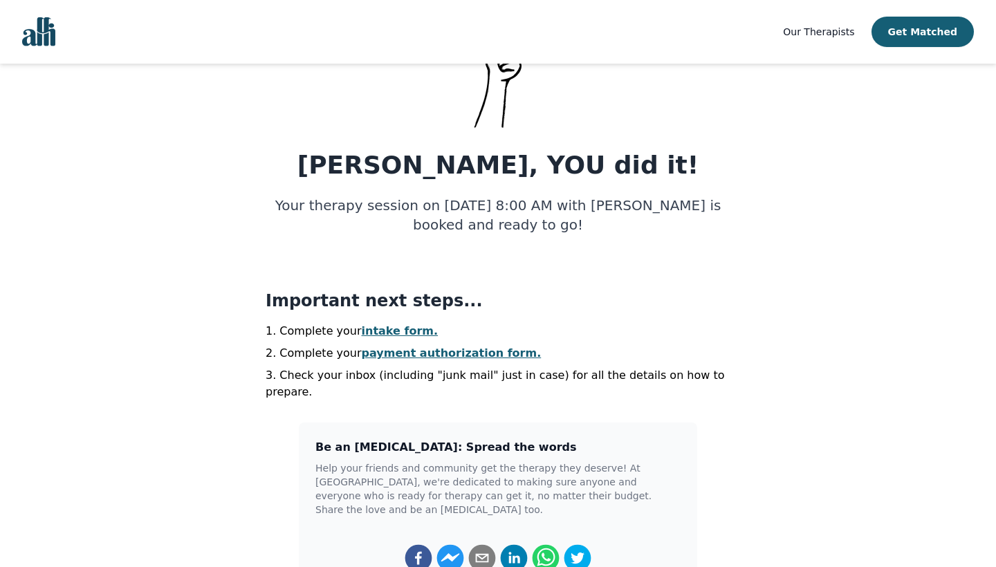
click at [400, 333] on link "intake form." at bounding box center [400, 331] width 77 height 13
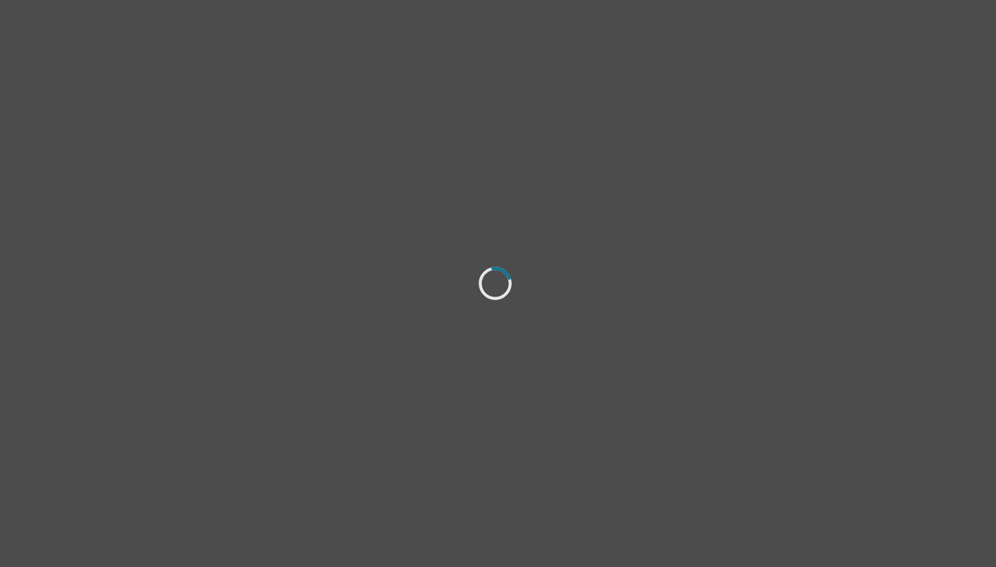
select select "[DEMOGRAPHIC_DATA]"
select select "she/her"
select select "Partnered"
select select "Bachelor degree"
select select "Friend"
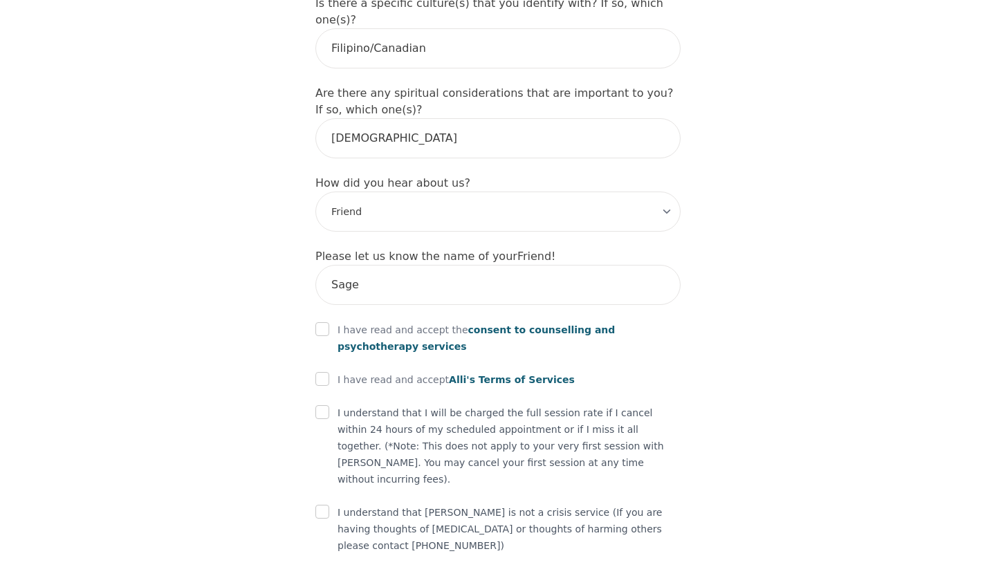
scroll to position [1615, 0]
click at [318, 323] on input "checkbox" at bounding box center [323, 330] width 14 height 14
checkbox input "true"
click at [326, 373] on input "checkbox" at bounding box center [323, 380] width 14 height 14
checkbox input "true"
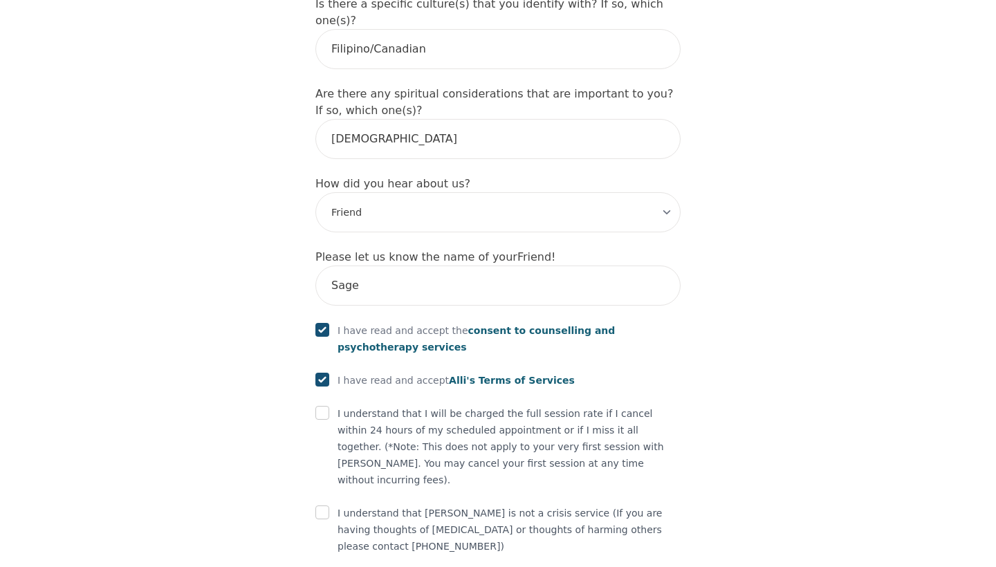
click at [325, 406] on input "checkbox" at bounding box center [323, 413] width 14 height 14
checkbox input "true"
click at [330, 505] on div "I understand that [PERSON_NAME] is not a crisis service (If you are having thou…" at bounding box center [498, 530] width 365 height 50
click at [326, 506] on input "checkbox" at bounding box center [323, 513] width 14 height 14
checkbox input "true"
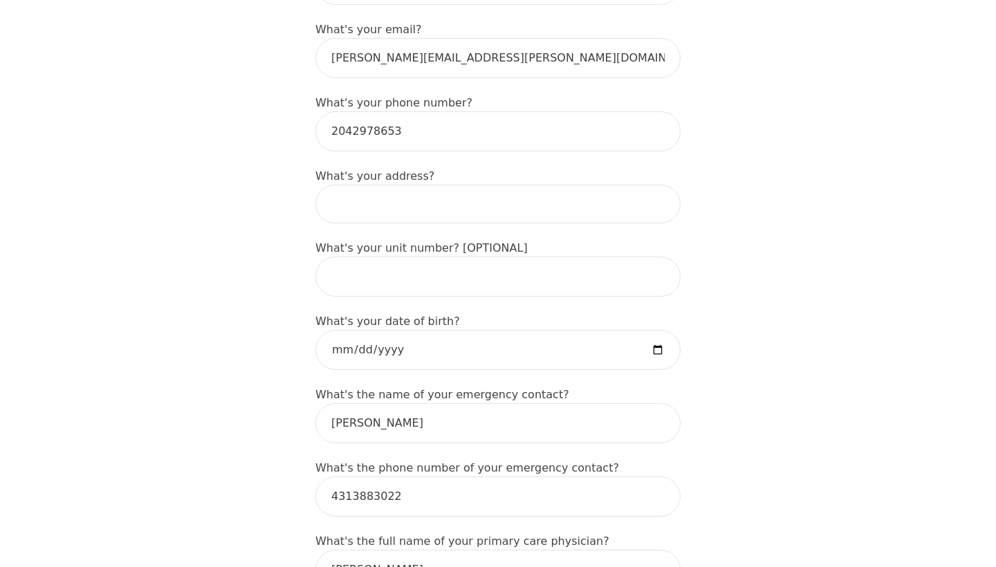
scroll to position [451, 0]
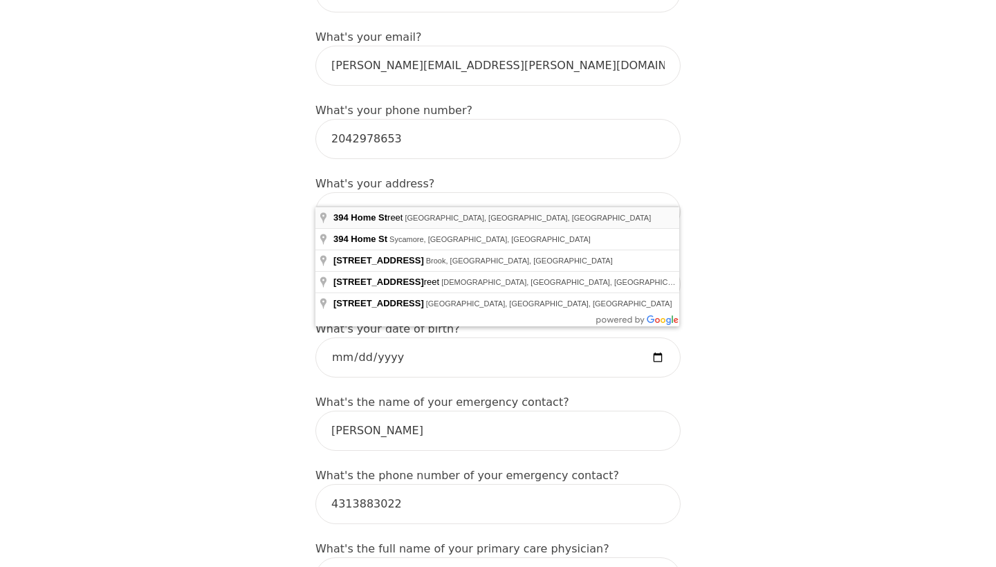
type input "[STREET_ADDRESS]"
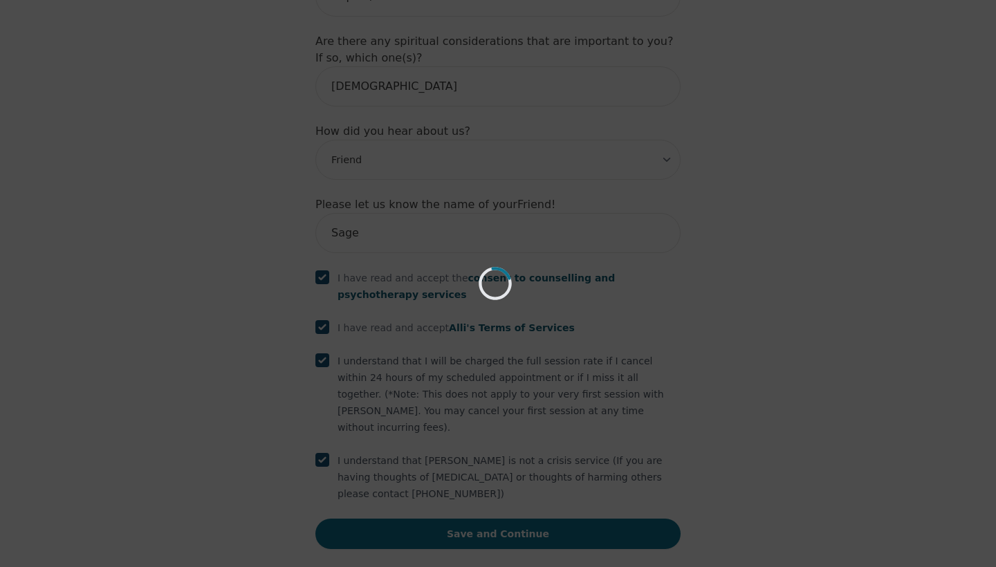
scroll to position [1615, 0]
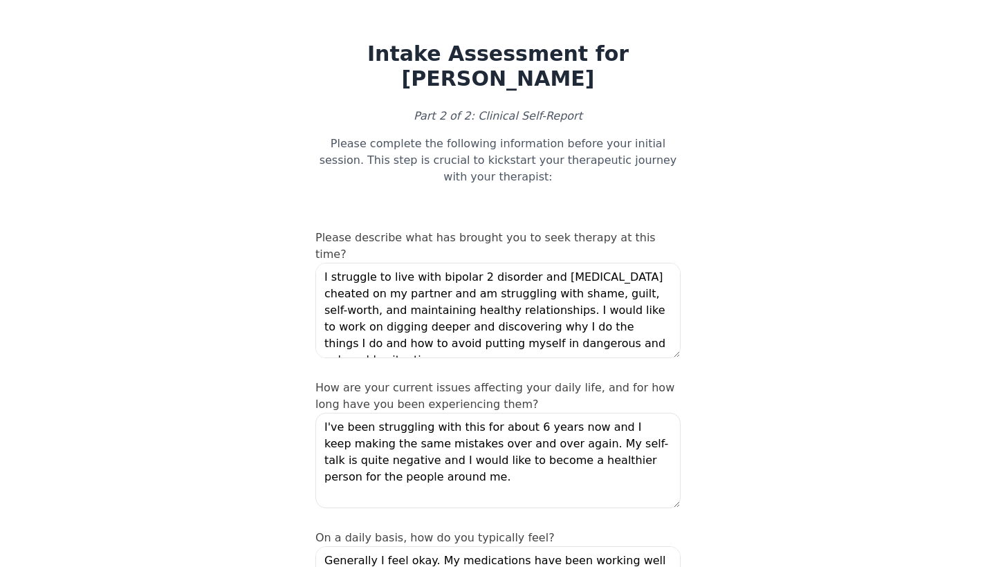
scroll to position [8, 0]
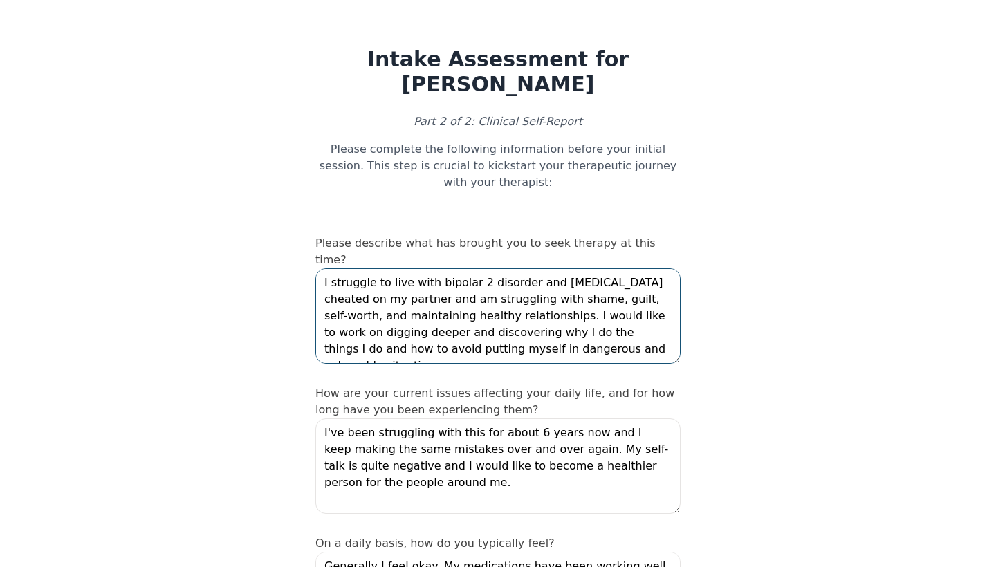
drag, startPoint x: 581, startPoint y: 241, endPoint x: 621, endPoint y: 318, distance: 87.3
click at [621, 318] on textarea "I struggle to live with bipolar 2 disorder and [MEDICAL_DATA] cheated on my par…" at bounding box center [498, 315] width 365 height 95
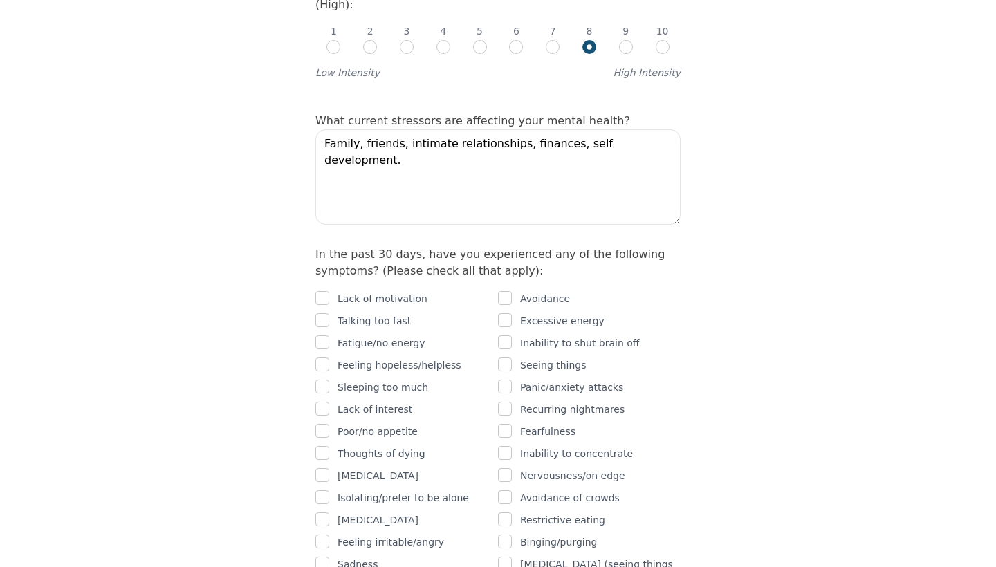
scroll to position [697, 0]
type textarea "I struggle to live with bipolar 2 disorder and [MEDICAL_DATA]. I'm going throug…"
click at [327, 291] on input "checkbox" at bounding box center [323, 298] width 14 height 14
checkbox input "true"
click at [320, 336] on input "checkbox" at bounding box center [323, 343] width 14 height 14
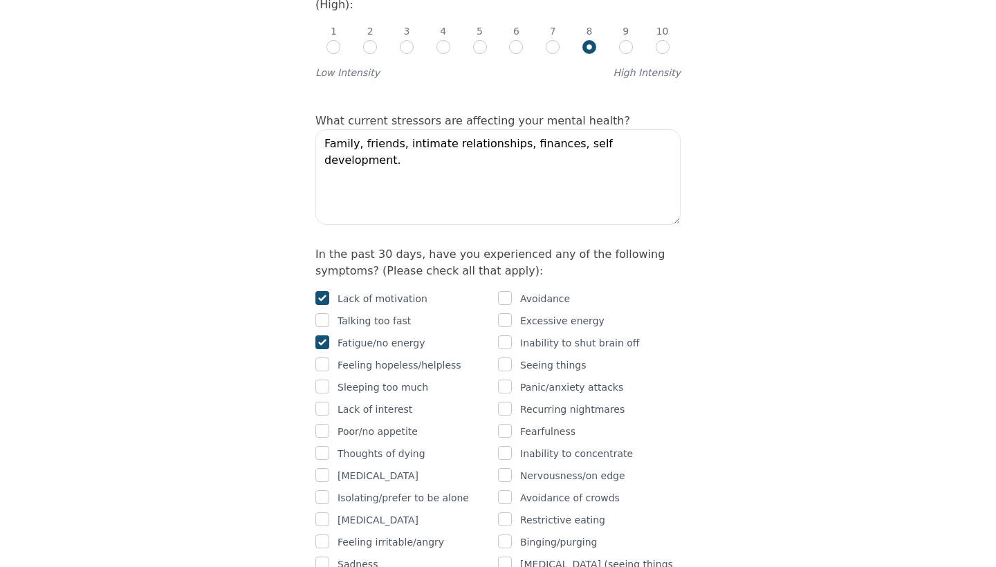
checkbox input "true"
click at [320, 358] on input "checkbox" at bounding box center [323, 365] width 14 height 14
checkbox input "true"
click at [321, 380] on input "checkbox" at bounding box center [323, 387] width 14 height 14
checkbox input "true"
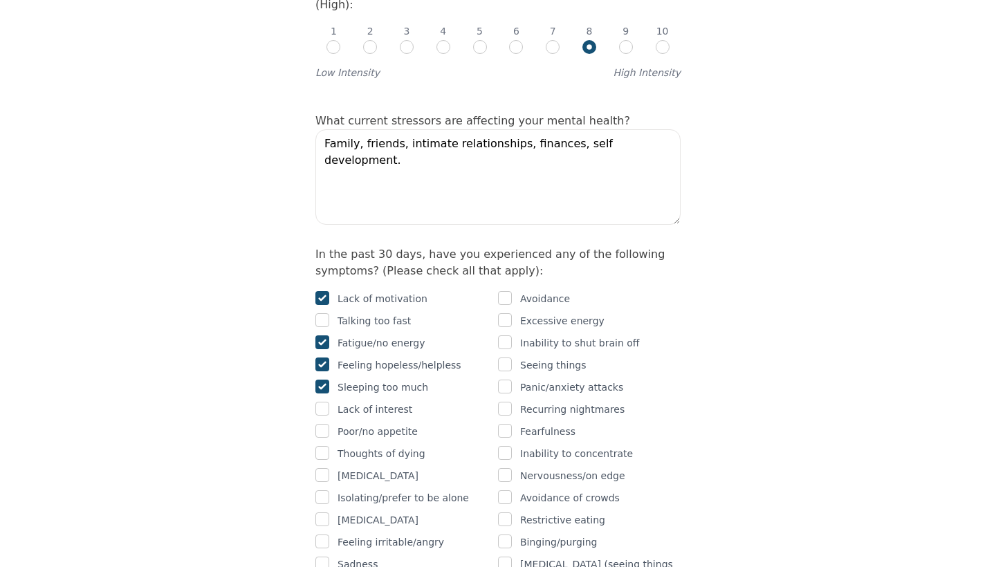
click at [327, 402] on input "checkbox" at bounding box center [323, 409] width 14 height 14
checkbox input "true"
click at [329, 424] on input "checkbox" at bounding box center [323, 431] width 14 height 14
checkbox input "true"
click at [327, 446] on input "checkbox" at bounding box center [323, 453] width 14 height 14
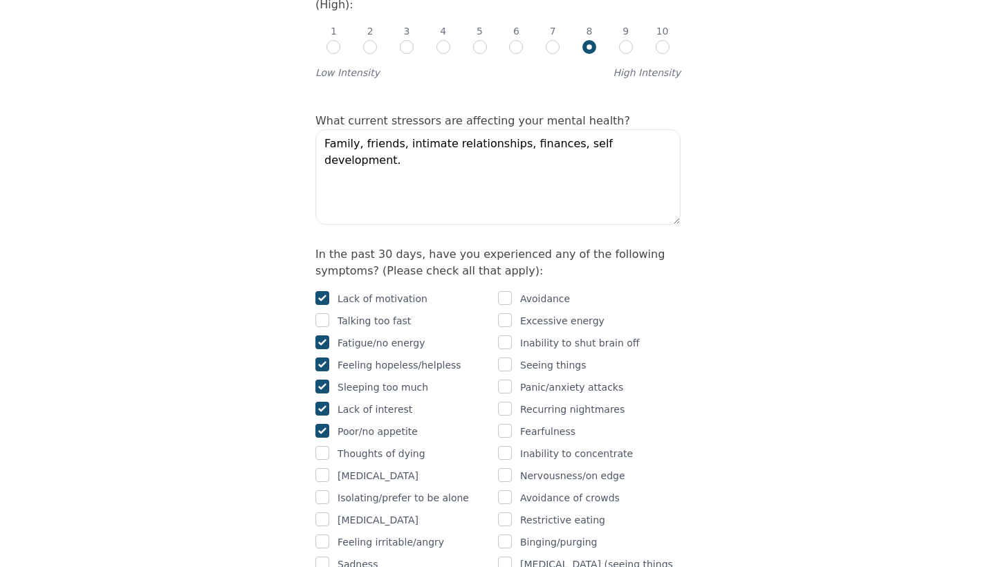
checkbox input "true"
click at [327, 468] on input "checkbox" at bounding box center [323, 475] width 14 height 14
checkbox input "true"
click at [328, 491] on input "checkbox" at bounding box center [323, 498] width 14 height 14
checkbox input "true"
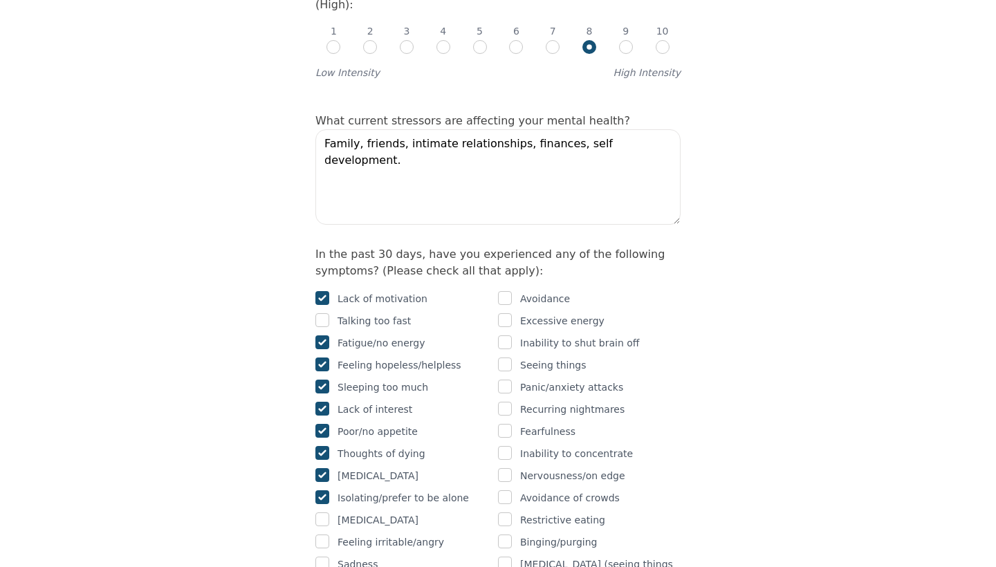
click at [327, 513] on input "checkbox" at bounding box center [323, 520] width 14 height 14
checkbox input "true"
click at [327, 535] on input "checkbox" at bounding box center [323, 542] width 14 height 14
checkbox input "true"
click at [326, 557] on input "checkbox" at bounding box center [323, 564] width 14 height 14
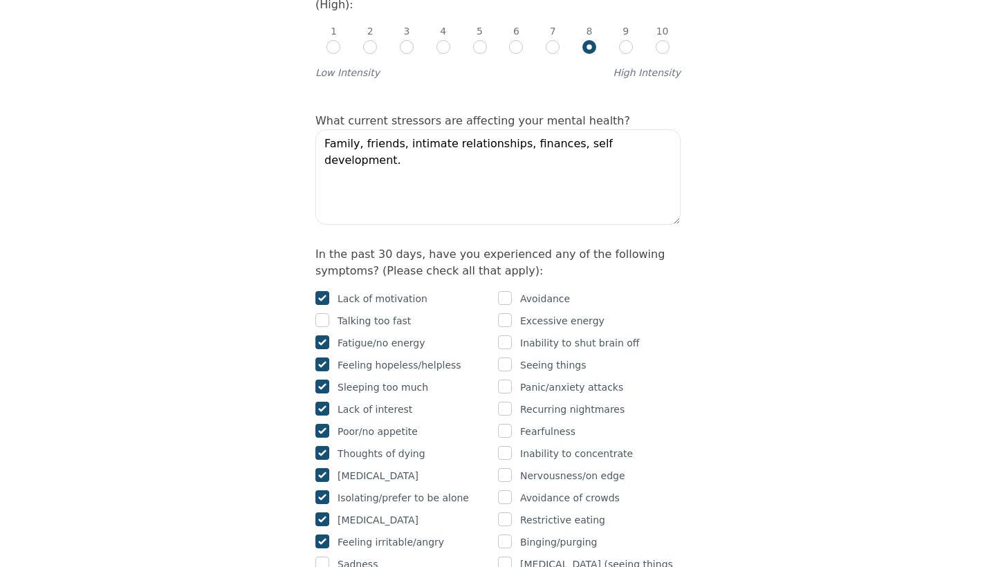
checkbox input "true"
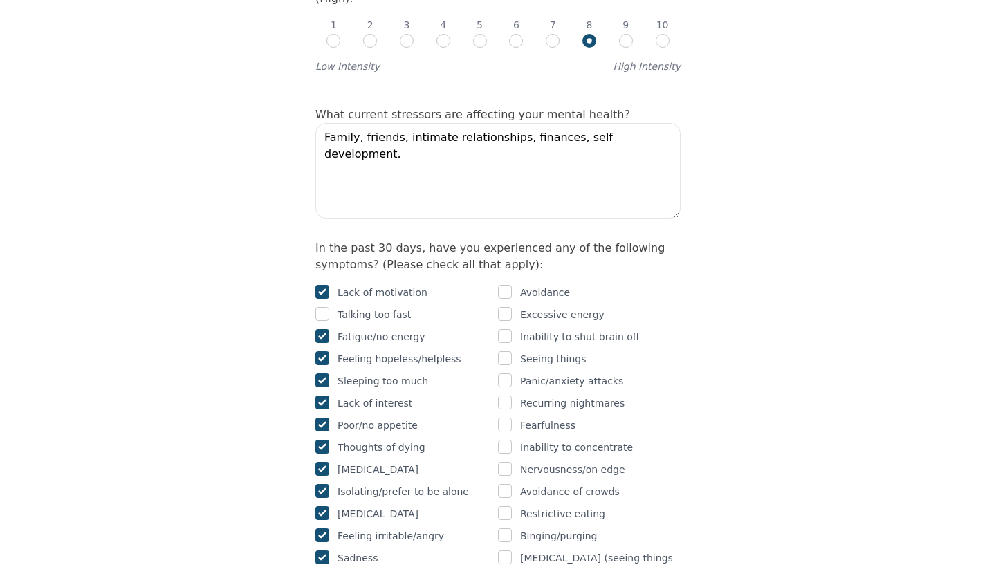
checkbox input "true"
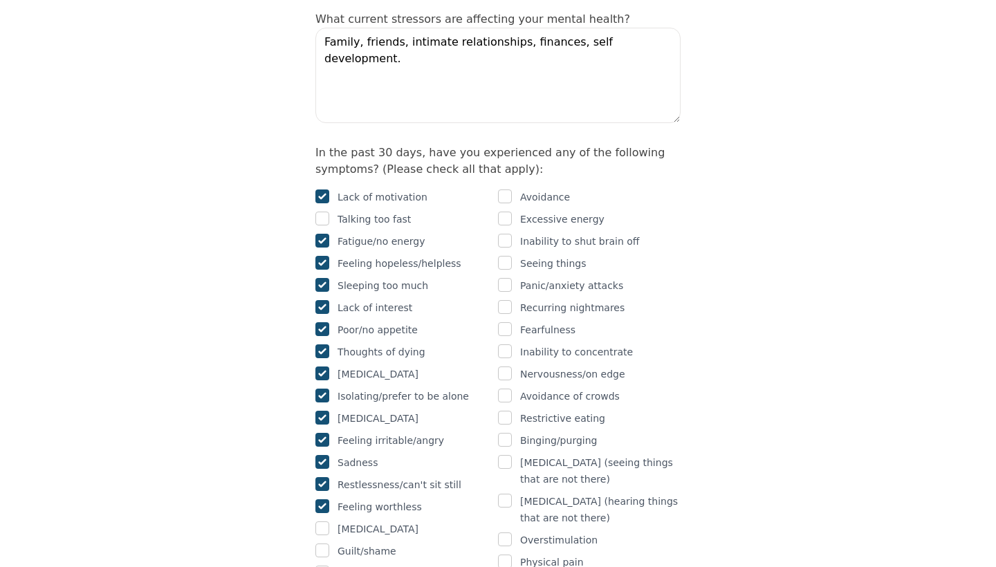
scroll to position [801, 0]
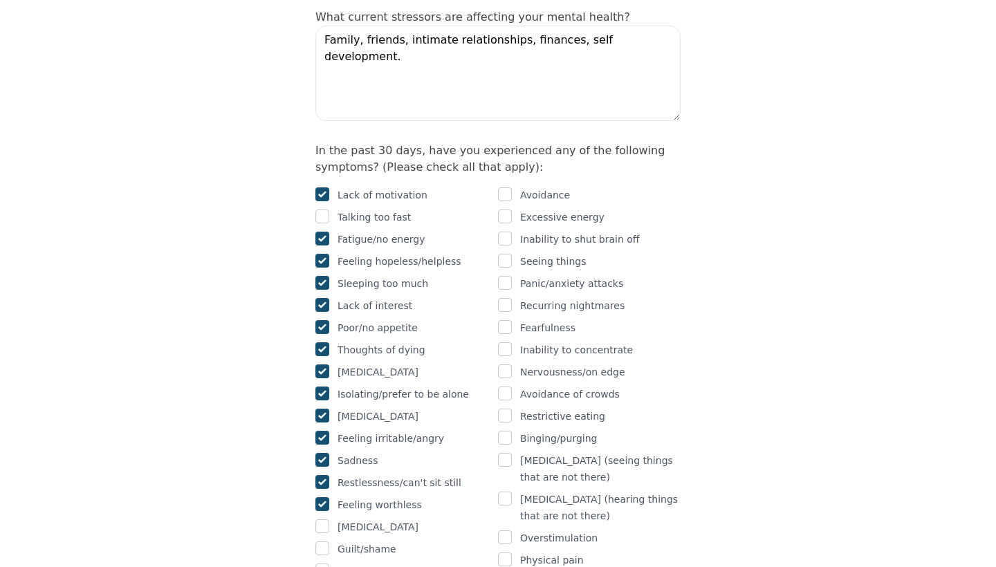
click at [325, 520] on input "checkbox" at bounding box center [323, 527] width 14 height 14
checkbox input "true"
click at [325, 542] on input "checkbox" at bounding box center [323, 549] width 14 height 14
checkbox input "true"
click at [511, 188] on input "checkbox" at bounding box center [505, 195] width 14 height 14
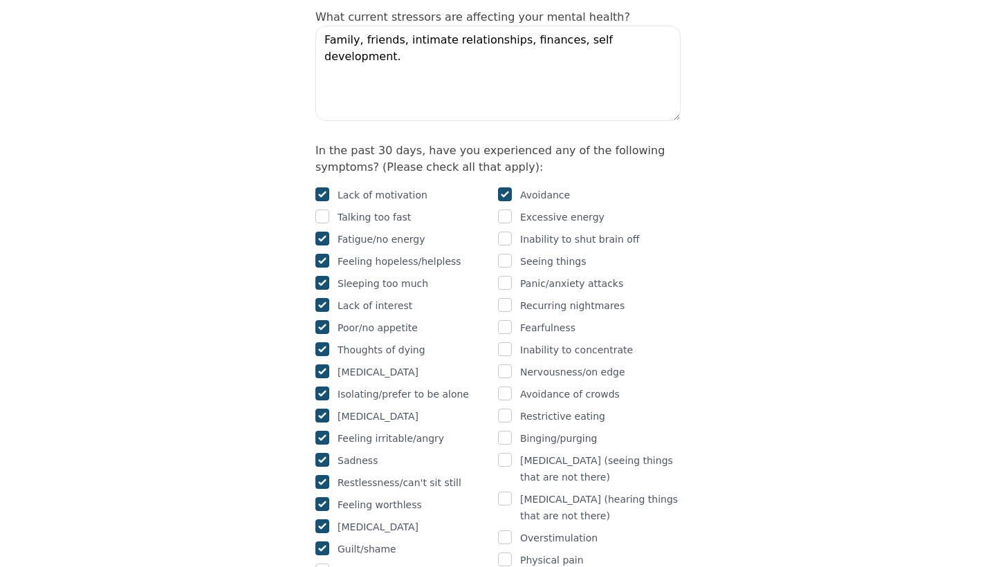
checkbox input "true"
click at [504, 232] on input "checkbox" at bounding box center [505, 239] width 14 height 14
checkbox input "true"
click at [504, 276] on input "checkbox" at bounding box center [505, 283] width 14 height 14
checkbox input "true"
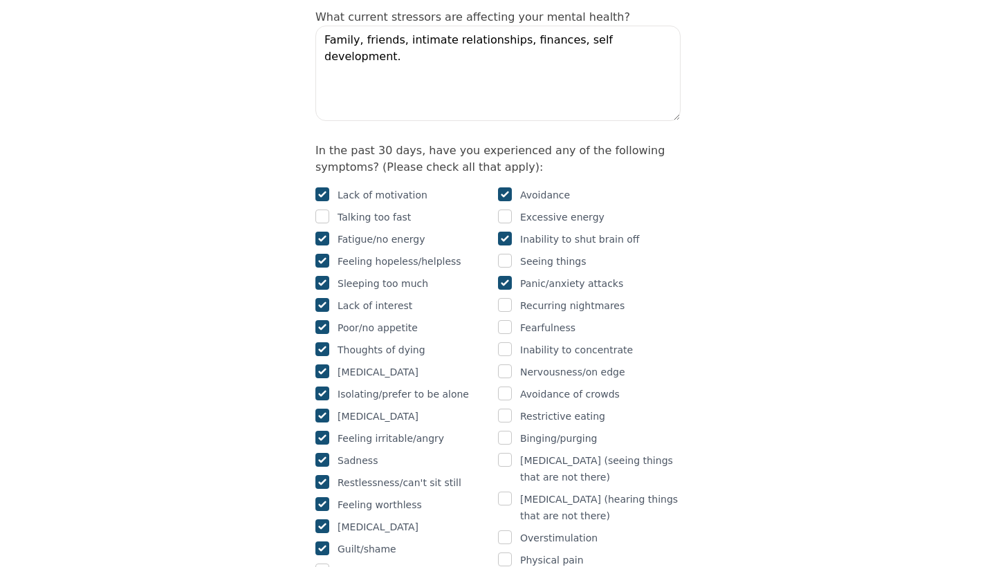
click at [509, 320] on input "checkbox" at bounding box center [505, 327] width 14 height 14
checkbox input "true"
click at [507, 343] on input "checkbox" at bounding box center [505, 350] width 14 height 14
checkbox input "true"
click at [511, 365] on input "checkbox" at bounding box center [505, 372] width 14 height 14
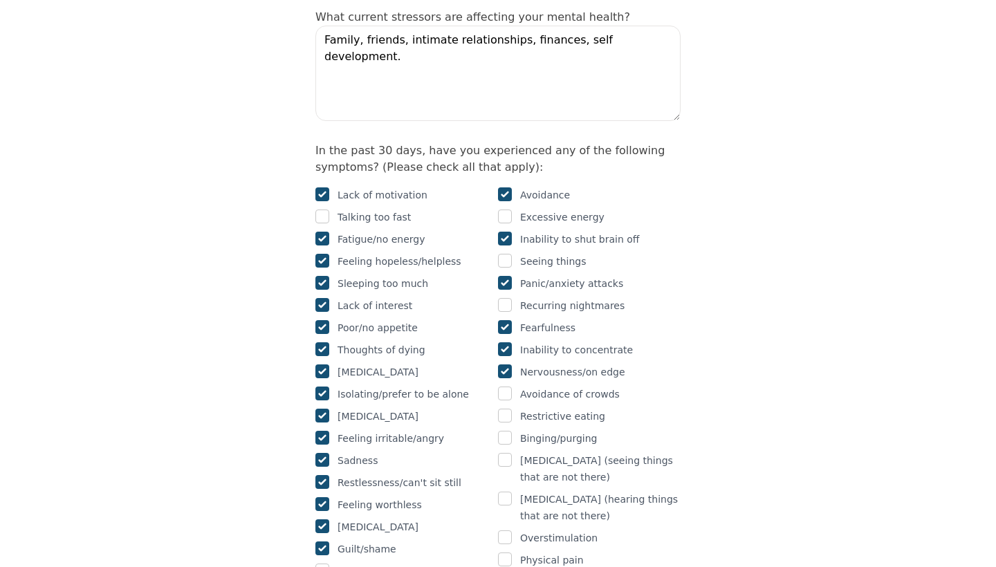
checkbox input "true"
click at [511, 387] on input "checkbox" at bounding box center [505, 394] width 14 height 14
checkbox input "true"
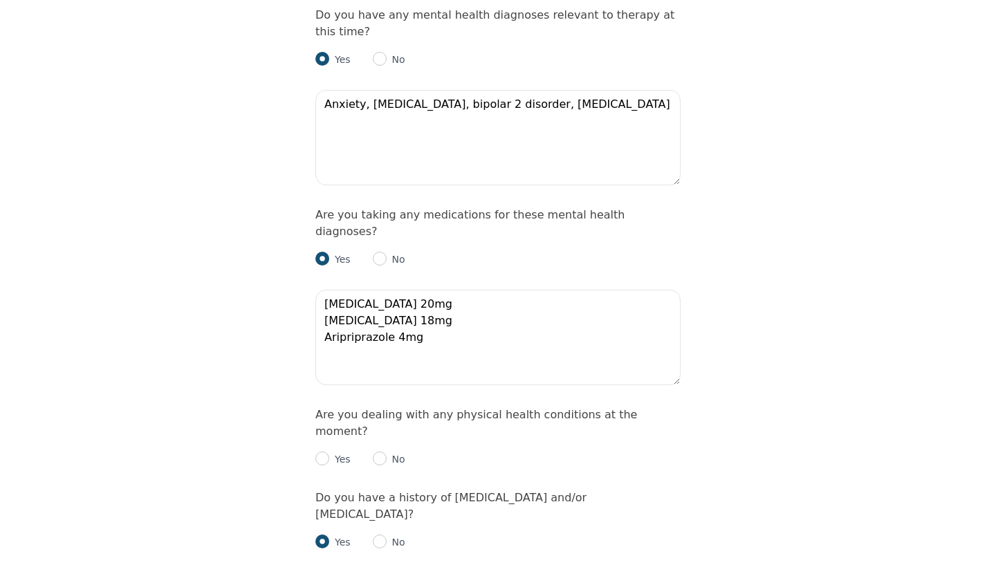
scroll to position [1775, 0]
click at [378, 451] on input "radio" at bounding box center [380, 458] width 14 height 14
radio input "true"
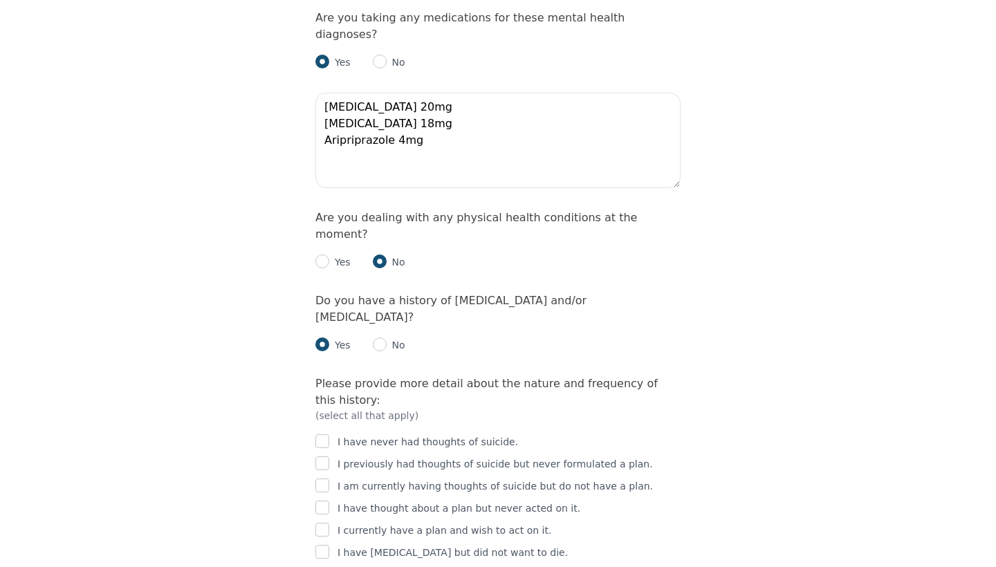
scroll to position [1977, 0]
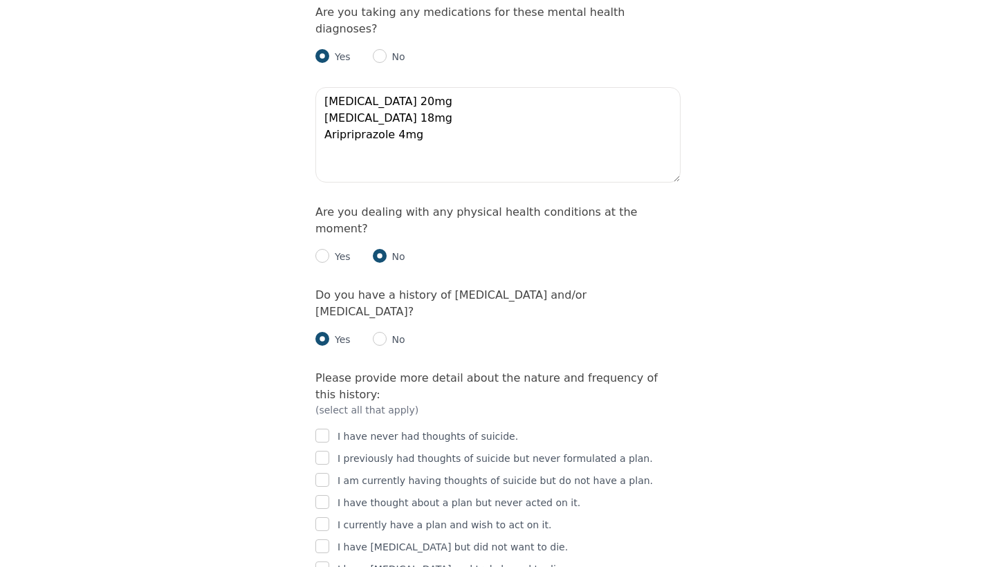
click at [325, 540] on input "checkbox" at bounding box center [323, 547] width 14 height 14
checkbox input "true"
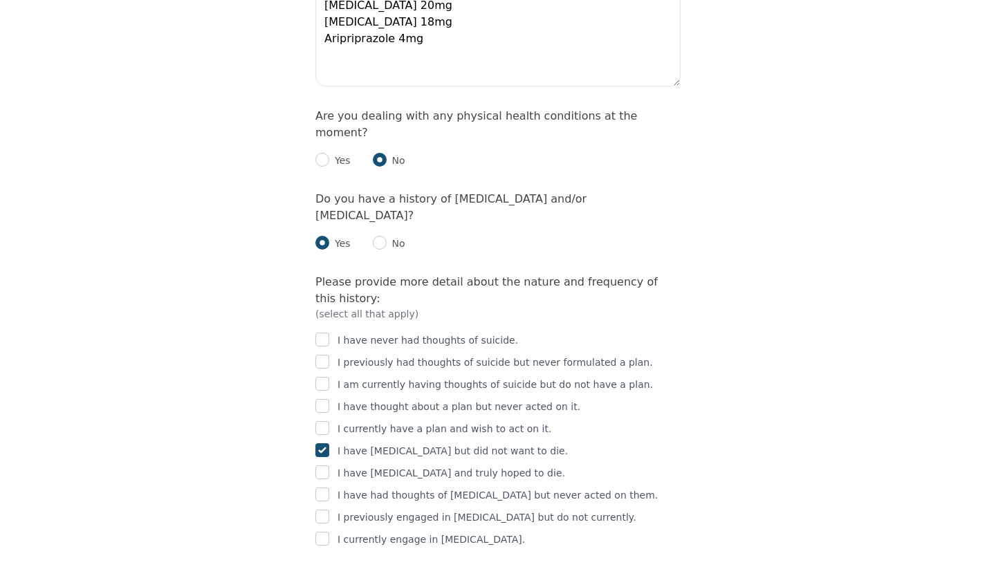
scroll to position [2078, 0]
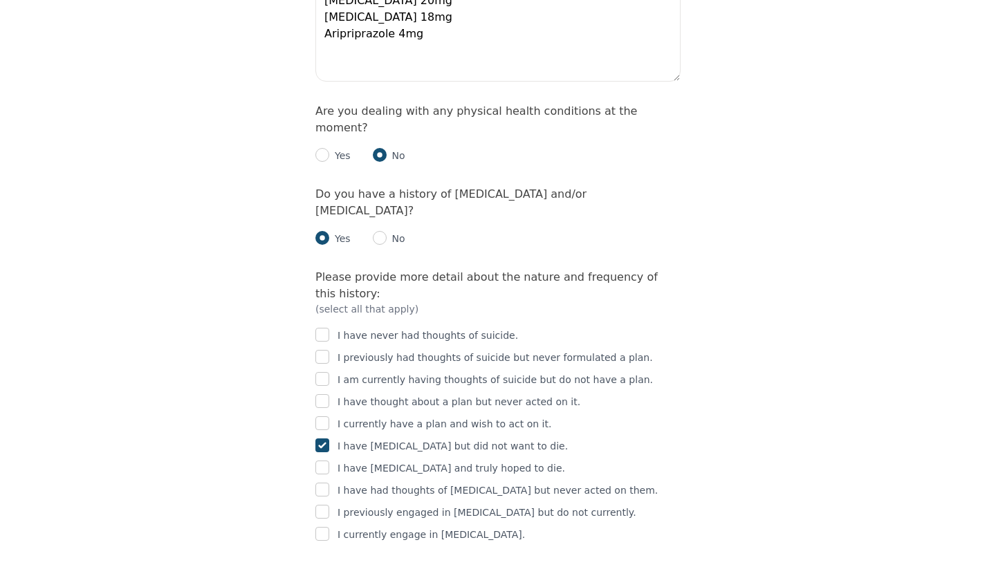
click at [326, 505] on input "checkbox" at bounding box center [323, 512] width 14 height 14
checkbox input "true"
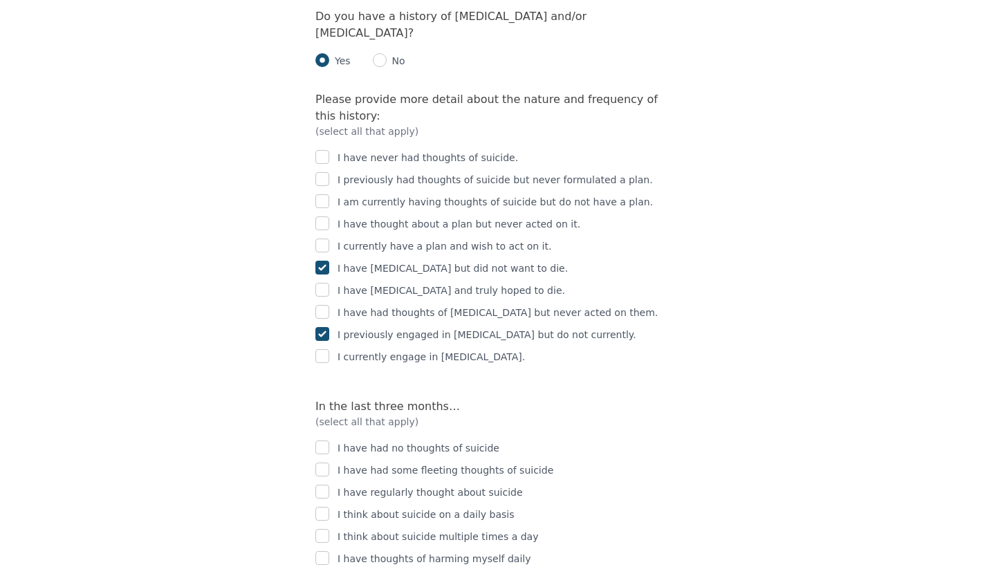
scroll to position [2256, 0]
click at [323, 463] on input "checkbox" at bounding box center [323, 470] width 14 height 14
checkbox input "true"
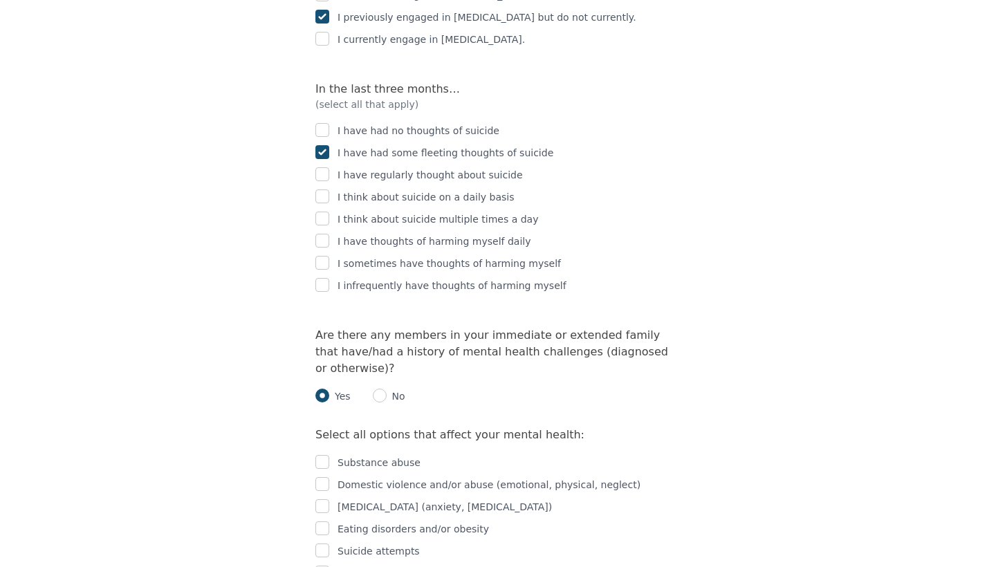
scroll to position [2575, 0]
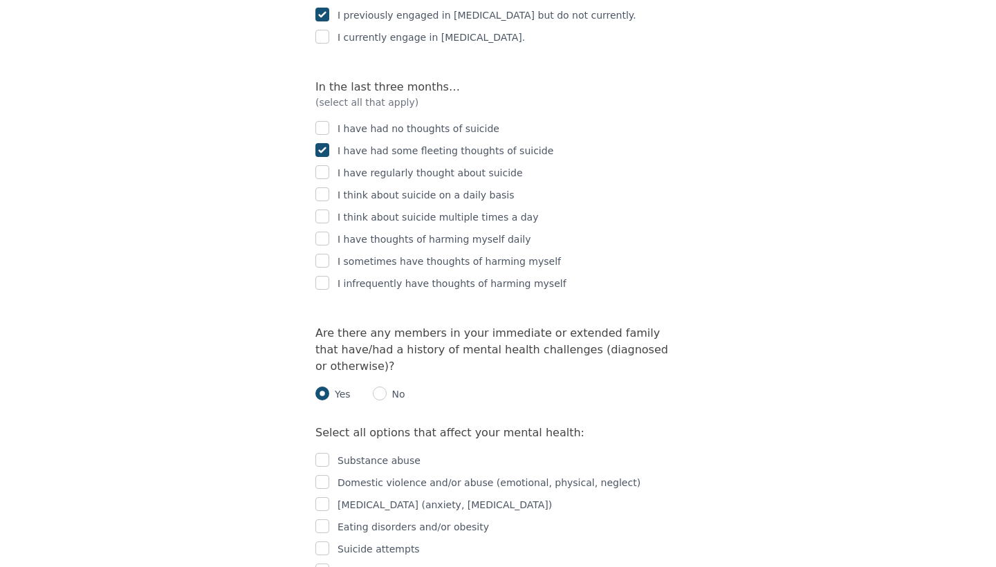
click at [326, 453] on input "checkbox" at bounding box center [323, 460] width 14 height 14
checkbox input "true"
click at [330, 497] on div "[MEDICAL_DATA] (anxiety, [MEDICAL_DATA])" at bounding box center [498, 505] width 365 height 17
click at [321, 498] on input "checkbox" at bounding box center [323, 505] width 14 height 14
checkbox input "true"
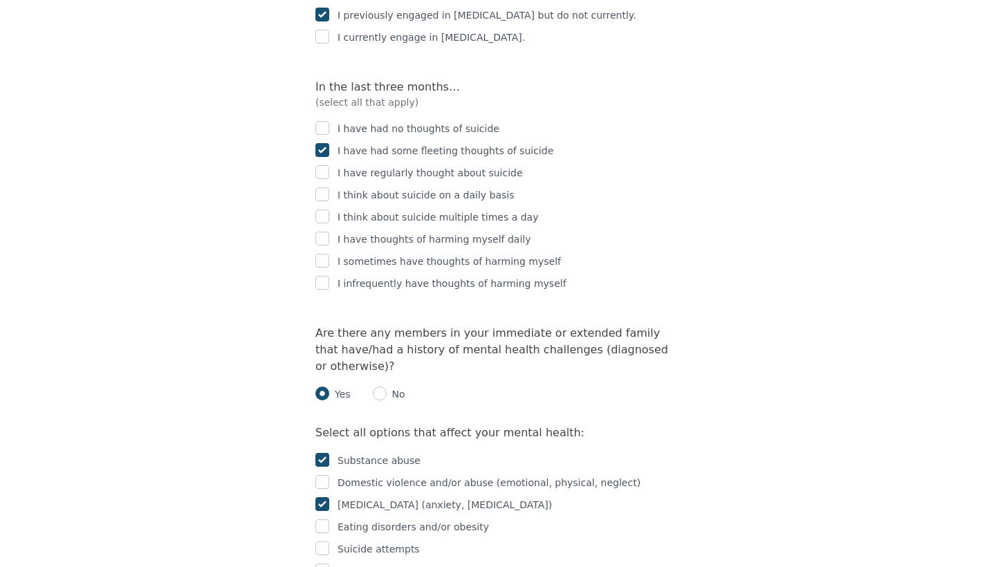
checkbox input "true"
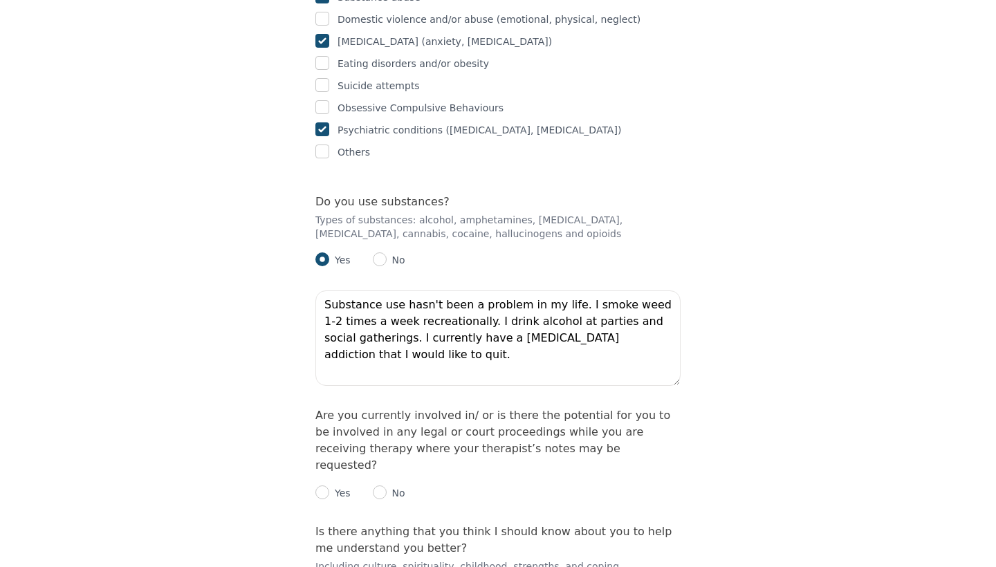
scroll to position [3042, 0]
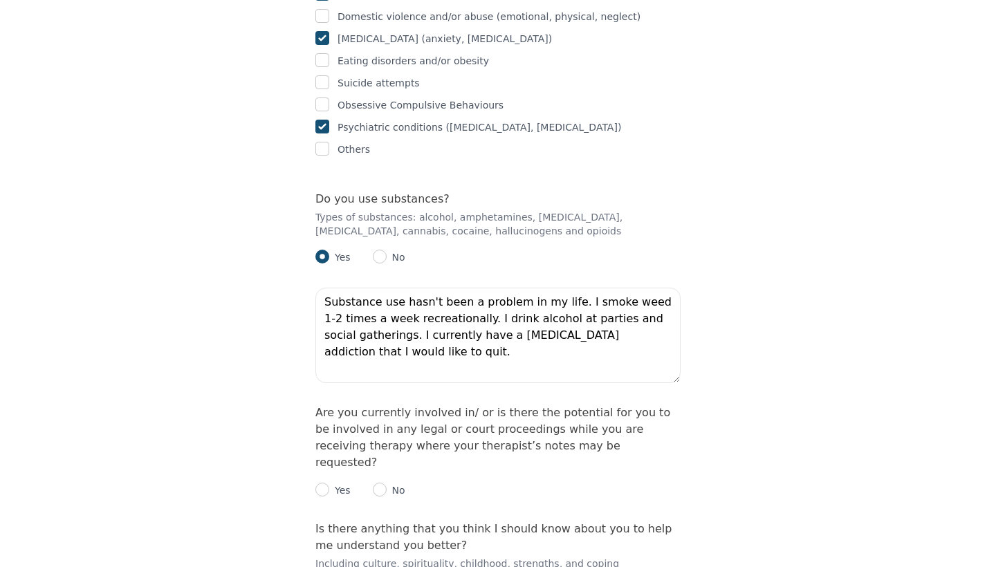
click at [383, 483] on input "radio" at bounding box center [380, 490] width 14 height 14
radio input "true"
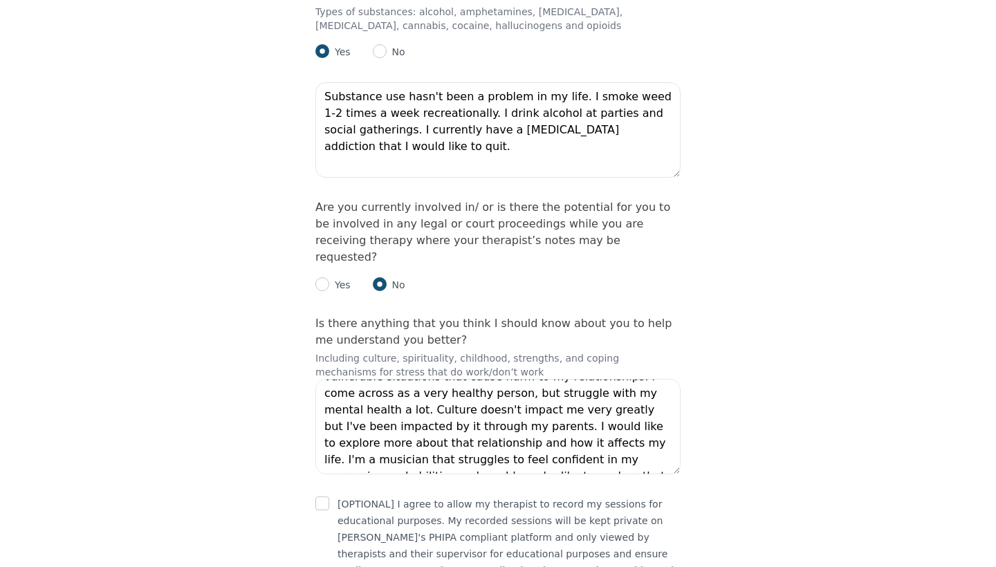
scroll to position [3247, 0]
click at [325, 498] on input "checkbox" at bounding box center [323, 505] width 14 height 14
checkbox input "true"
